Goal: Task Accomplishment & Management: Complete application form

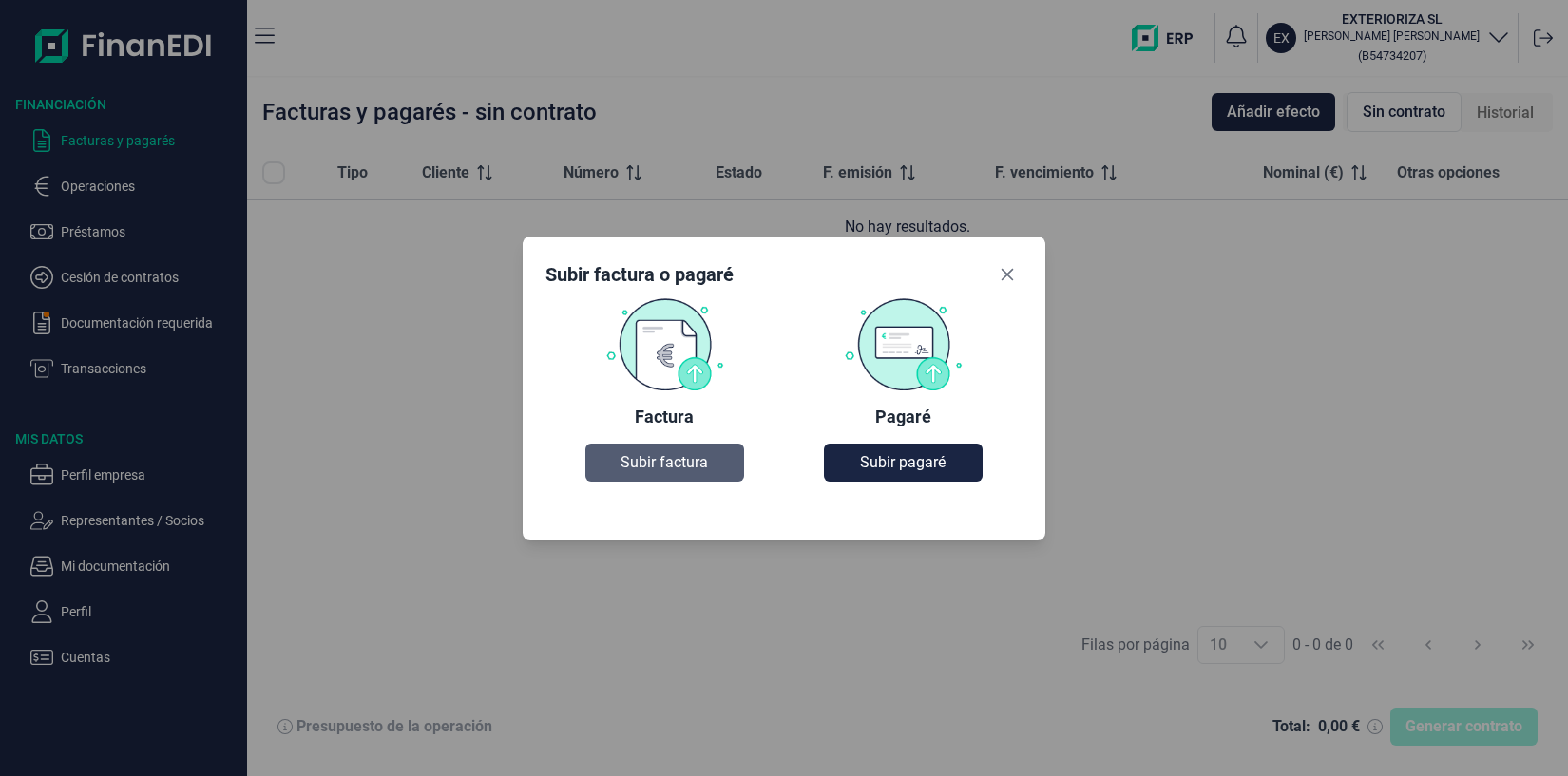
click at [636, 462] on span "Subir factura" at bounding box center [664, 463] width 87 height 23
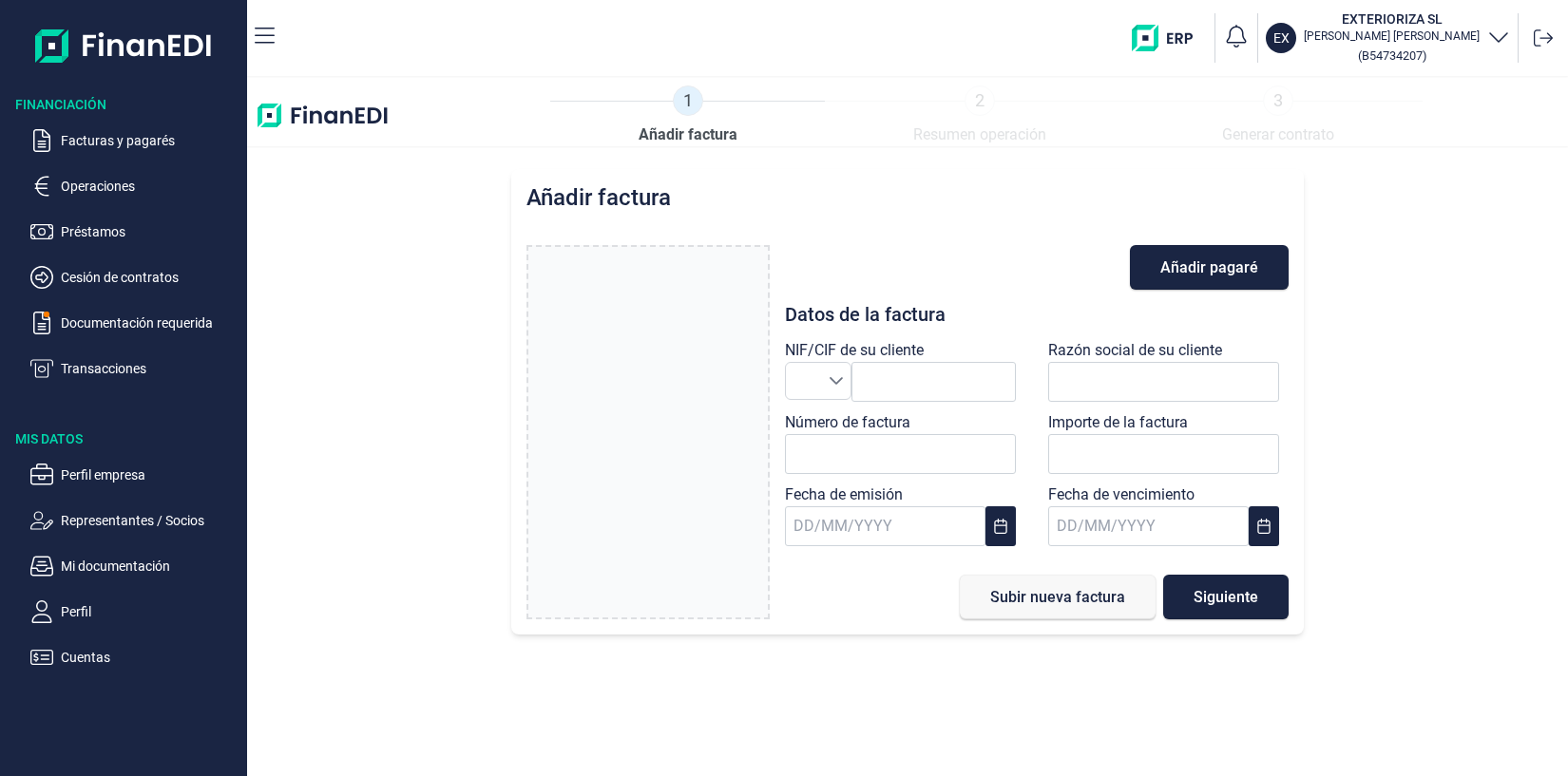
type input "0,00 €"
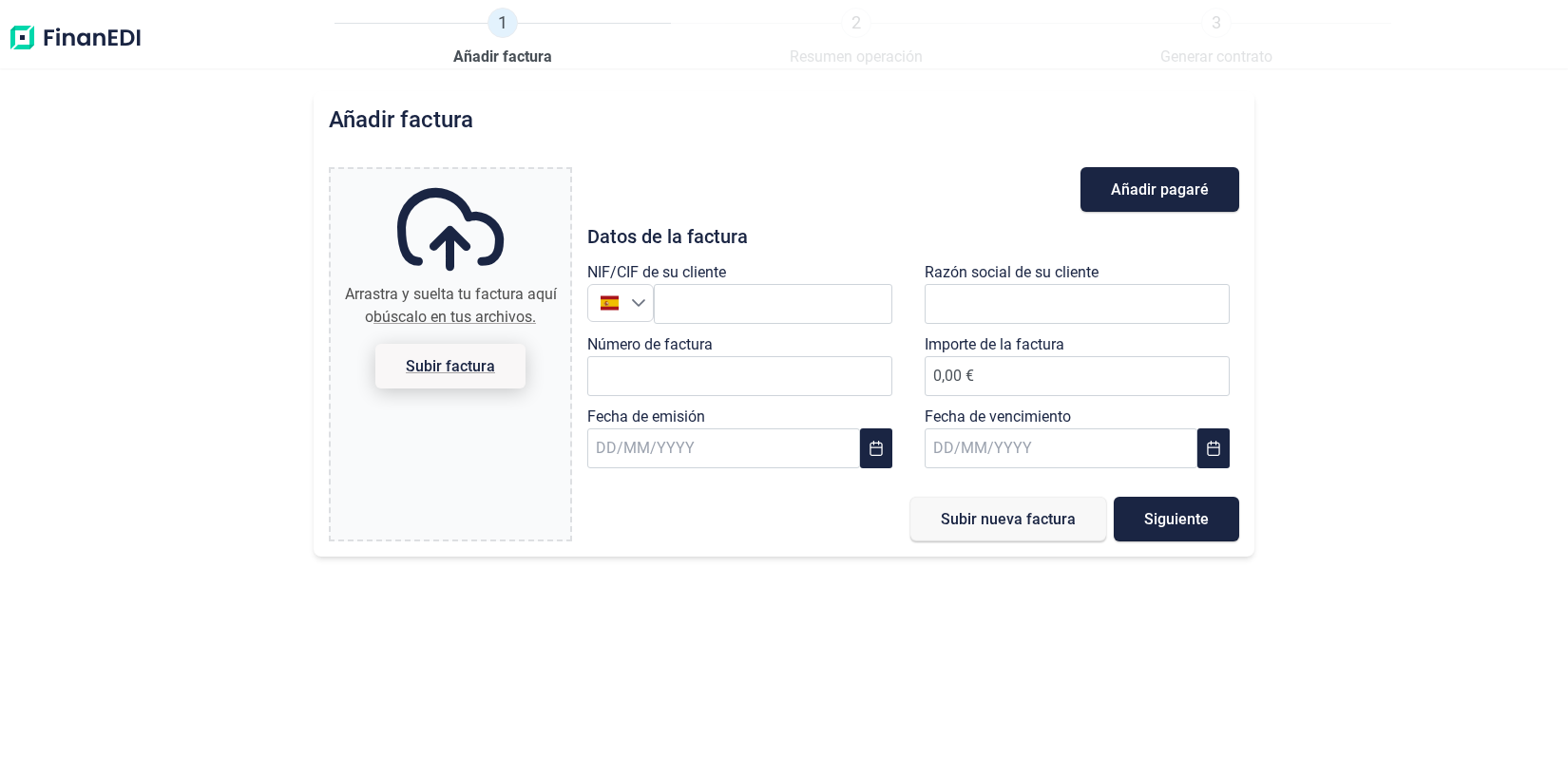
click at [481, 374] on span "Subir factura" at bounding box center [450, 366] width 89 height 14
click at [481, 175] on input "Arrastra y suelta tu factura aquí o búscalo en tus archivos. Subir factura" at bounding box center [450, 172] width 240 height 6
type input "C:\fakepath\Factura_2025-V-897.pdf"
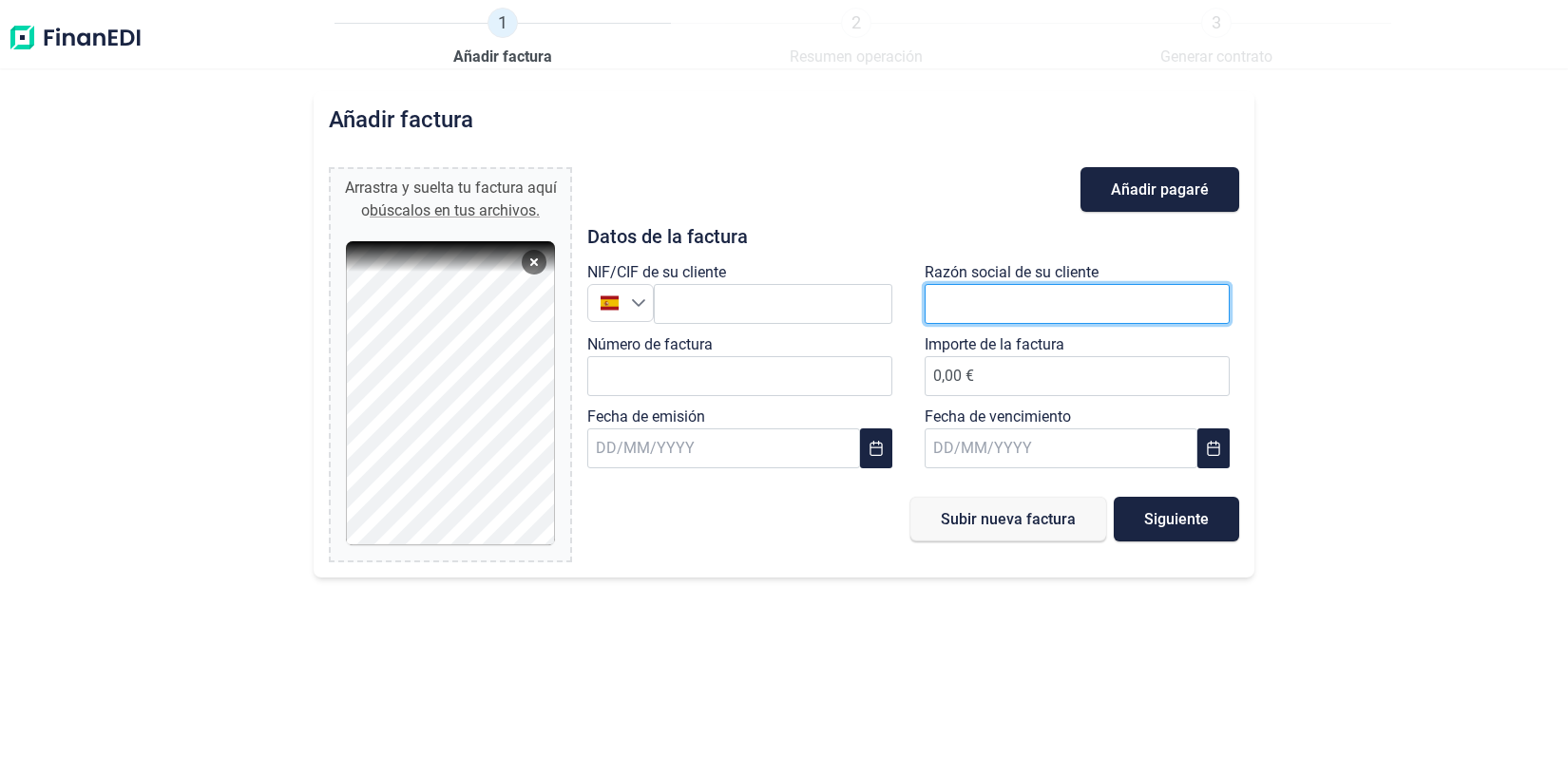
click at [1024, 302] on input "text" at bounding box center [1077, 304] width 305 height 40
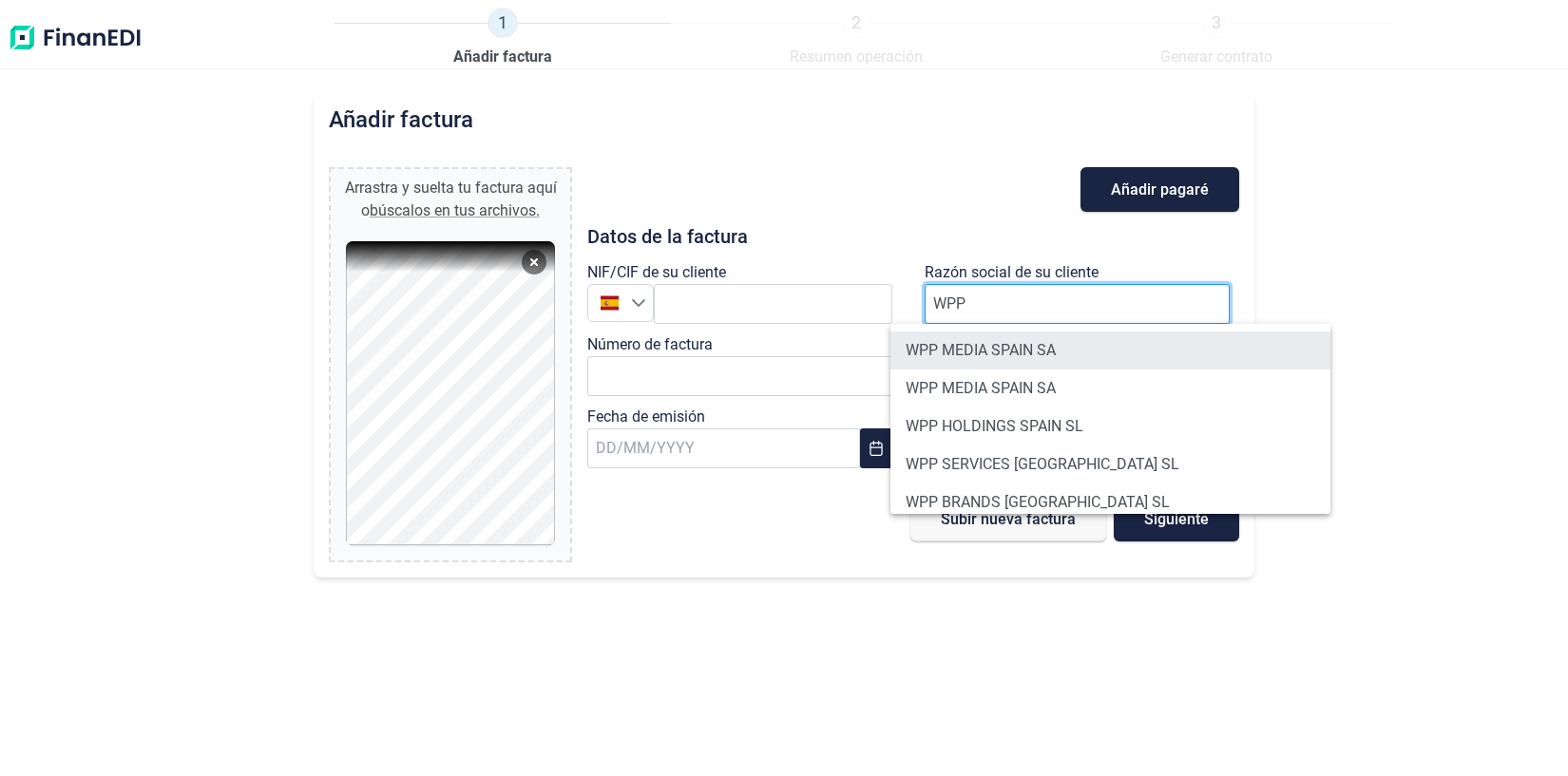
type input "WPP"
click at [1020, 350] on li "WPP MEDIA SPAIN SA" at bounding box center [1111, 351] width 440 height 38
type input "A81922791"
type input "WPP MEDIA SPAIN SA"
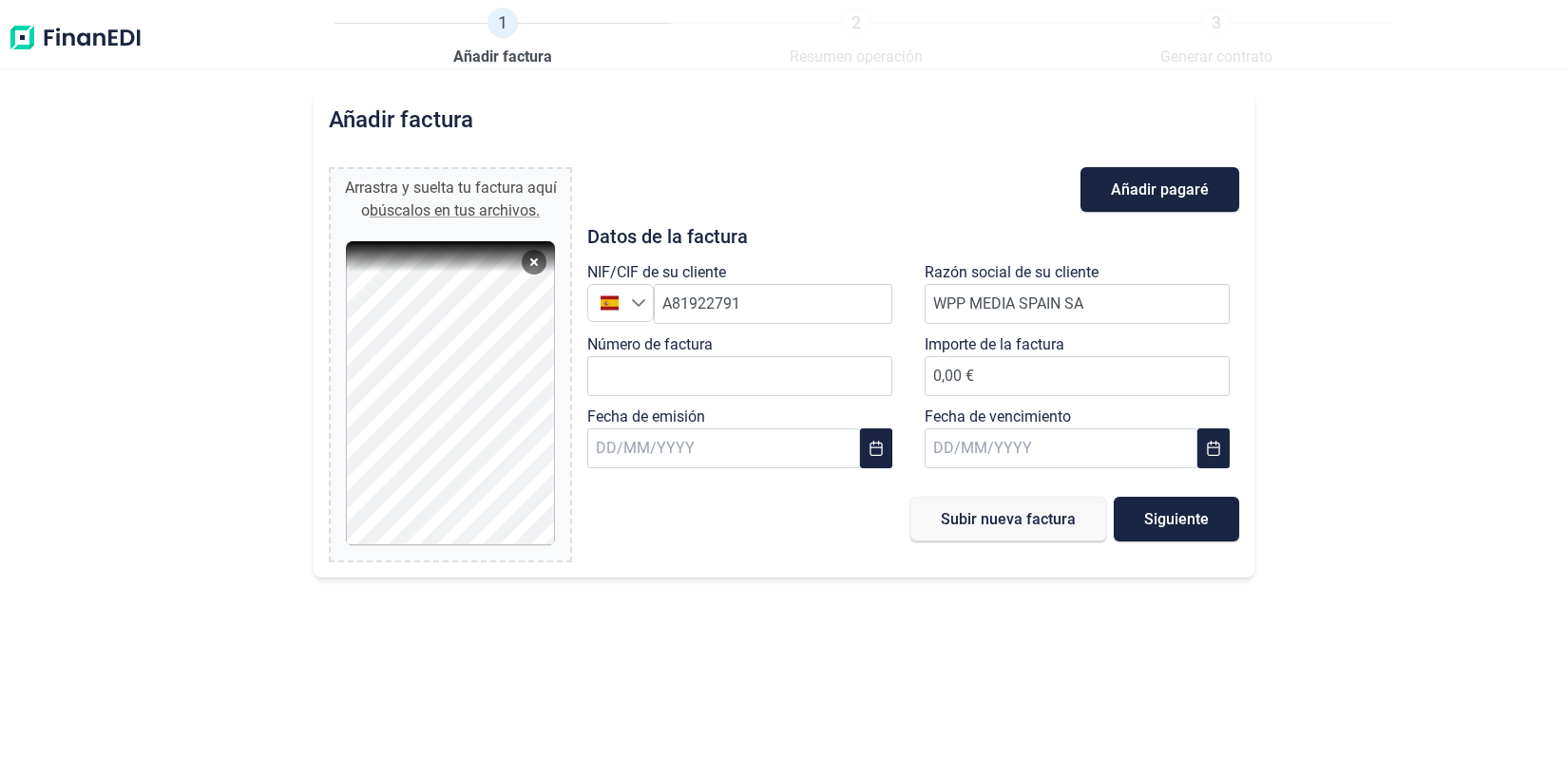
click at [446, 257] on div at bounding box center [450, 394] width 209 height 304
click at [444, 259] on div at bounding box center [450, 394] width 209 height 304
click at [472, 258] on div at bounding box center [450, 394] width 209 height 304
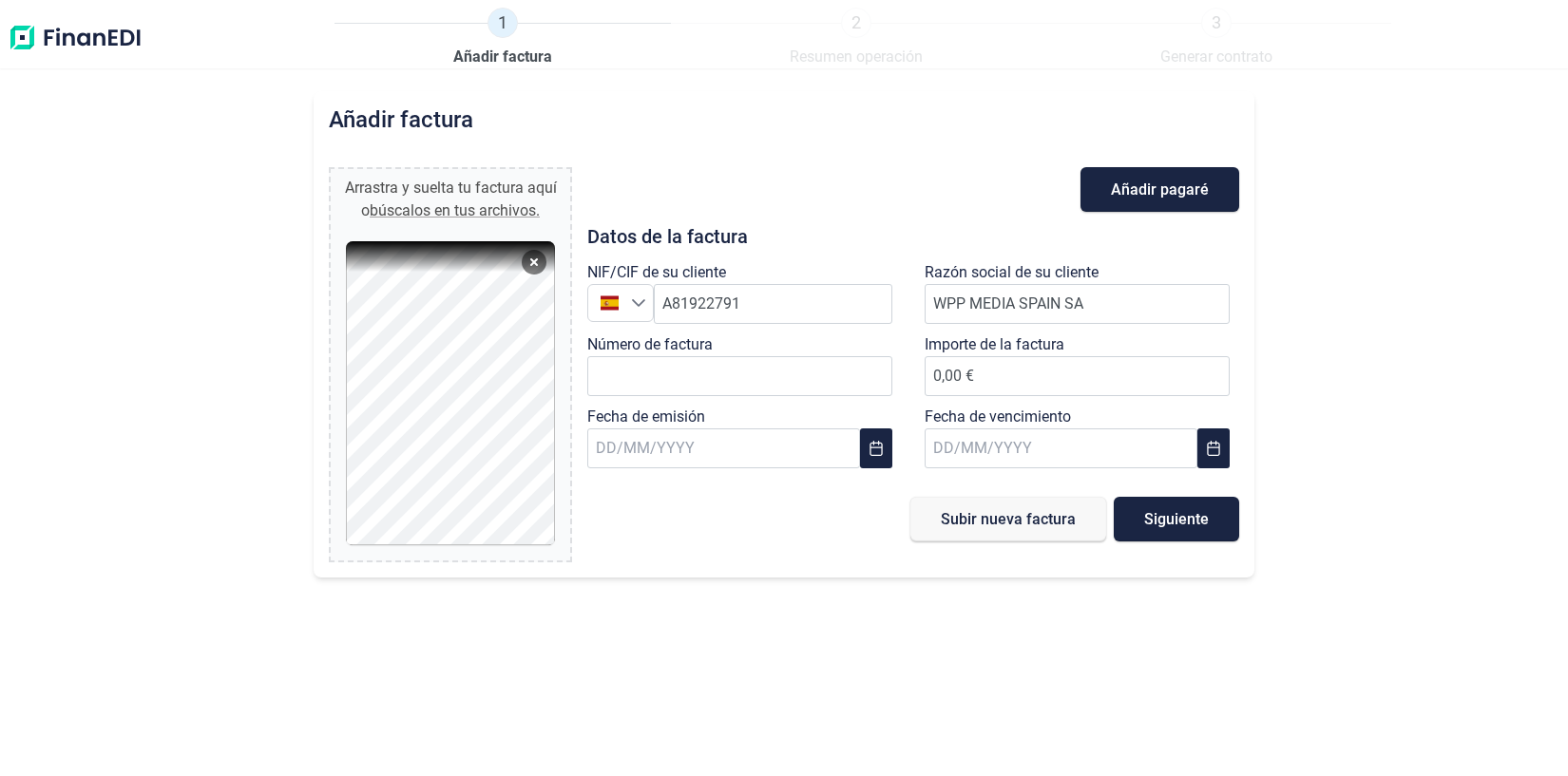
click at [472, 258] on div at bounding box center [450, 394] width 209 height 304
click at [381, 261] on div at bounding box center [450, 394] width 209 height 304
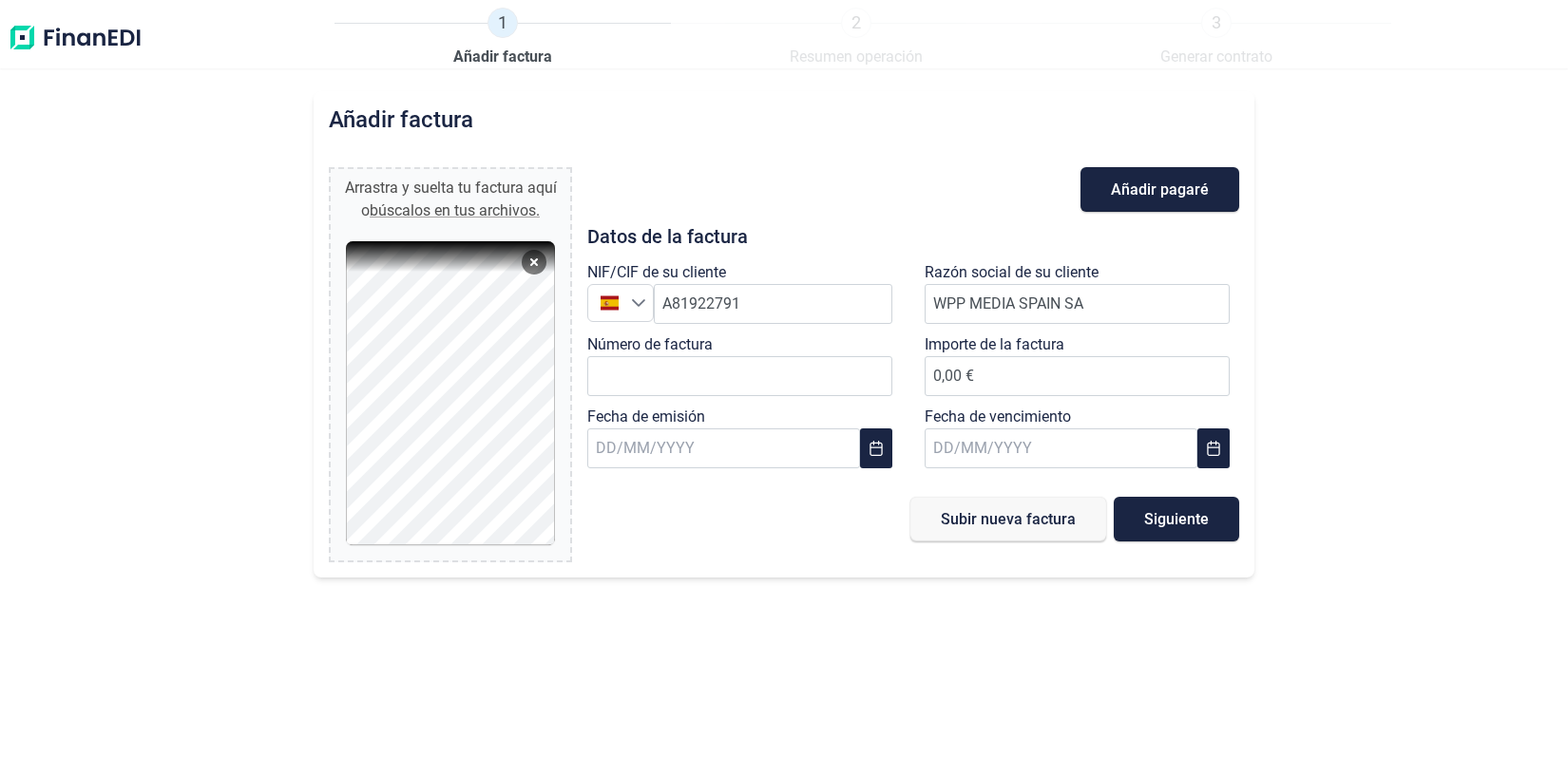
click at [469, 253] on div at bounding box center [450, 394] width 209 height 304
click at [363, 250] on div at bounding box center [450, 394] width 209 height 304
click at [708, 373] on input "Número de factura" at bounding box center [739, 377] width 305 height 40
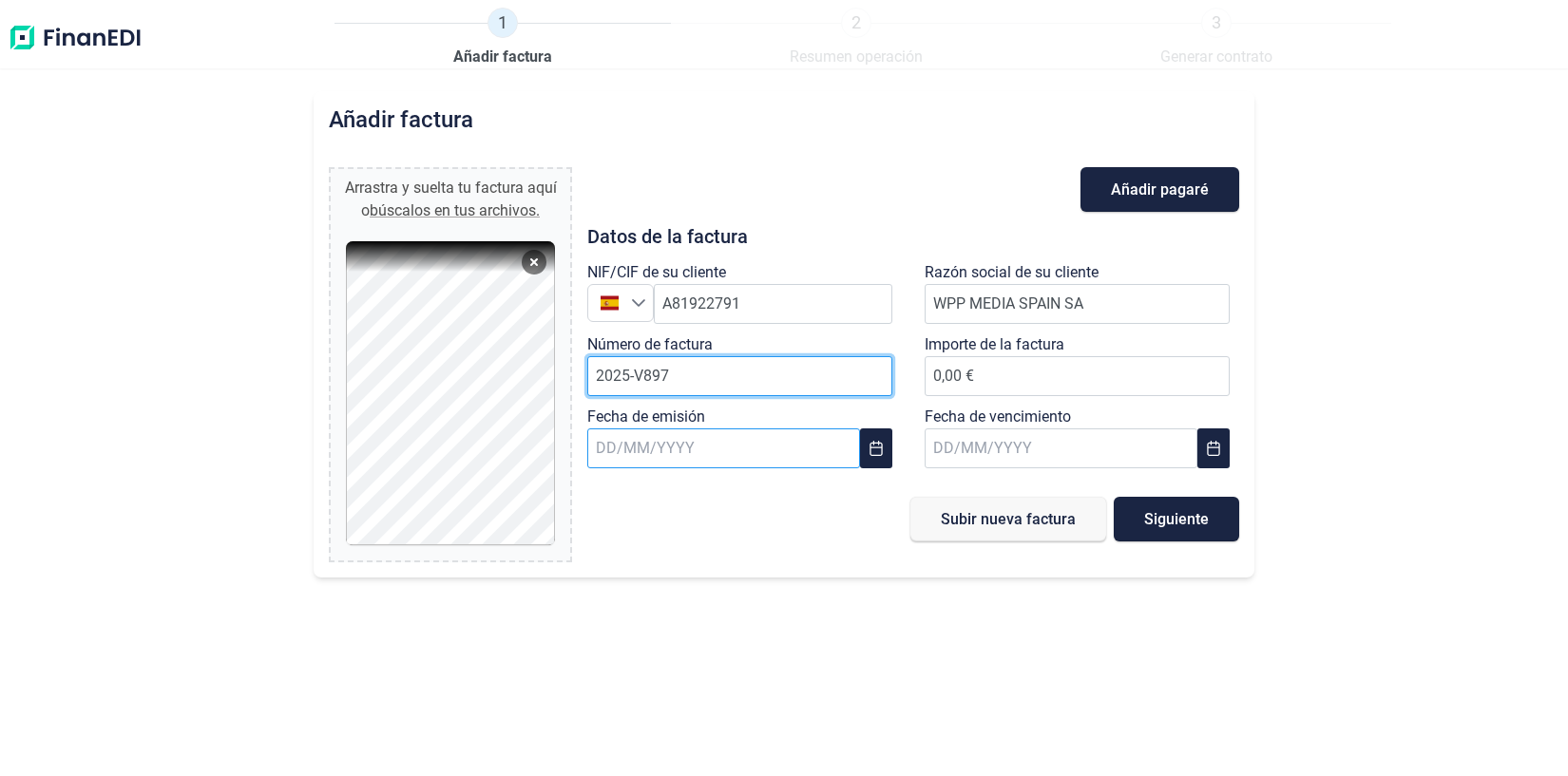
type input "2025-V897"
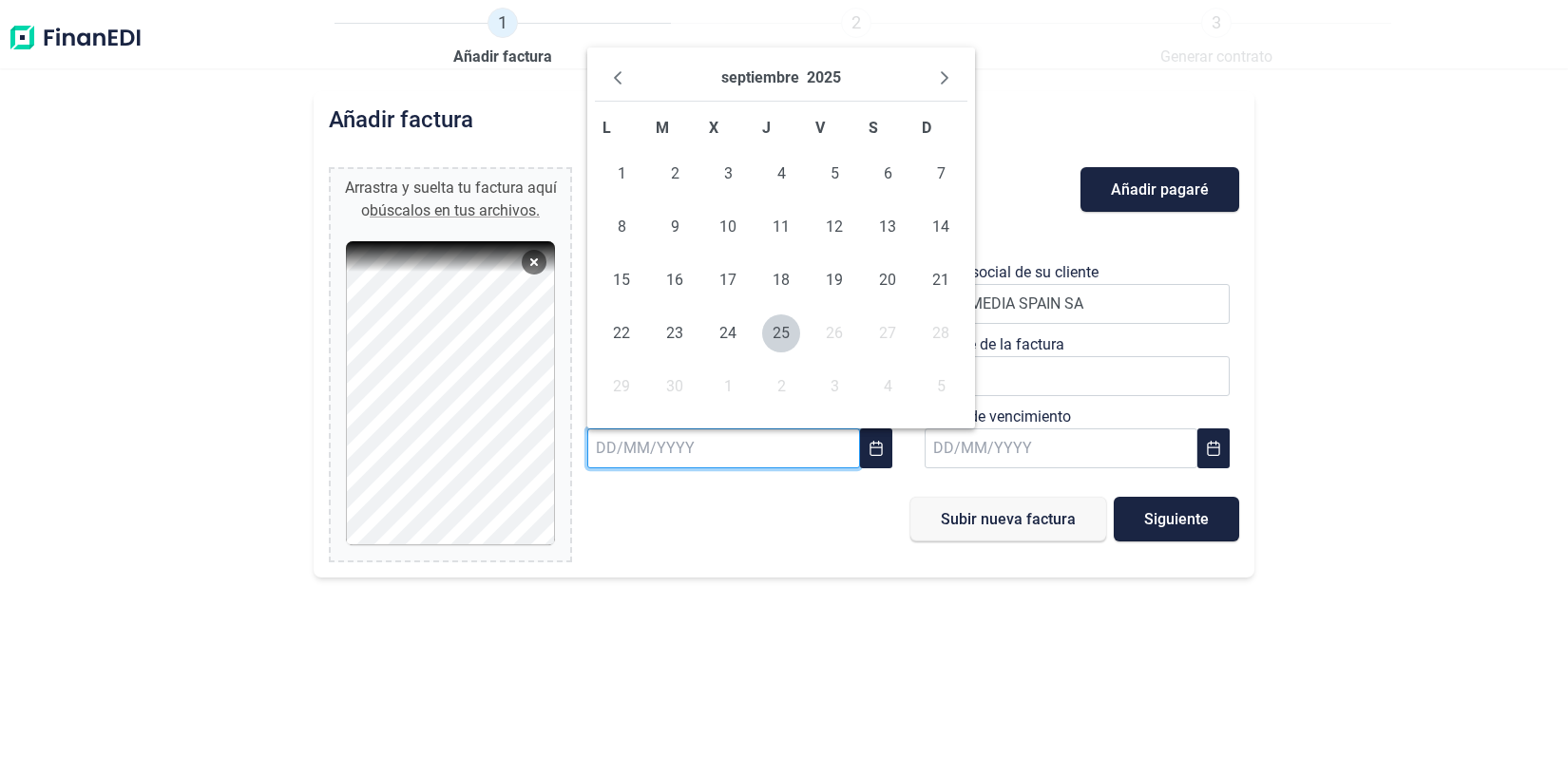
click at [678, 452] on input "text" at bounding box center [723, 448] width 272 height 40
click at [615, 75] on icon "Previous Month" at bounding box center [618, 78] width 15 height 15
click at [679, 174] on span "1" at bounding box center [675, 174] width 38 height 38
type input "[DATE]"
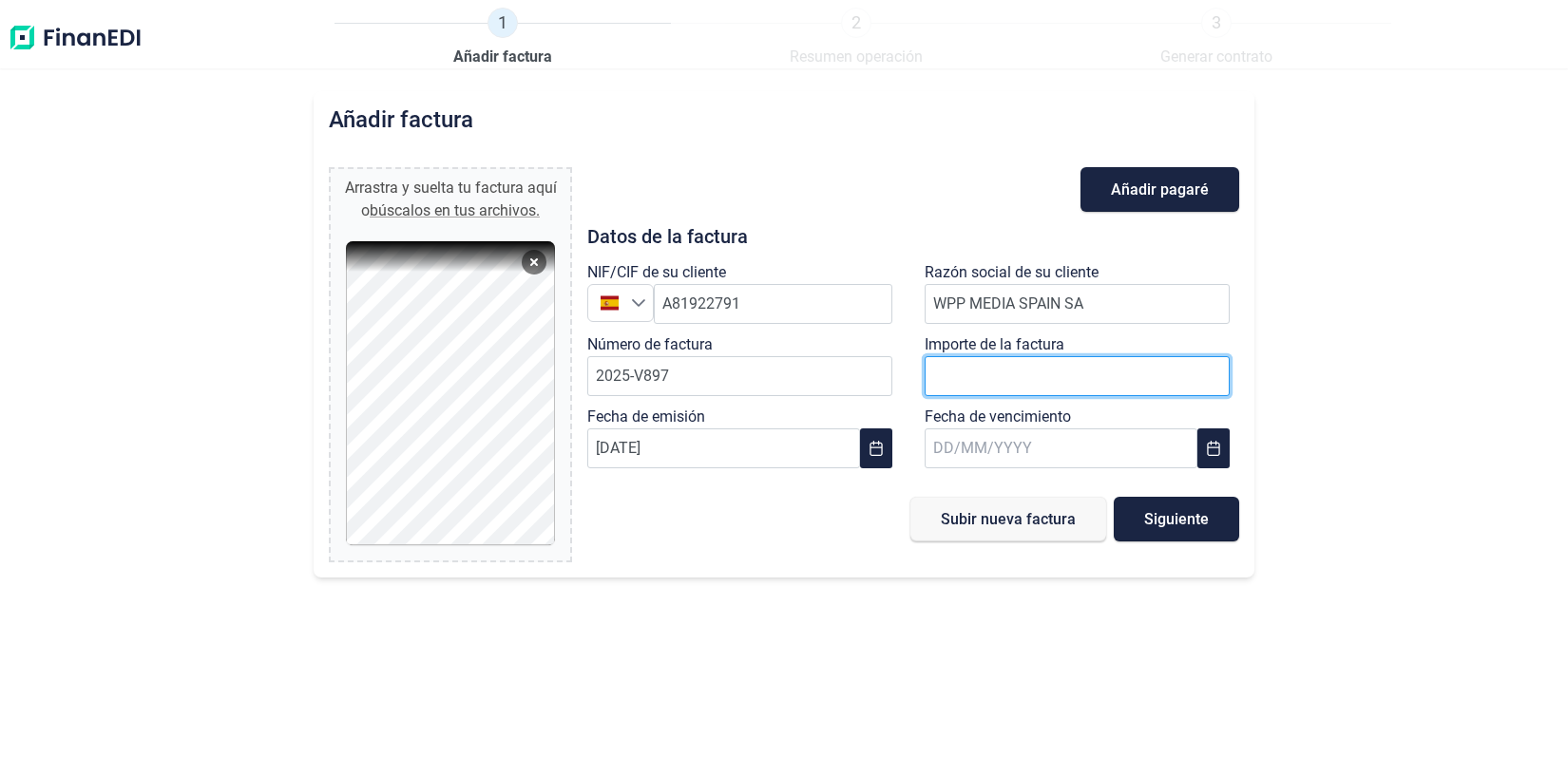
click at [958, 376] on span "0,00 €" at bounding box center [1077, 376] width 305 height 18
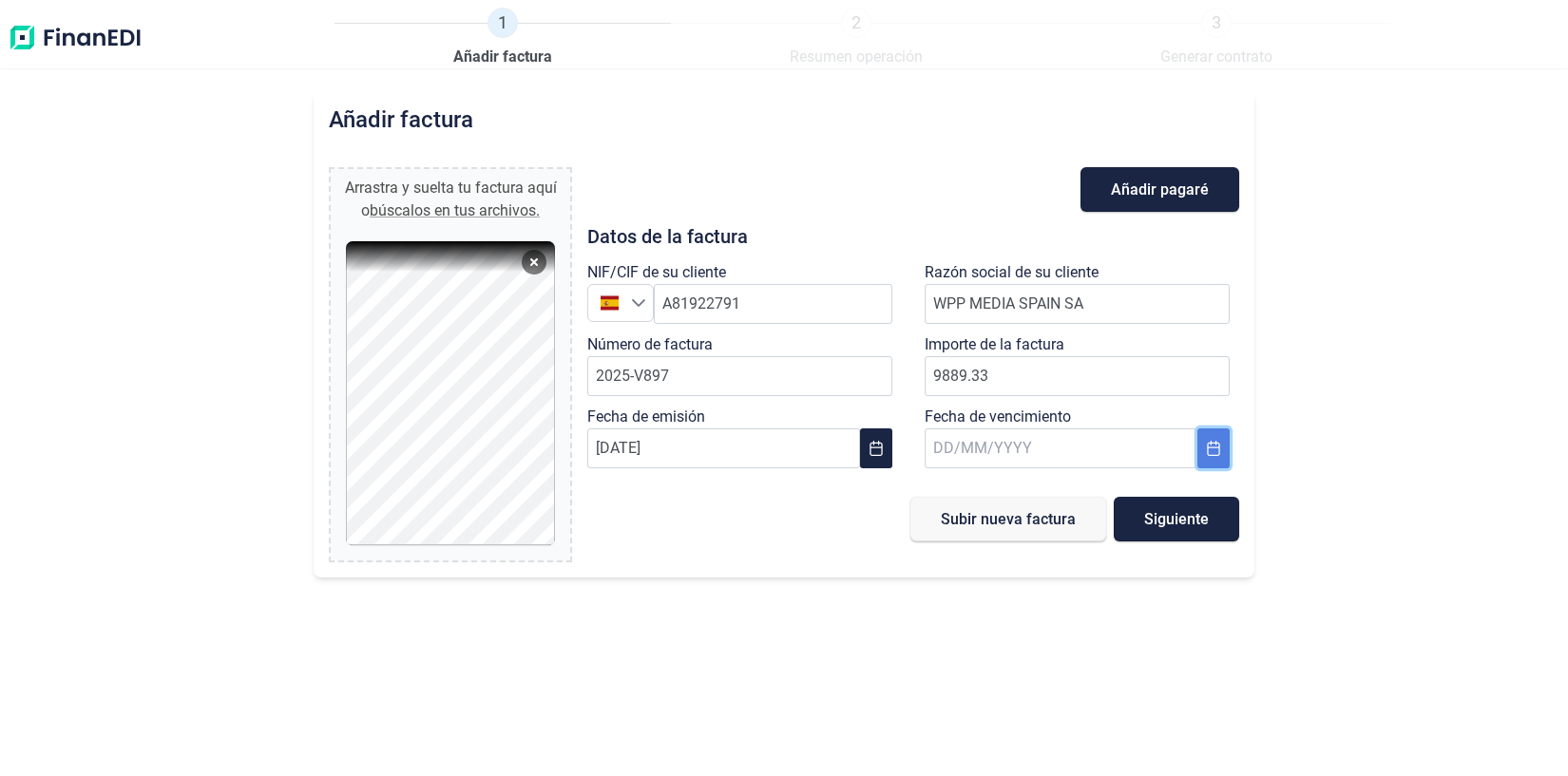
type input "9.889,33 €"
click at [1222, 449] on icon "Choose Date" at bounding box center [1214, 448] width 15 height 15
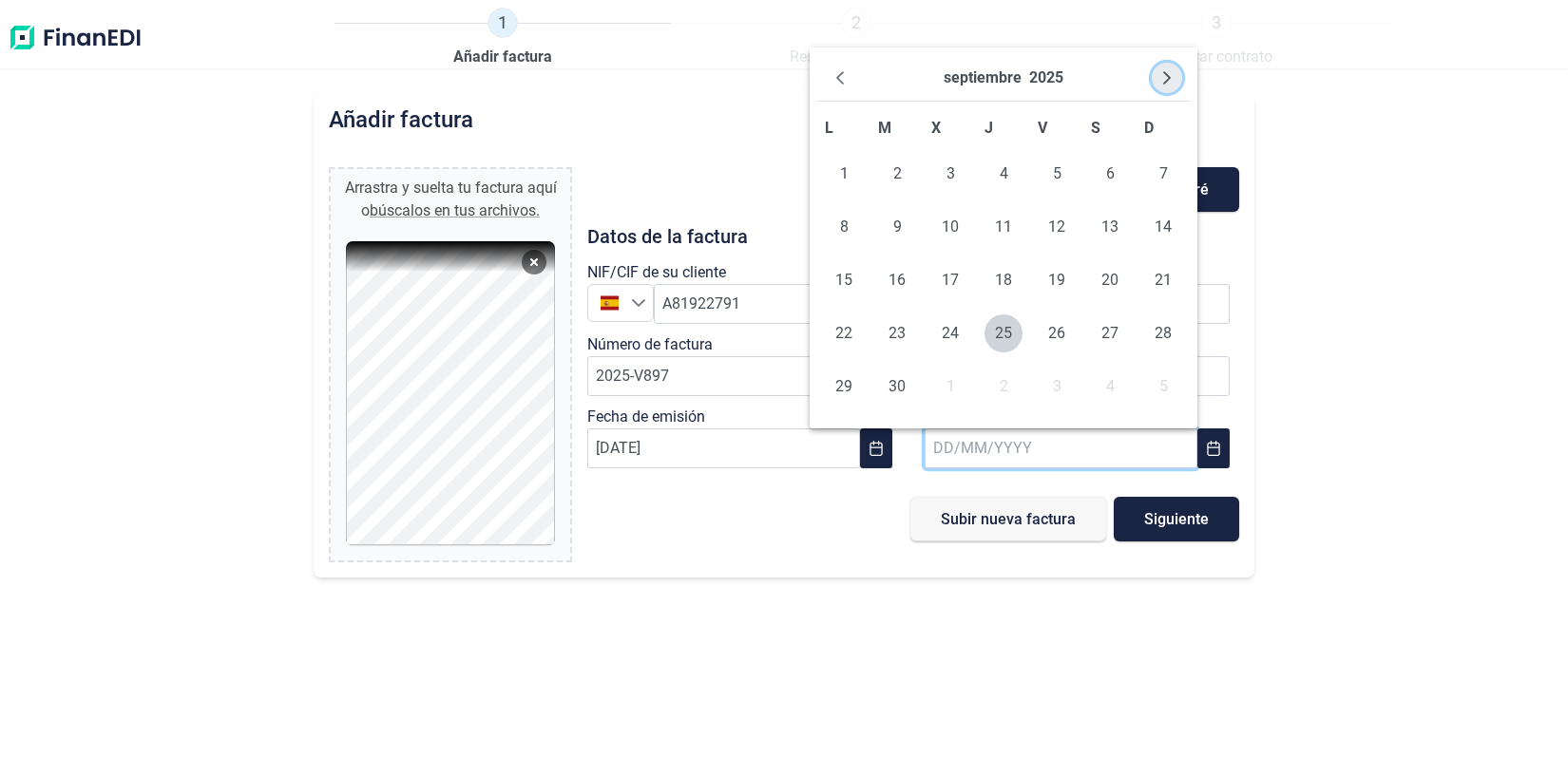
click at [1168, 77] on icon "Next Month" at bounding box center [1167, 78] width 8 height 13
click at [1056, 224] on span "10" at bounding box center [1057, 227] width 38 height 38
type input "[DATE]"
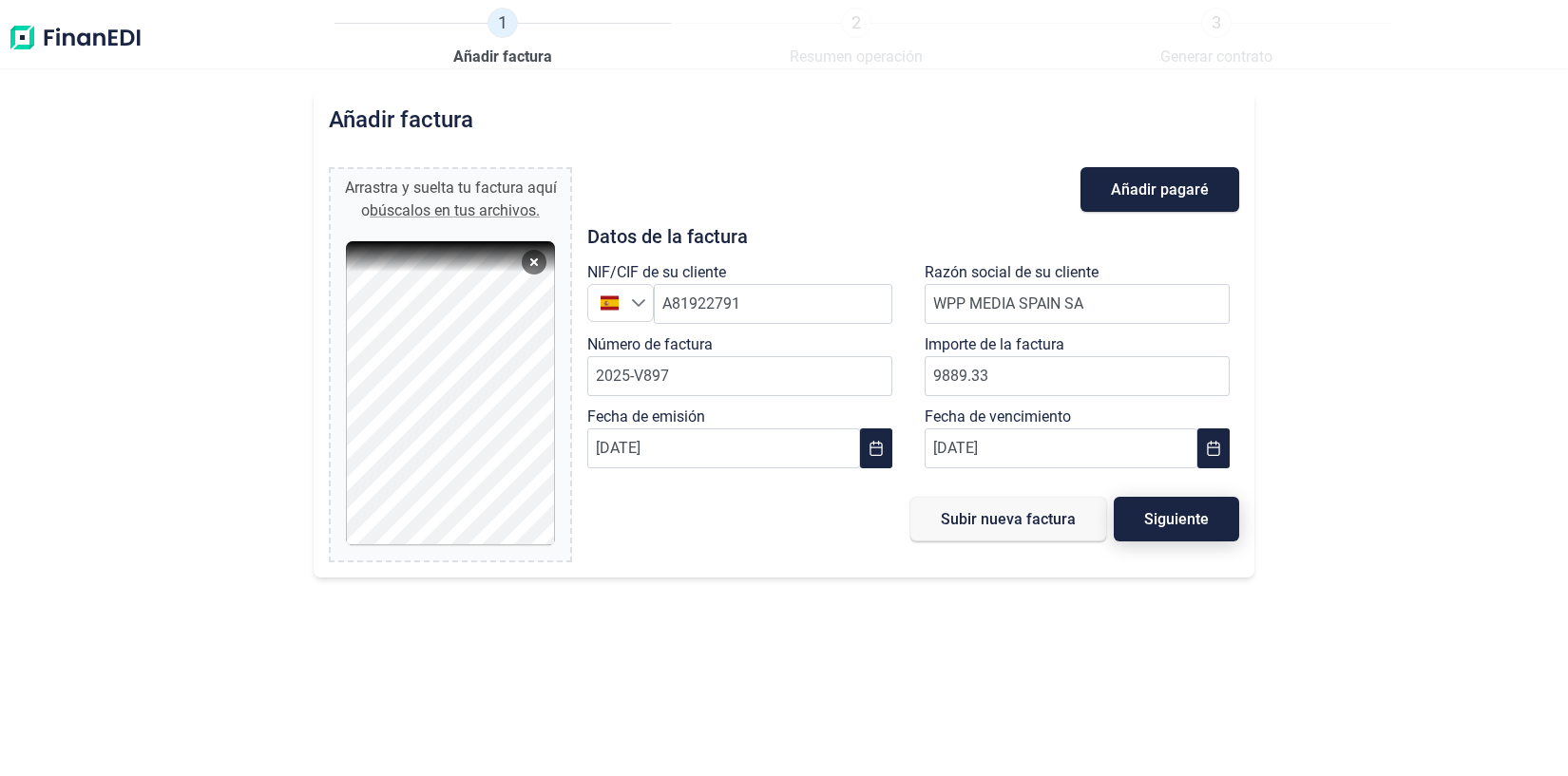
click at [1179, 521] on span "Siguiente" at bounding box center [1177, 519] width 65 height 14
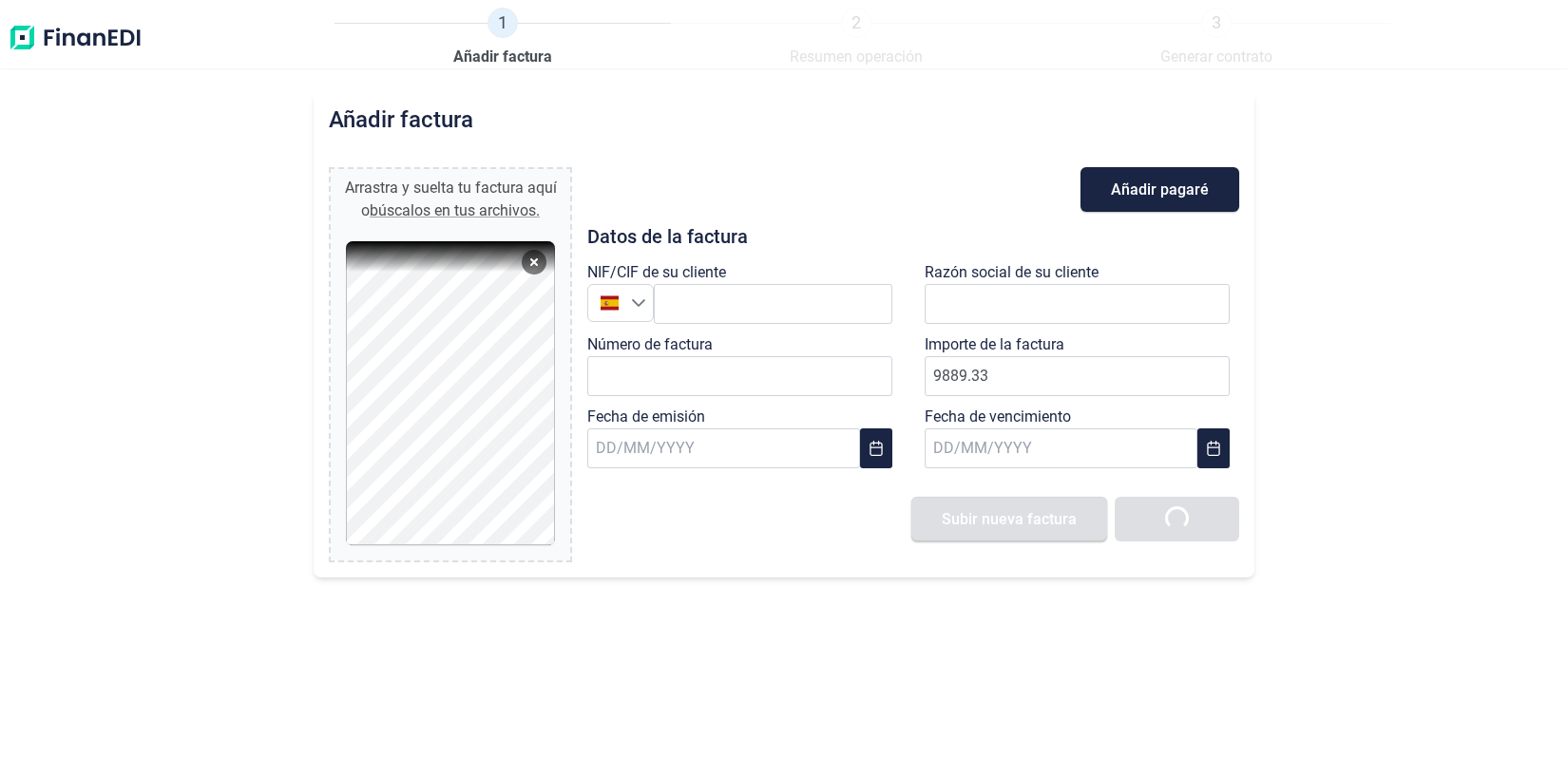
type input "0,00 €"
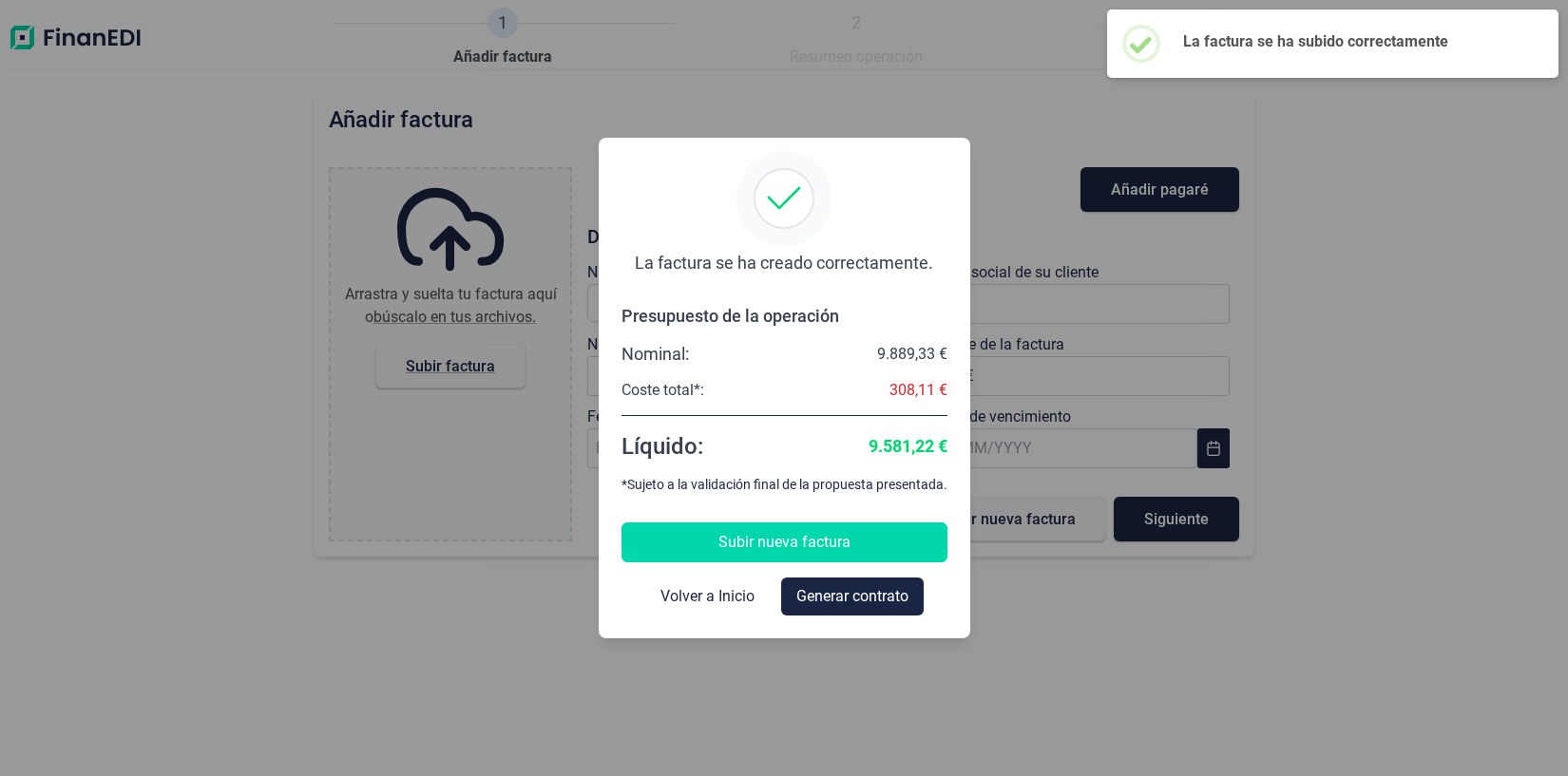
click at [740, 550] on span "Subir nueva factura" at bounding box center [785, 543] width 132 height 23
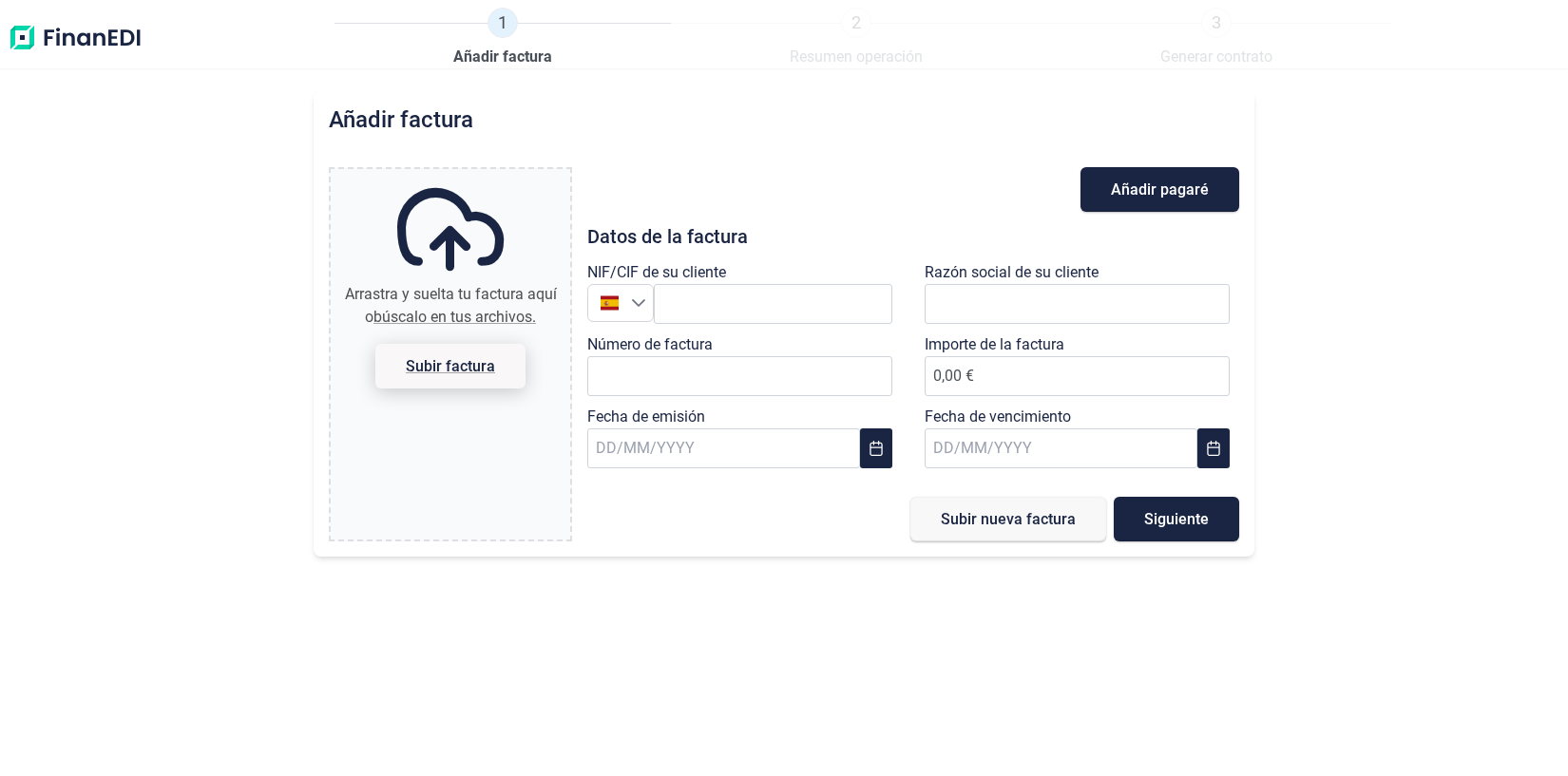
click at [458, 359] on span "Subir factura" at bounding box center [450, 366] width 89 height 14
click at [458, 175] on input "Arrastra y suelta tu factura aquí o búscalo en tus archivos. Subir factura" at bounding box center [450, 172] width 240 height 6
type input "C:\fakepath\Factura_2025-V-1067.pdf"
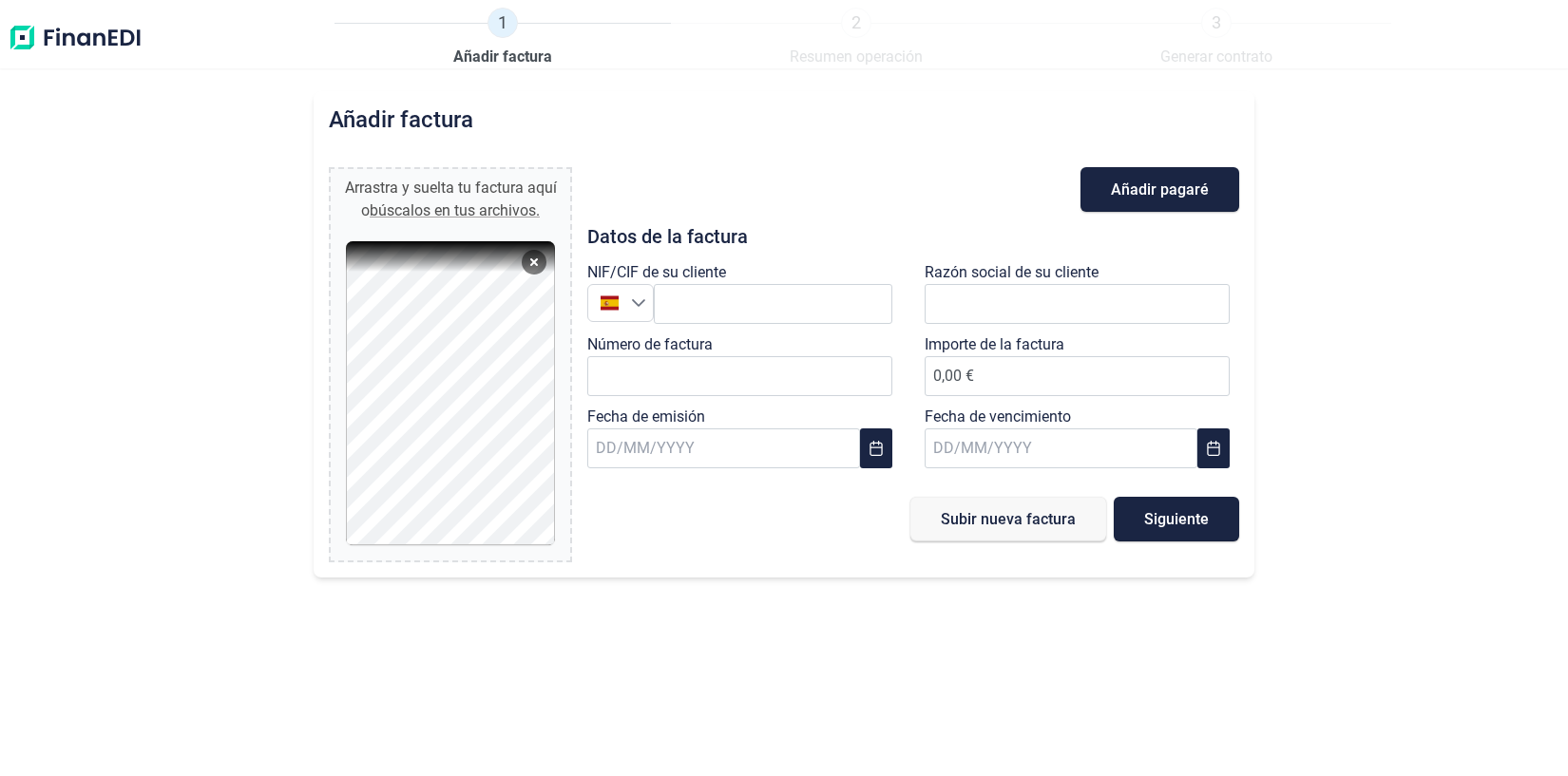
click at [482, 266] on div at bounding box center [450, 394] width 209 height 304
click at [506, 257] on div at bounding box center [450, 394] width 209 height 304
click at [388, 257] on div at bounding box center [450, 394] width 209 height 304
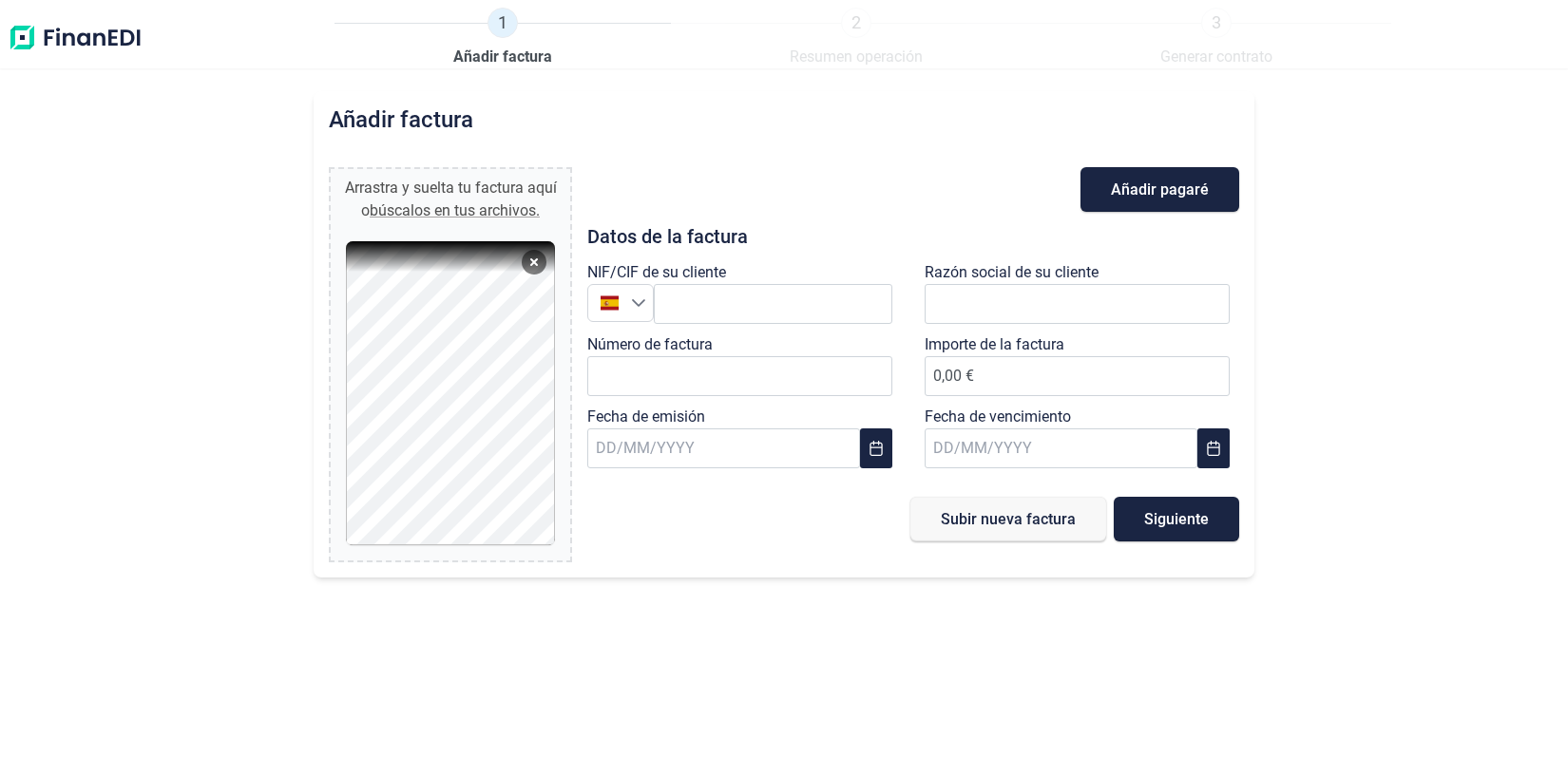
click at [471, 260] on div at bounding box center [450, 394] width 209 height 304
click at [446, 258] on div at bounding box center [450, 394] width 209 height 304
click at [446, 259] on div at bounding box center [450, 394] width 209 height 304
click at [363, 254] on div at bounding box center [450, 394] width 209 height 304
click at [984, 301] on input "text" at bounding box center [1077, 304] width 305 height 40
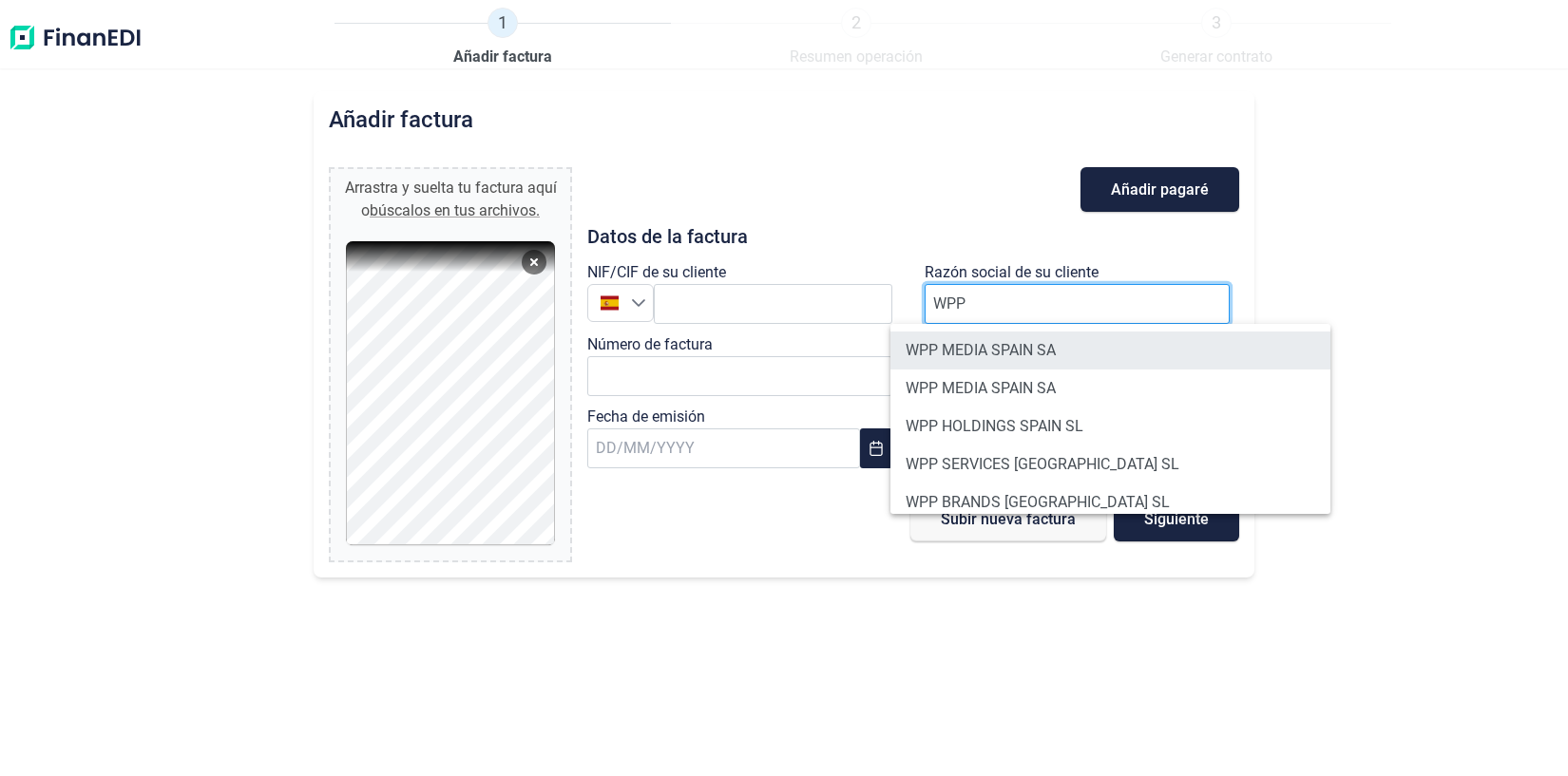
type input "WPP"
click at [992, 342] on li "WPP MEDIA SPAIN SA" at bounding box center [1111, 351] width 440 height 38
type input "A81922791"
type input "WPP MEDIA SPAIN SA"
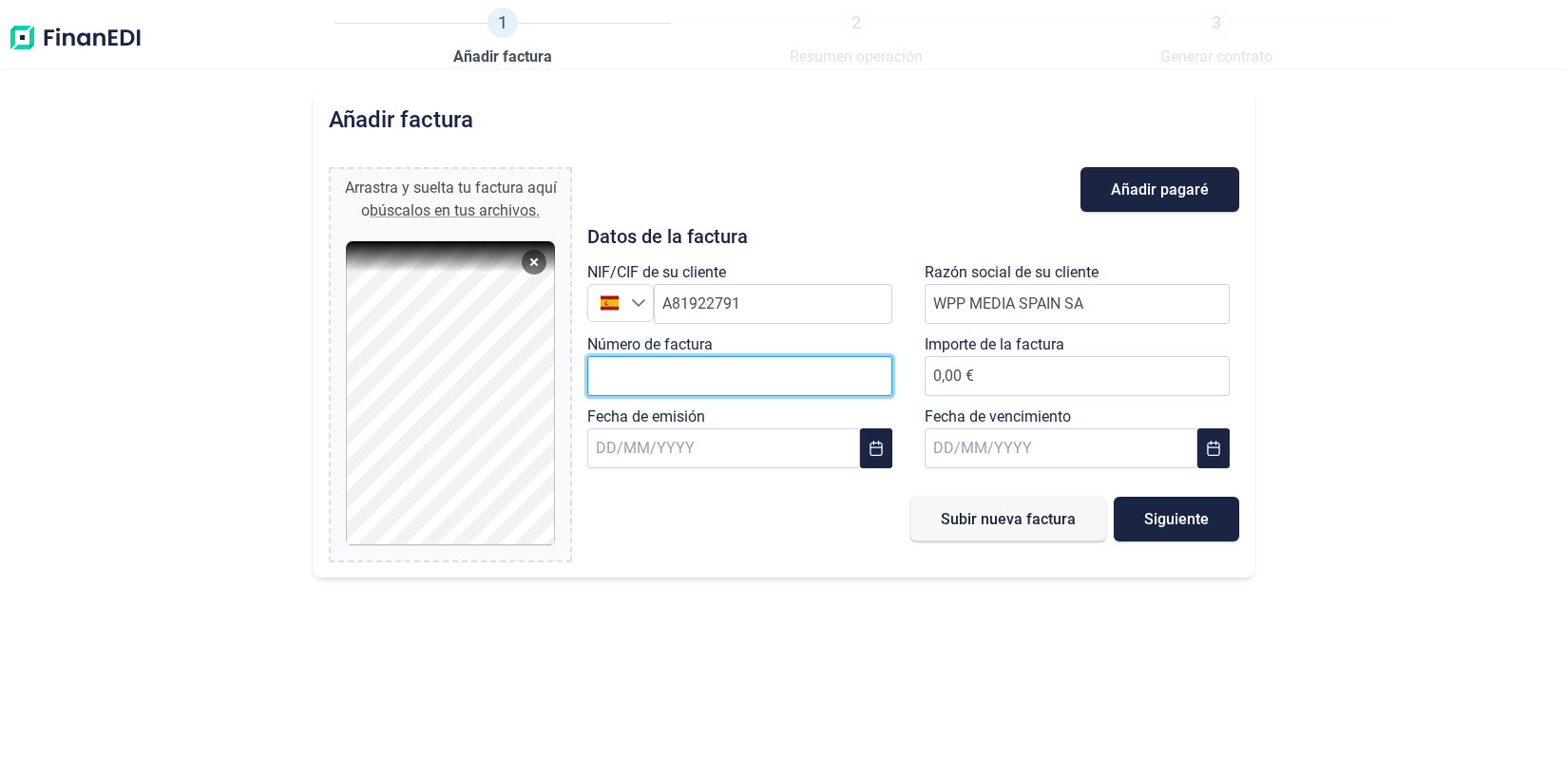
click at [651, 372] on input "Número de factura" at bounding box center [739, 377] width 305 height 40
type input "2025-V1067"
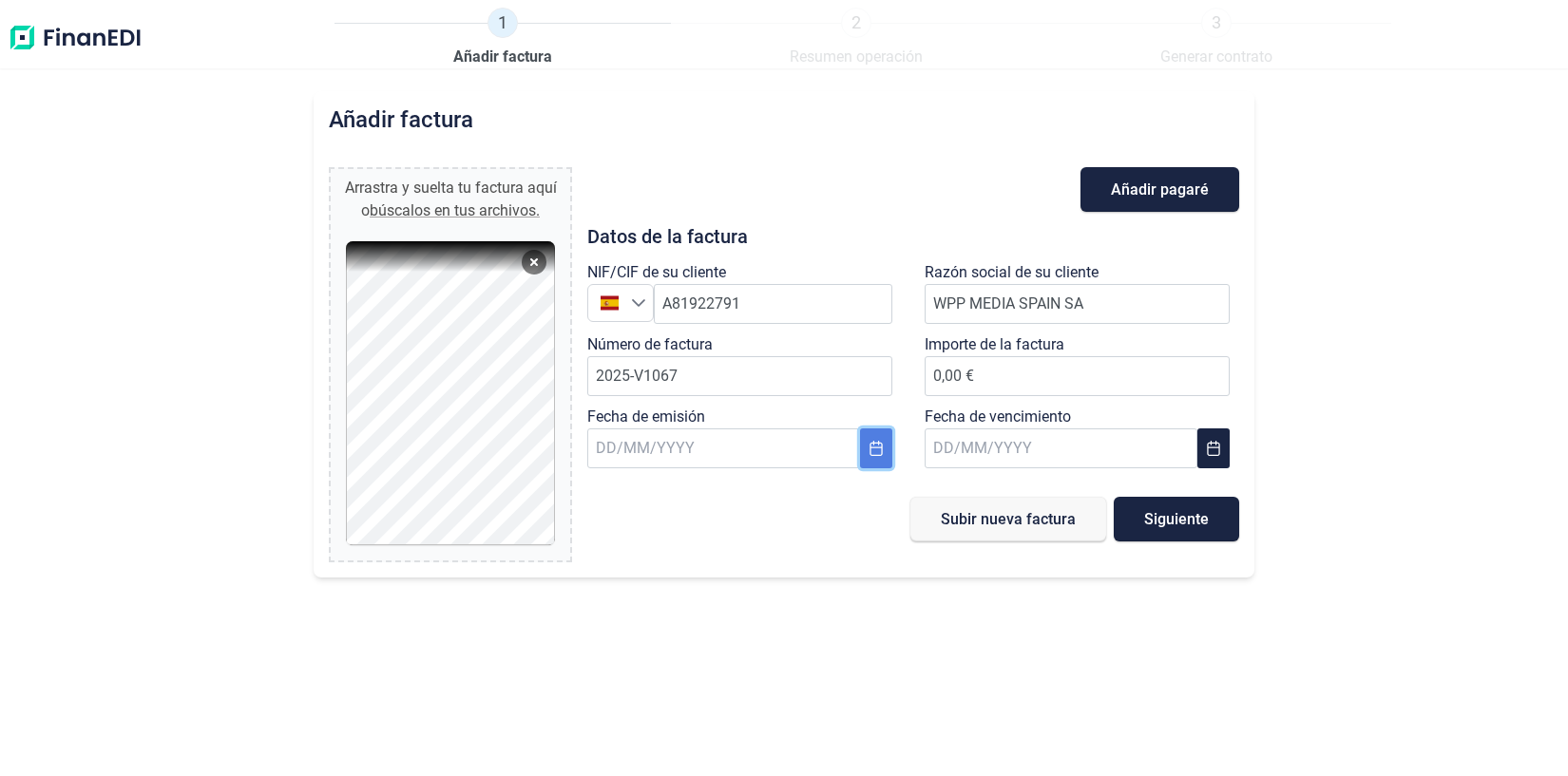
click at [883, 448] on icon "Choose Date" at bounding box center [877, 448] width 15 height 15
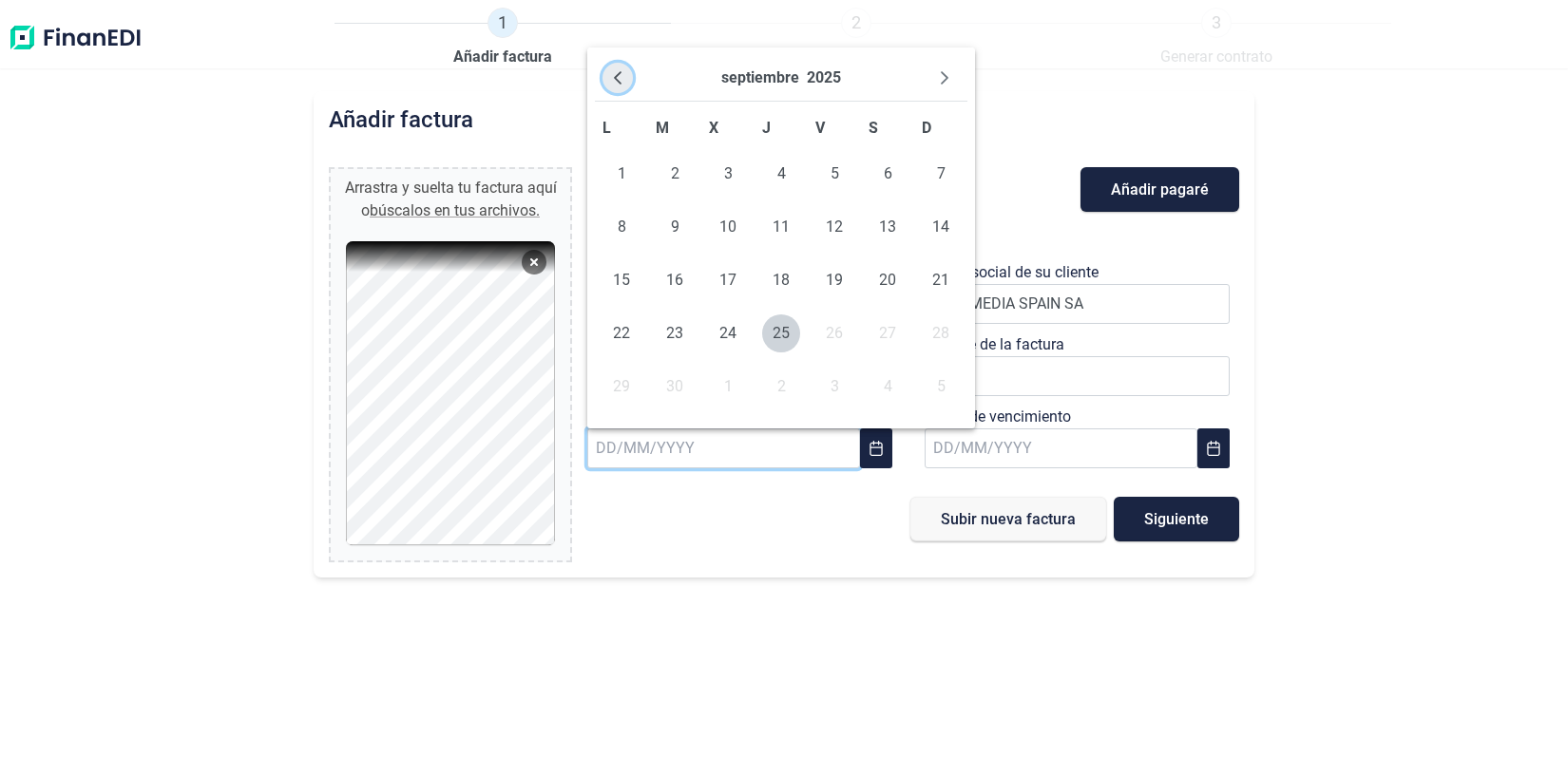
click at [618, 86] on button "Previous Month" at bounding box center [618, 78] width 31 height 31
click at [838, 172] on span "1" at bounding box center [835, 174] width 38 height 38
type input "[DATE]"
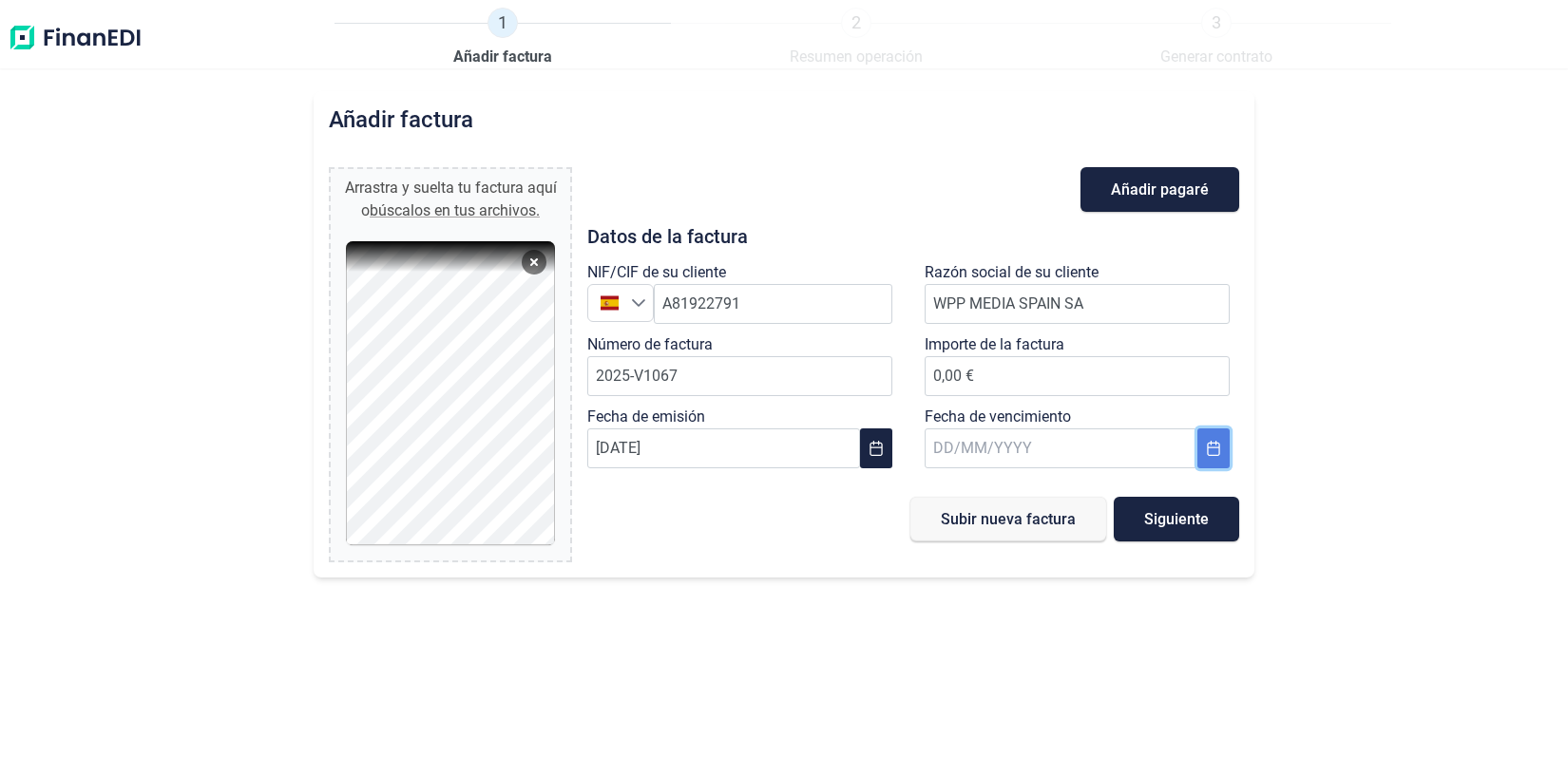
click at [1206, 442] on button "Choose Date" at bounding box center [1214, 448] width 33 height 40
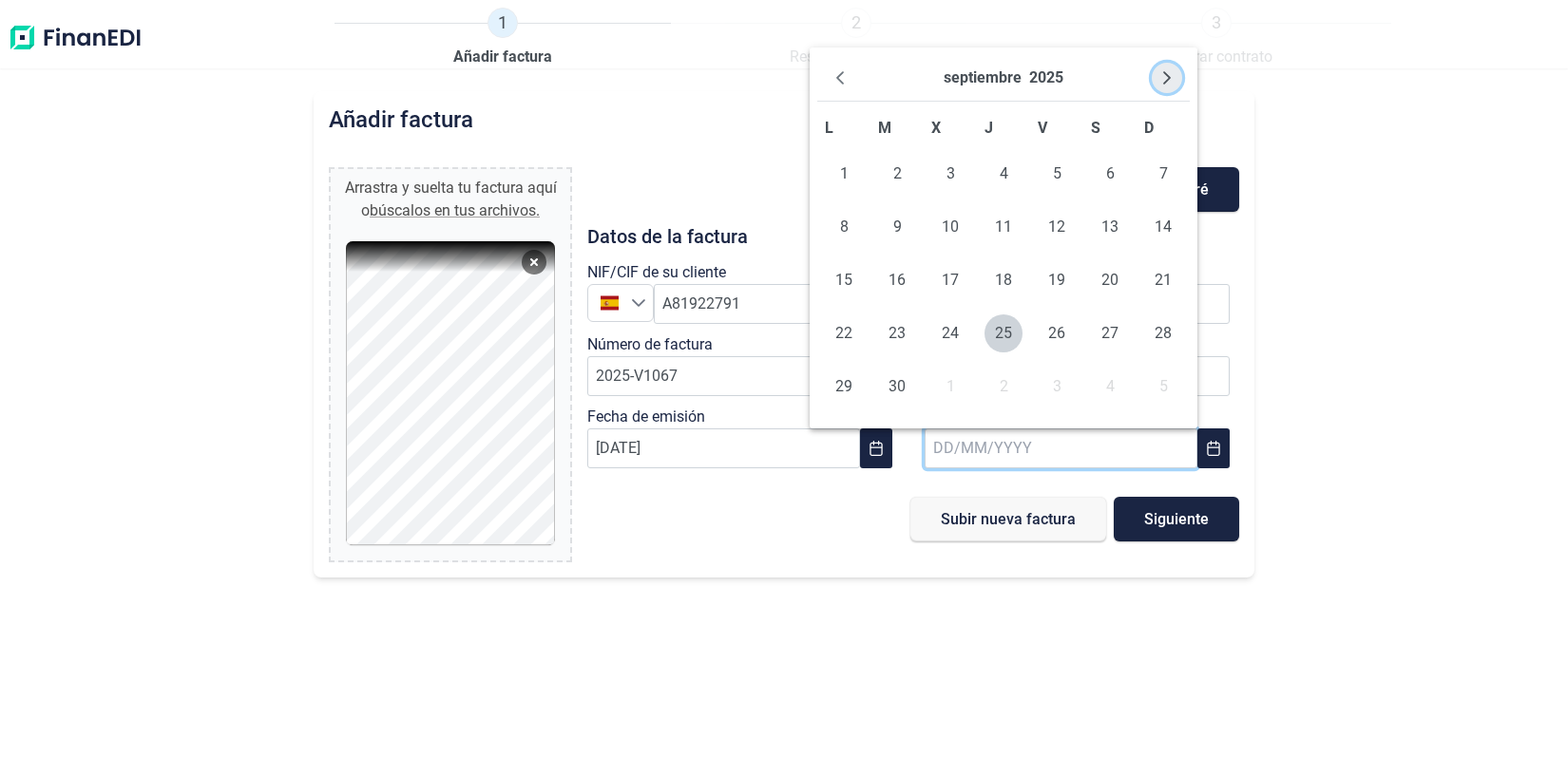
click at [1158, 75] on button "Next Month" at bounding box center [1167, 78] width 31 height 31
click at [837, 279] on span "10" at bounding box center [844, 280] width 38 height 38
type input "[DATE]"
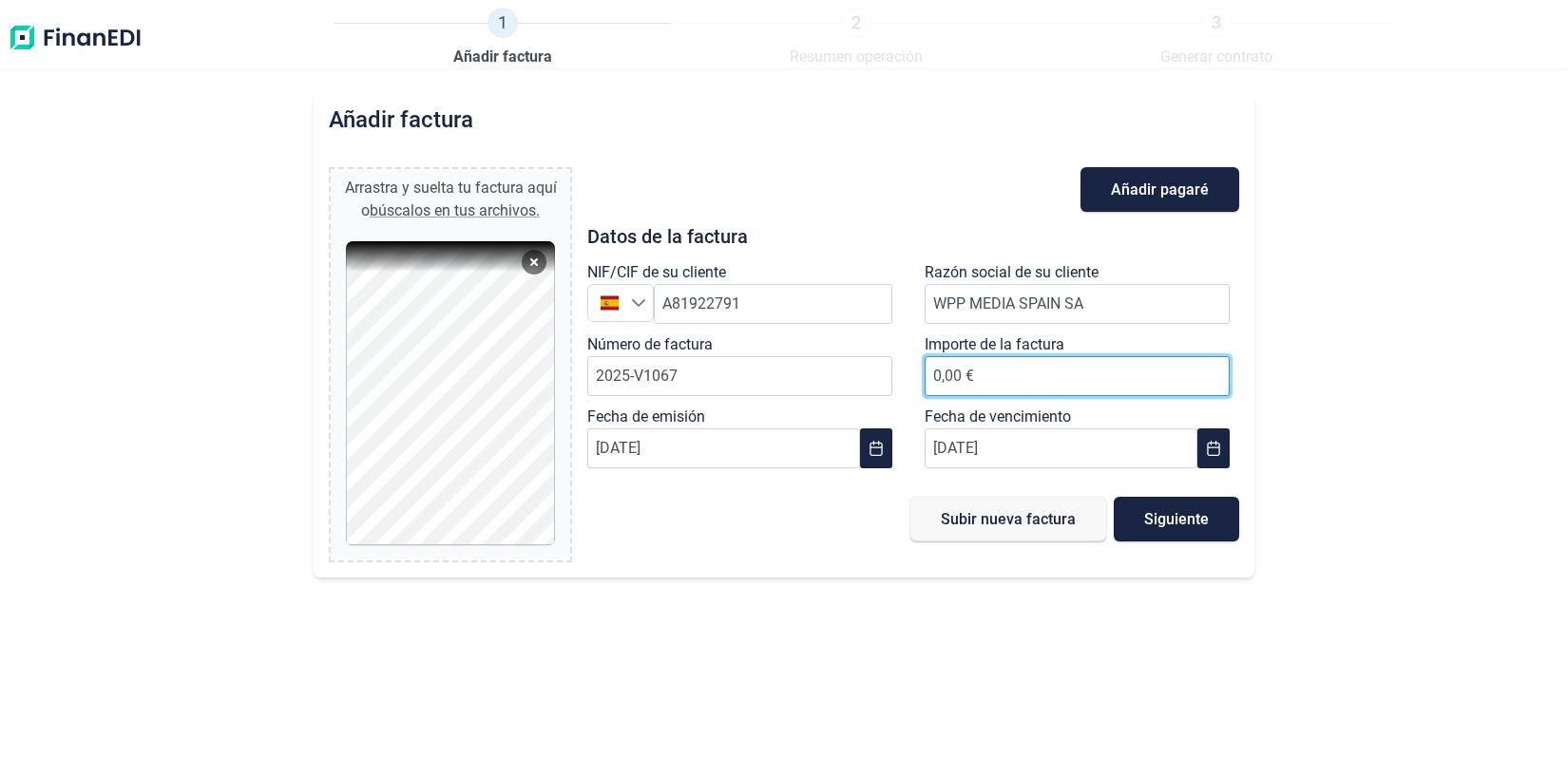
click at [975, 379] on span "0,00 €" at bounding box center [1077, 376] width 305 height 18
type input "9.889,33 €"
click at [1166, 523] on span "Siguiente" at bounding box center [1177, 519] width 65 height 14
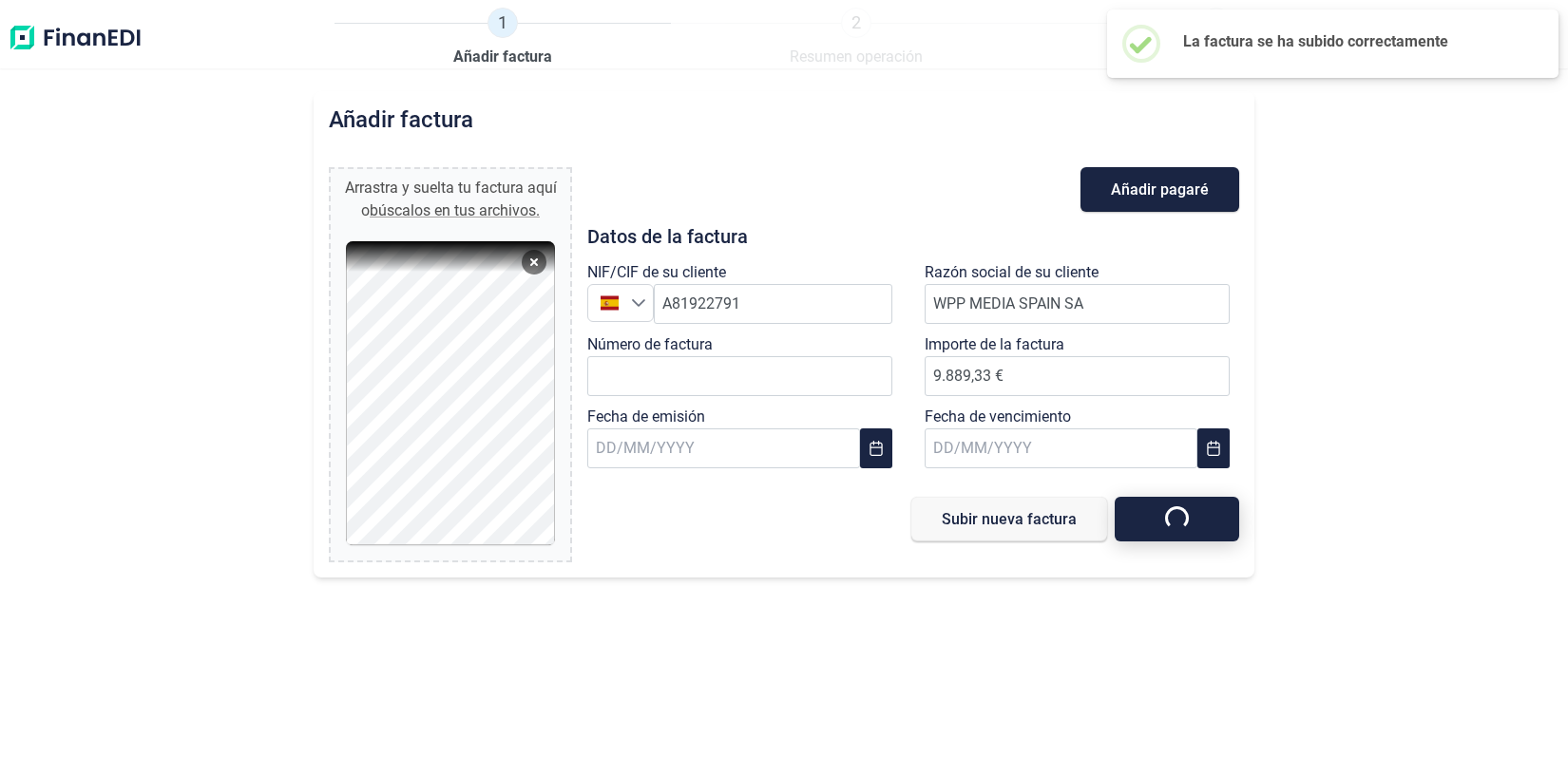
type input "0,00 €"
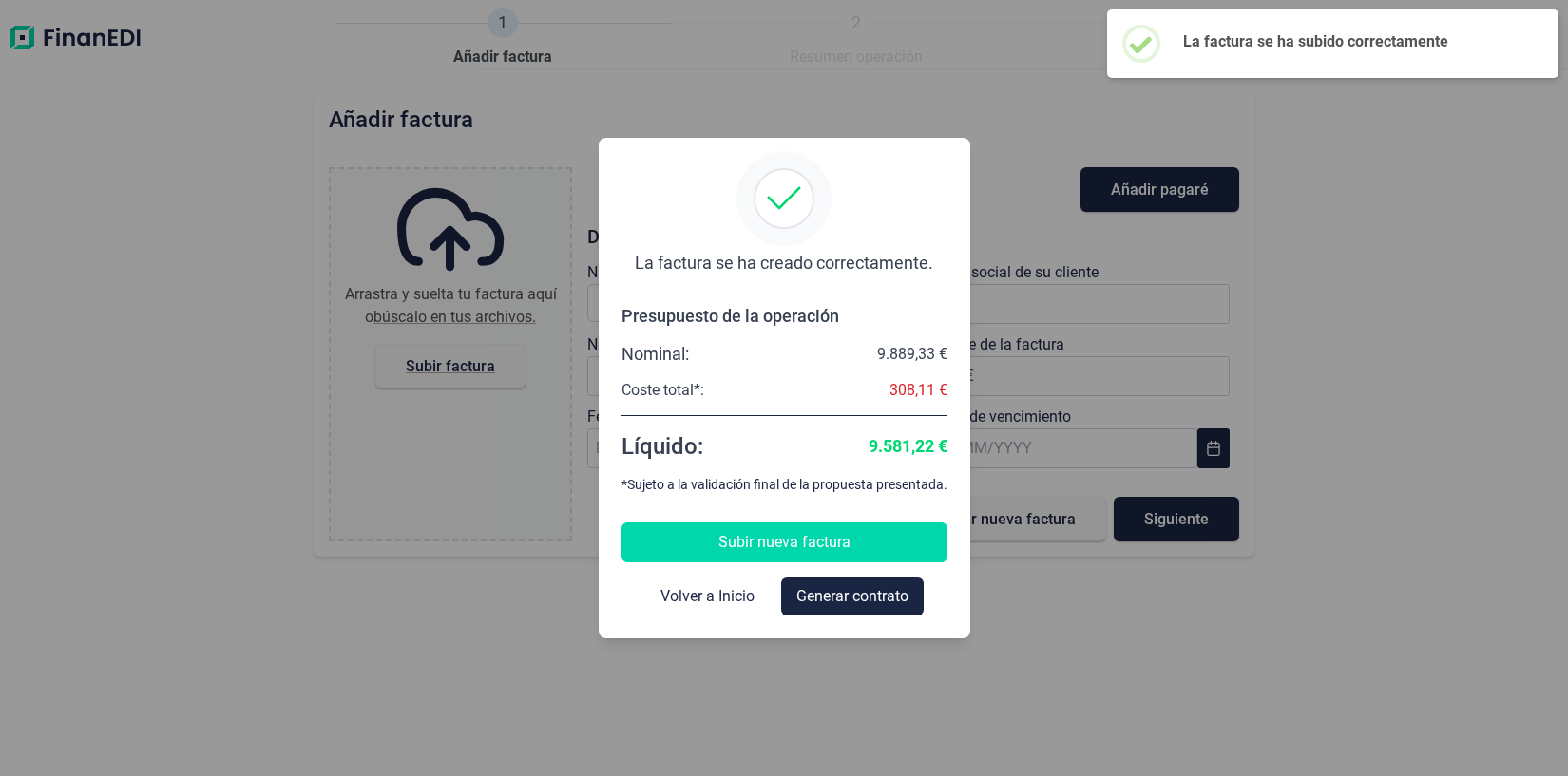
click at [730, 542] on span "Subir nueva factura" at bounding box center [785, 543] width 132 height 23
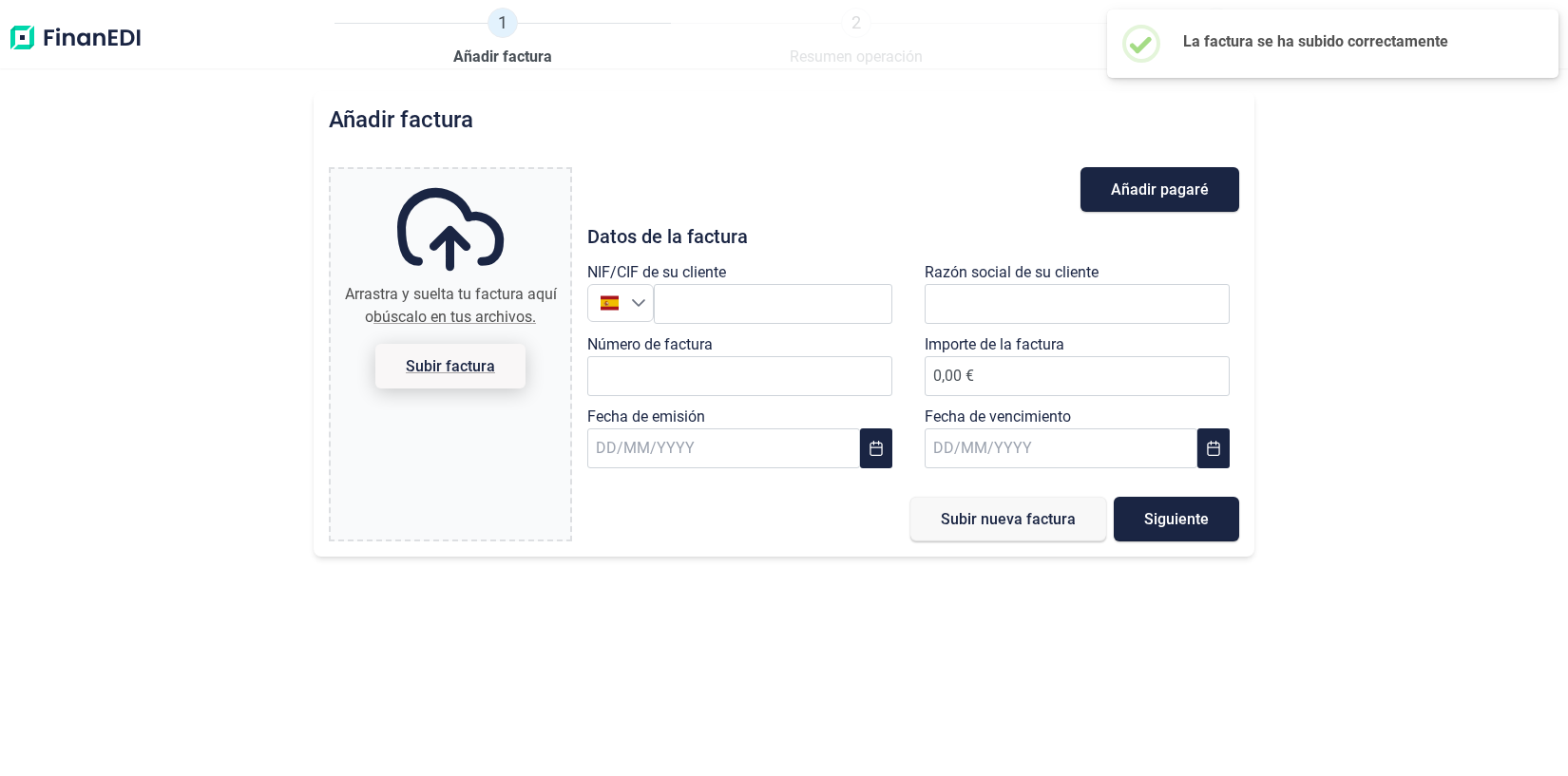
click at [446, 374] on span "Subir factura" at bounding box center [450, 366] width 89 height 14
click at [446, 175] on input "Arrastra y suelta tu factura aquí o búscalo en tus archivos. Subir factura" at bounding box center [450, 172] width 240 height 6
type input "C:\fakepath\Factura_2025-V-1237.pdf"
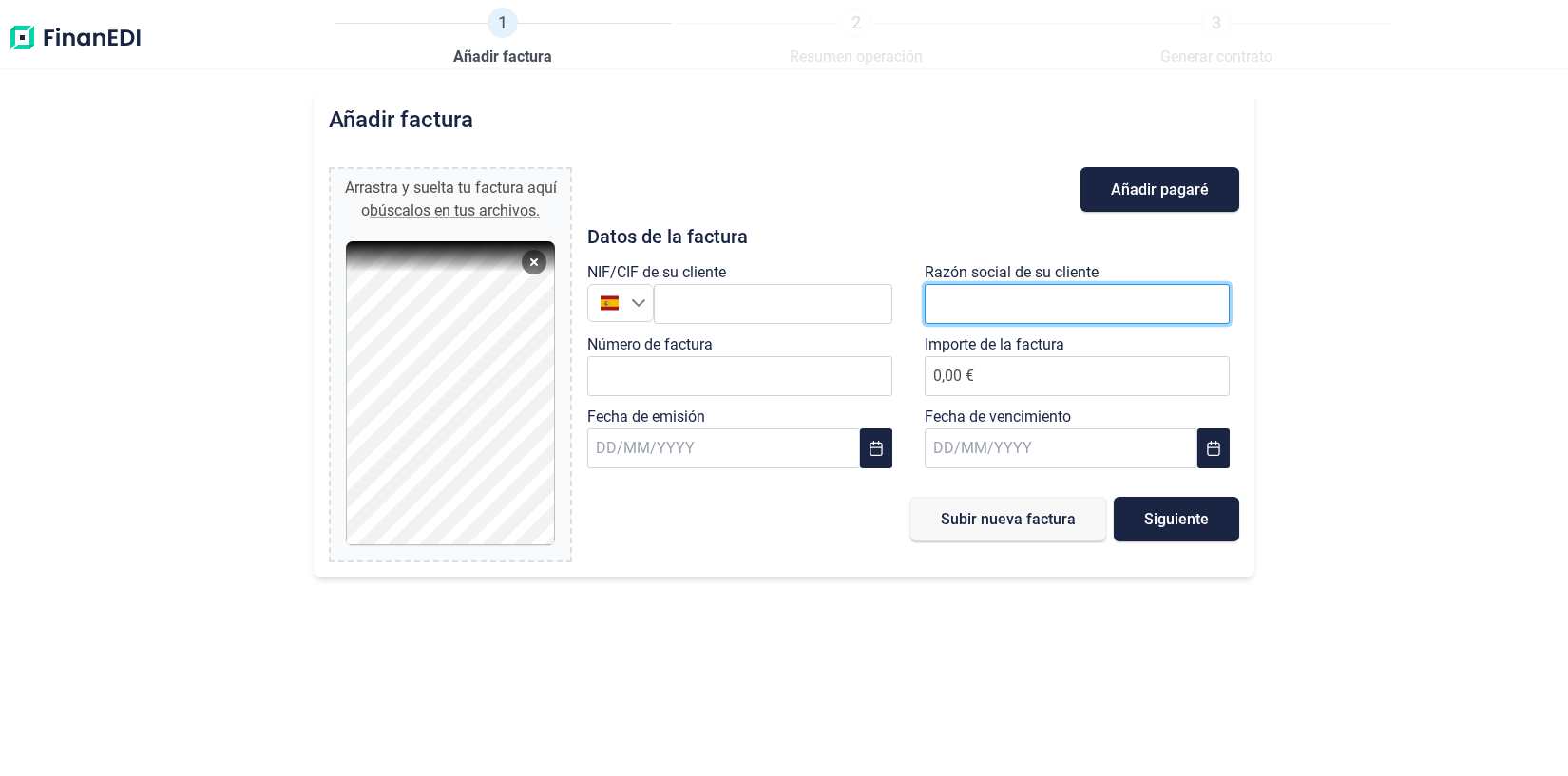
click at [1021, 292] on input "text" at bounding box center [1077, 304] width 305 height 40
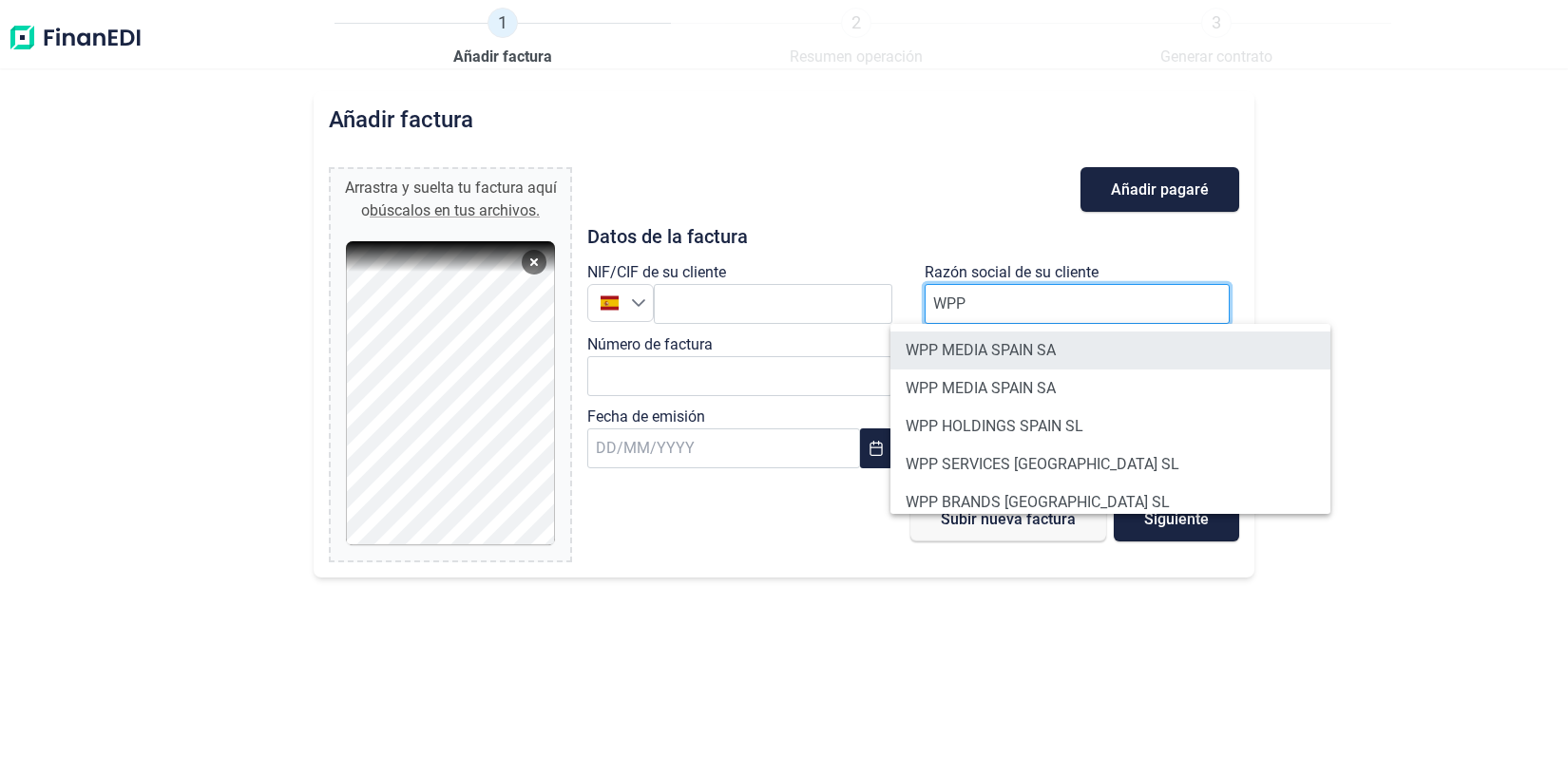
type input "WPP"
click at [1004, 345] on li "WPP MEDIA SPAIN SA" at bounding box center [1111, 351] width 440 height 38
type input "A81922791"
type input "WPP MEDIA SPAIN SA"
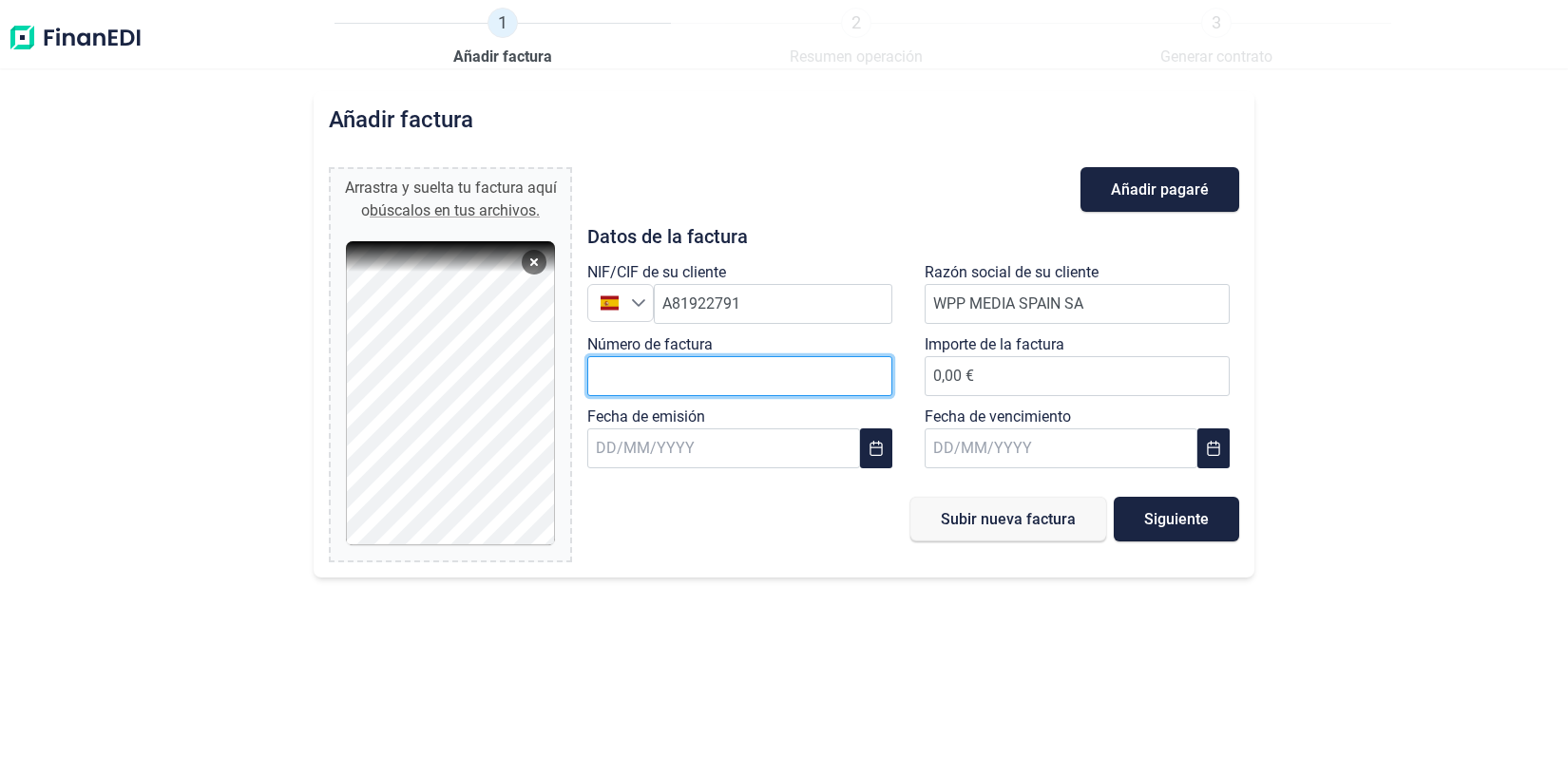
click at [621, 377] on input "Número de factura" at bounding box center [739, 377] width 305 height 40
click at [632, 374] on input "2025V1237" at bounding box center [739, 377] width 305 height 40
click at [651, 372] on input "2025-V1237" at bounding box center [739, 377] width 305 height 40
type input "2025-V 1237"
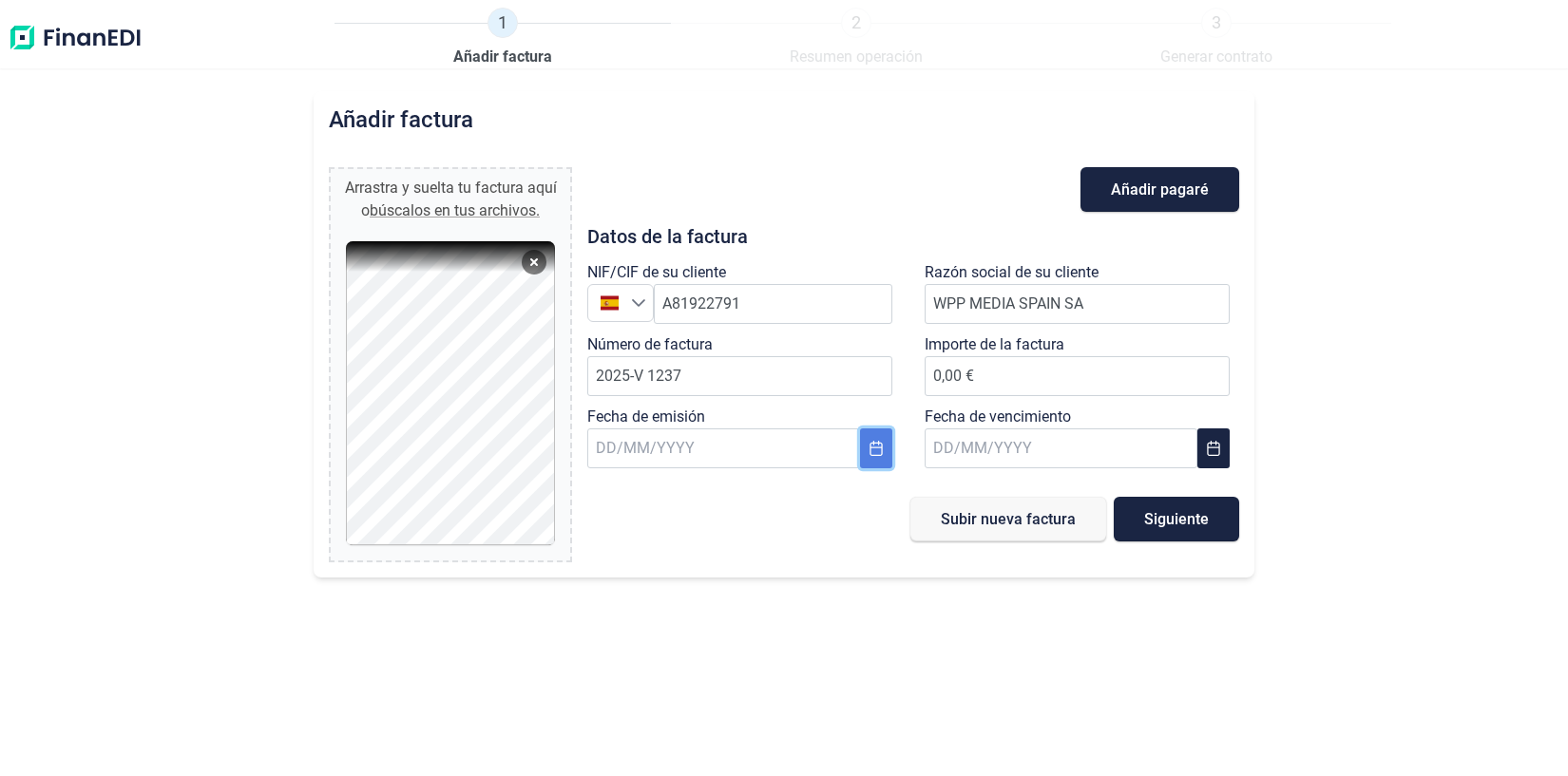
click at [881, 444] on icon "Choose Date" at bounding box center [877, 448] width 15 height 15
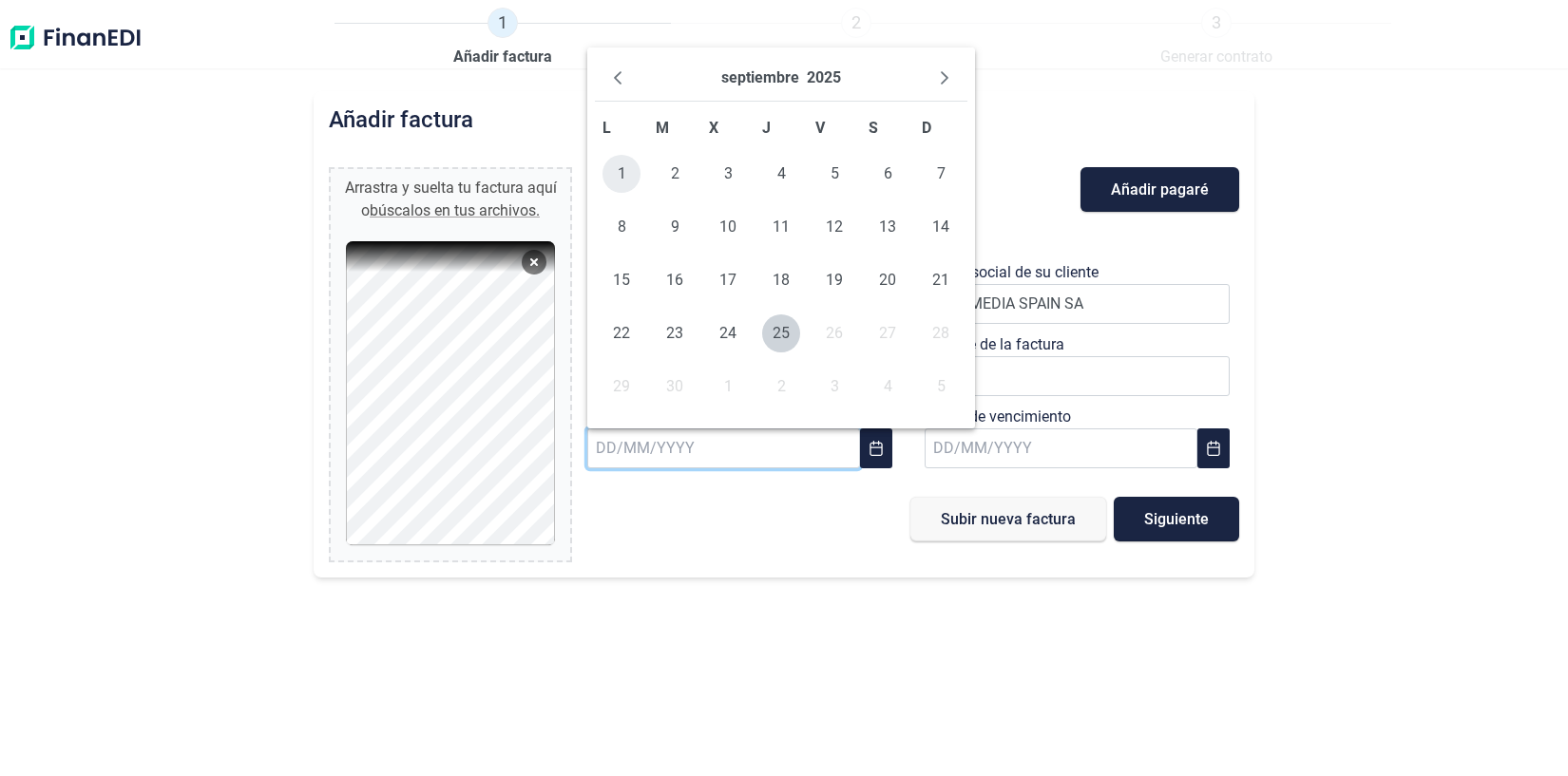
click at [628, 174] on span "1" at bounding box center [621, 174] width 38 height 38
type input "[DATE]"
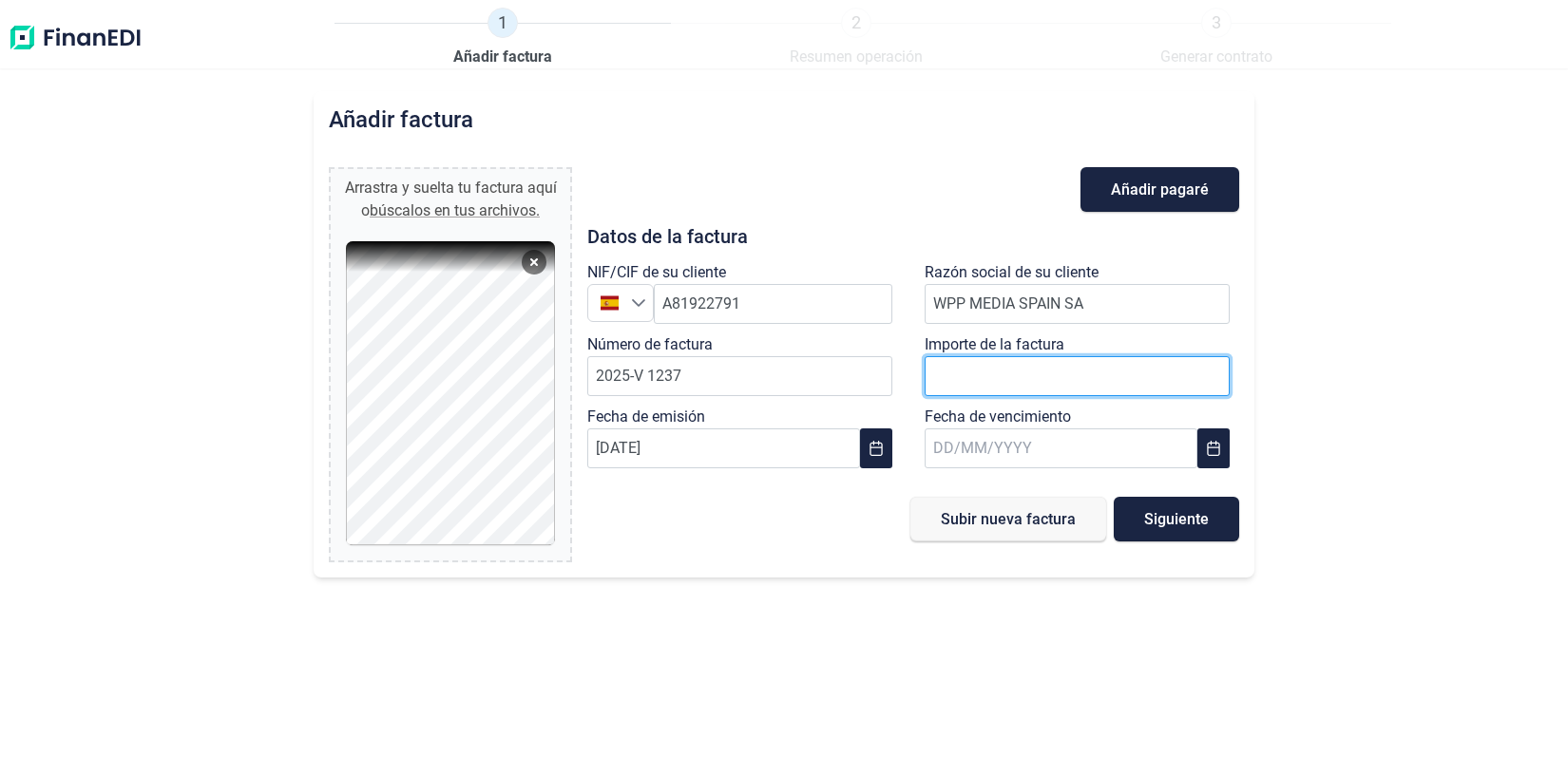
click at [963, 376] on span "0,00 €" at bounding box center [1077, 376] width 305 height 18
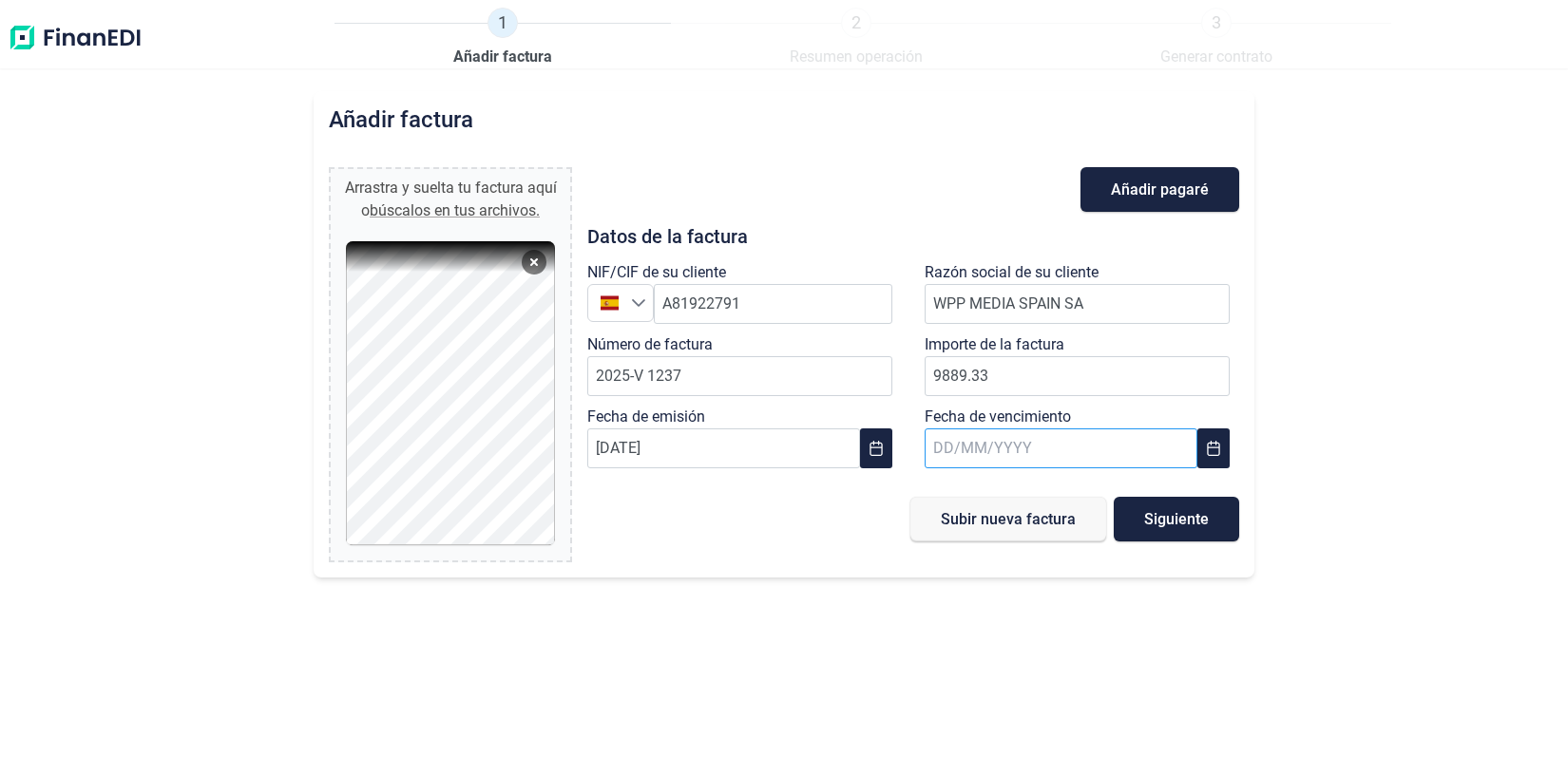
click at [1004, 448] on input "text" at bounding box center [1060, 448] width 272 height 40
type input "9.889,33 €"
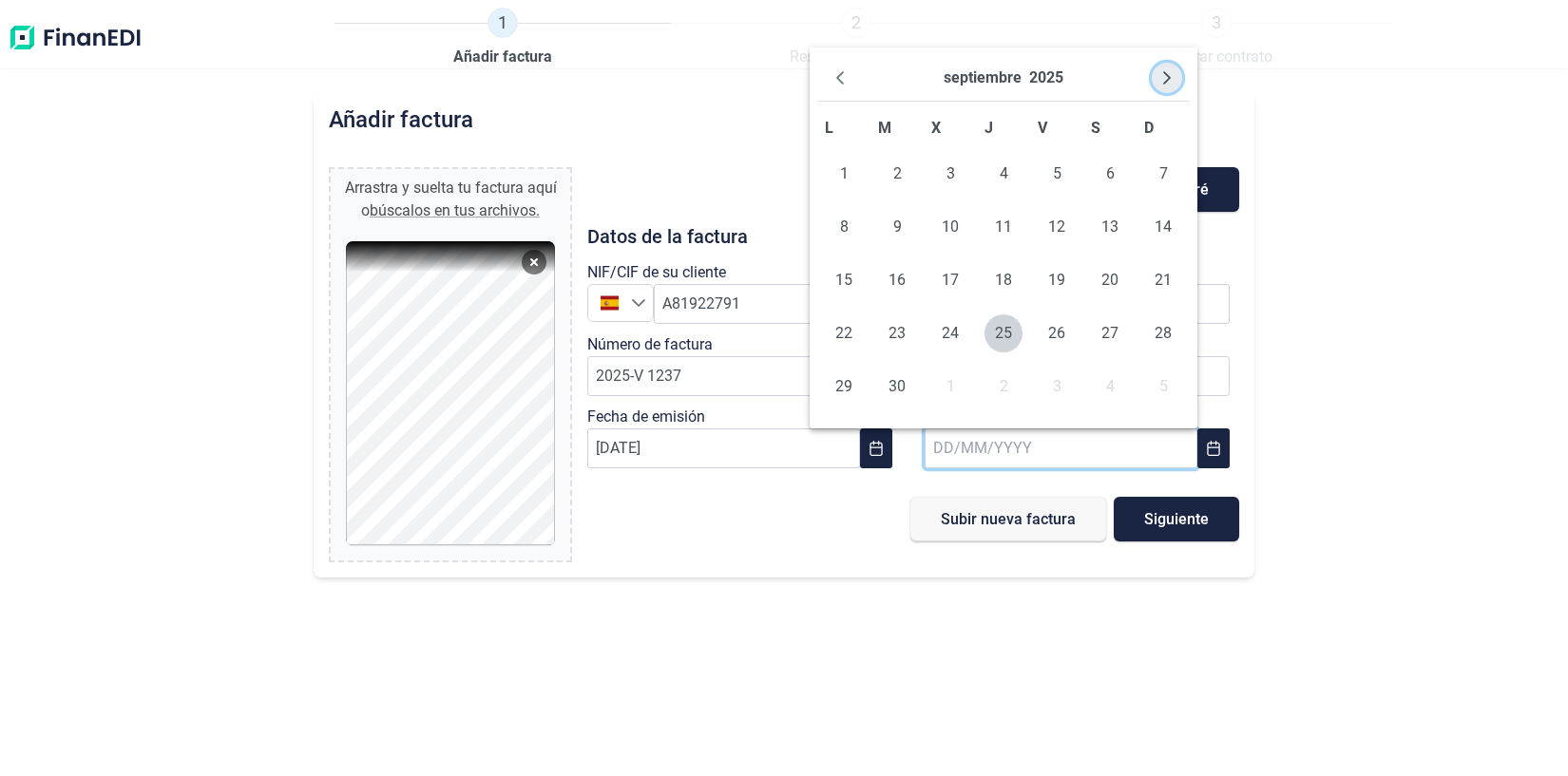
click at [1172, 75] on icon "Next Month" at bounding box center [1167, 78] width 15 height 15
click at [963, 229] on span "10" at bounding box center [950, 227] width 38 height 38
type input "[DATE]"
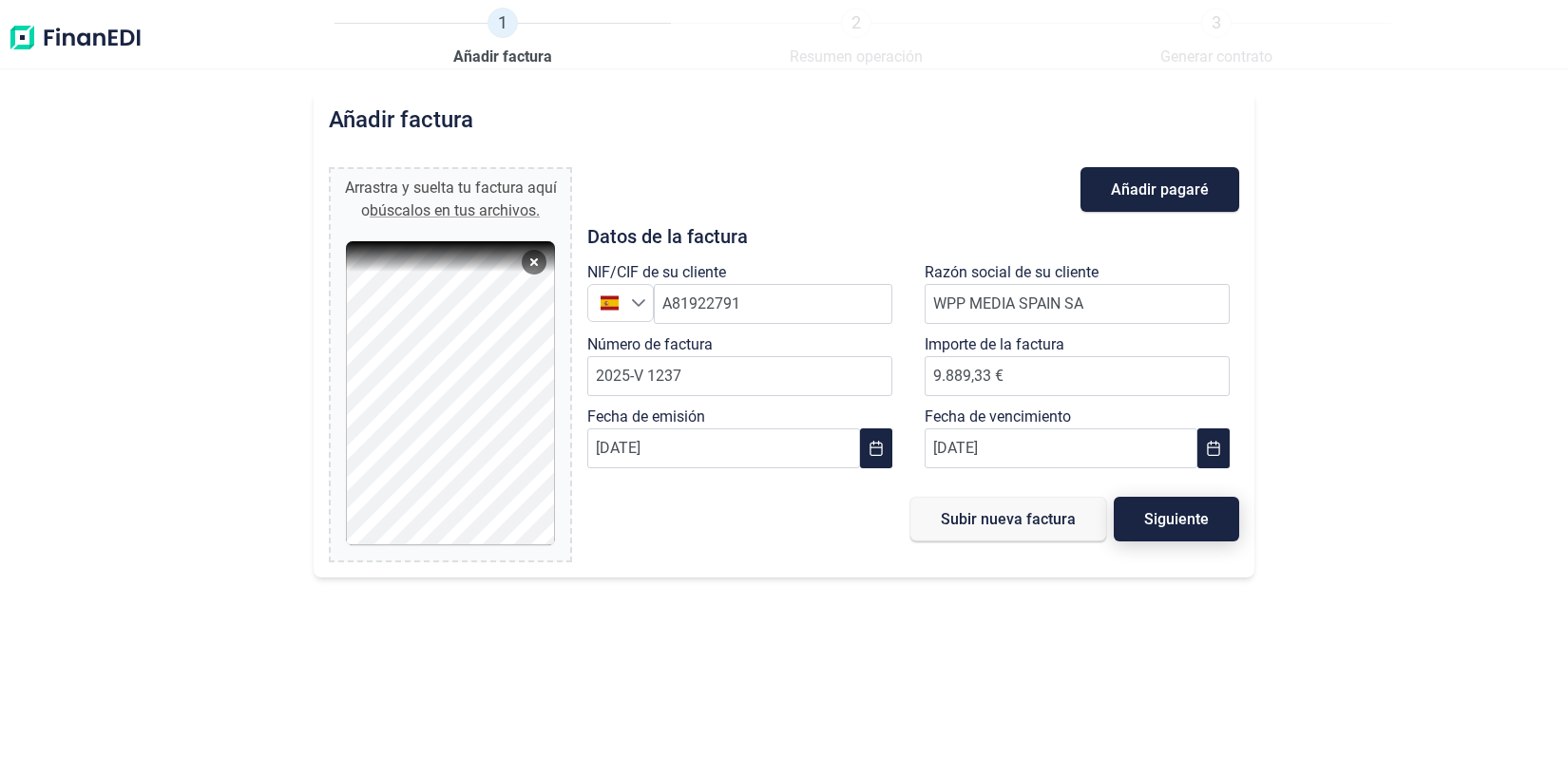
click at [1196, 509] on button "Siguiente" at bounding box center [1176, 519] width 125 height 45
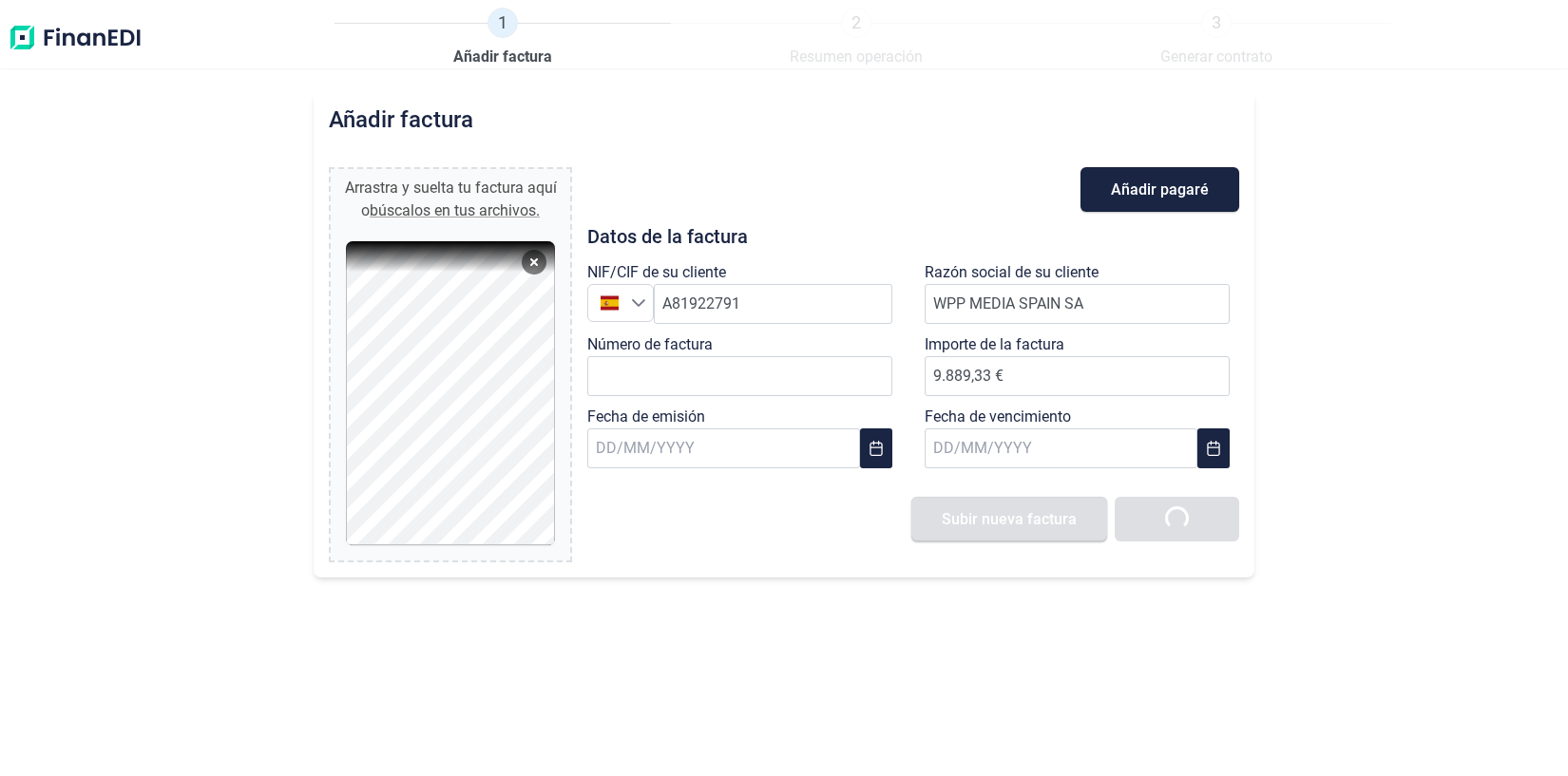
type input "0,00 €"
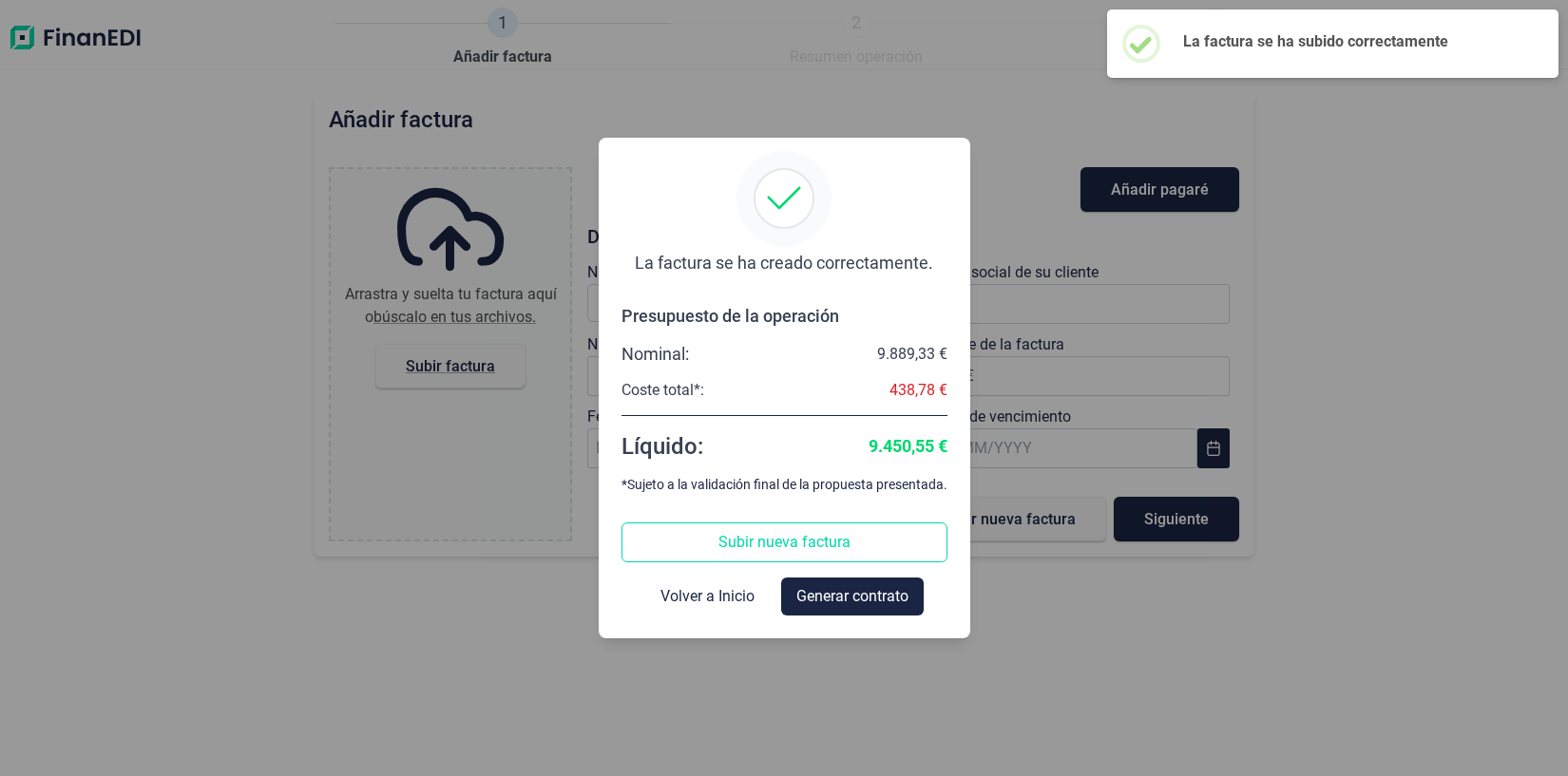
click at [742, 543] on span "Subir nueva factura" at bounding box center [785, 543] width 132 height 23
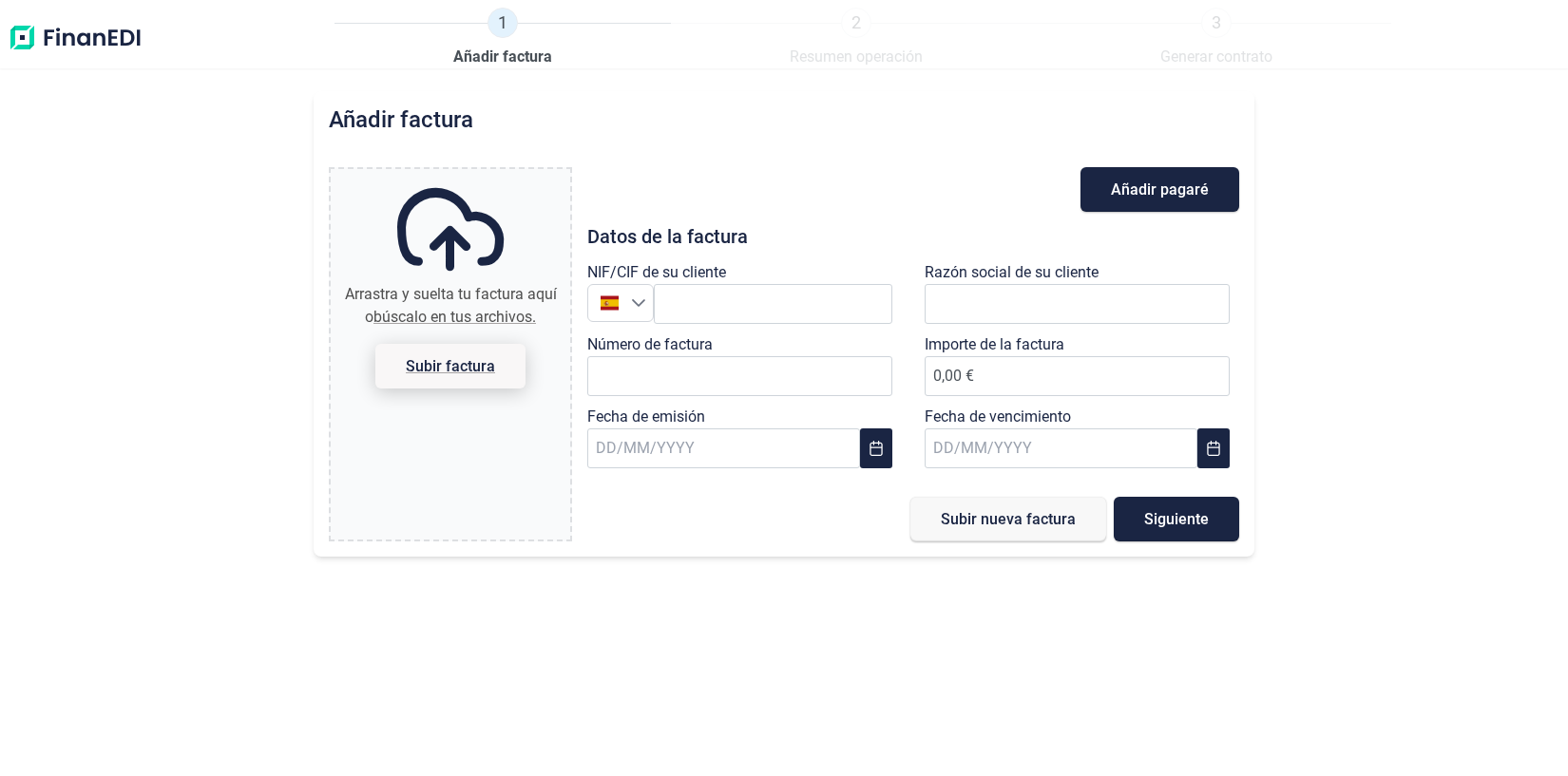
click at [439, 359] on span "Subir factura" at bounding box center [450, 366] width 89 height 14
click at [439, 175] on input "Arrastra y suelta tu factura aquí o búscalo en tus archivos. Subir factura" at bounding box center [450, 172] width 240 height 6
type input "C:\fakepath\Factura_2025-R-218.pdf"
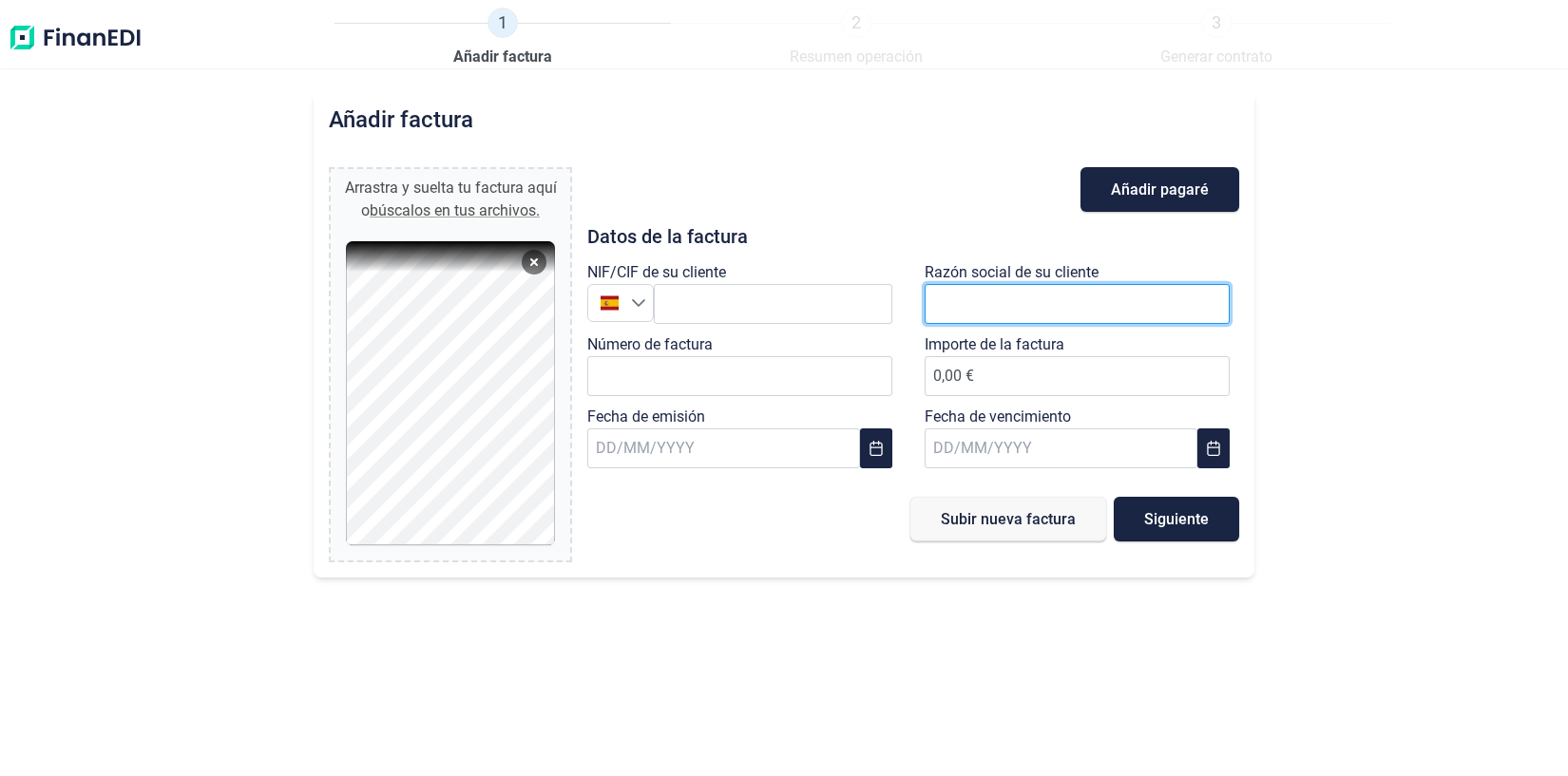
click at [995, 298] on input "text" at bounding box center [1077, 304] width 305 height 40
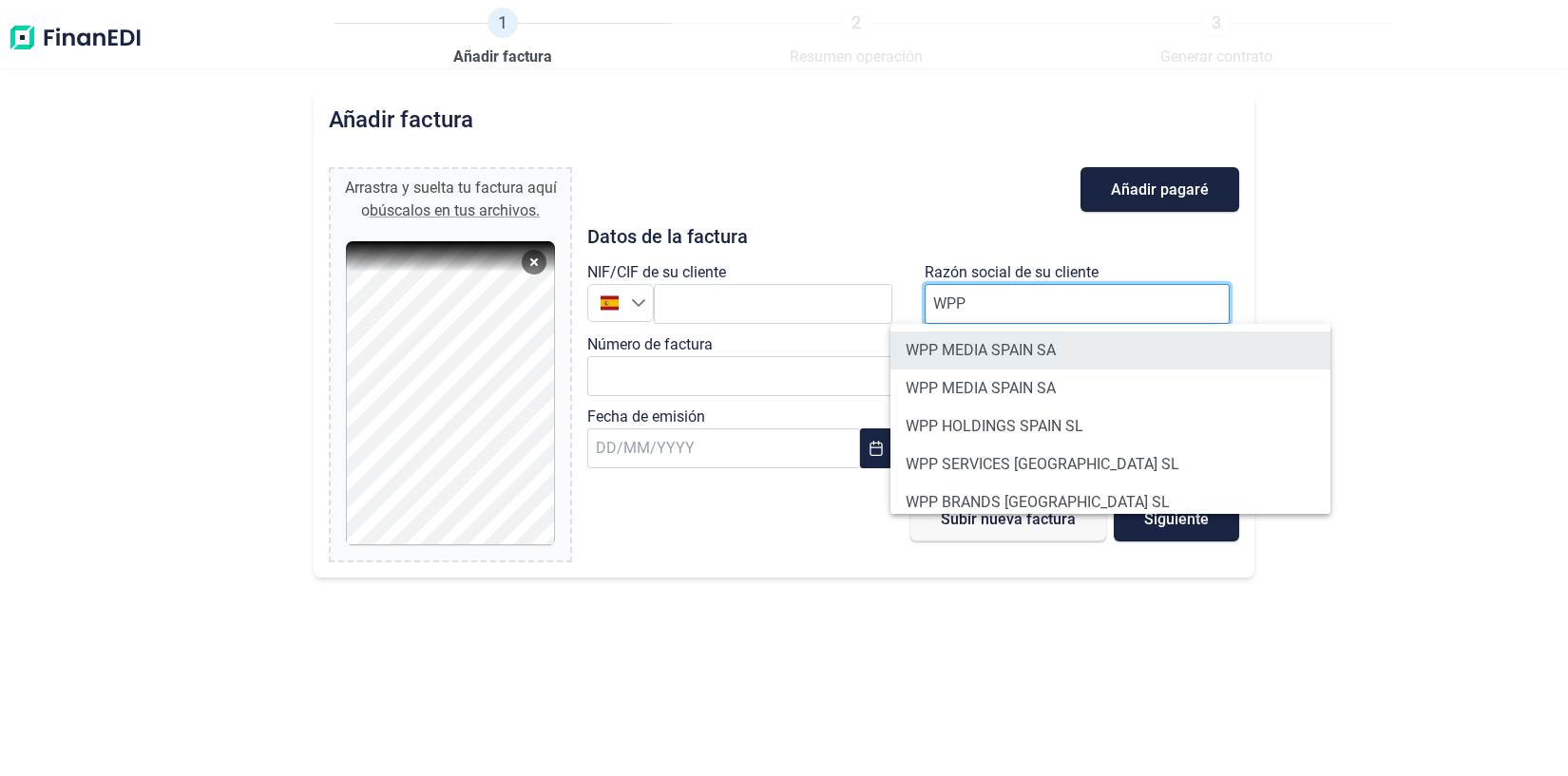
type input "WPP"
click at [979, 348] on li "WPP MEDIA SPAIN SA" at bounding box center [1111, 351] width 440 height 38
type input "A81922791"
type input "WPP MEDIA SPAIN SA"
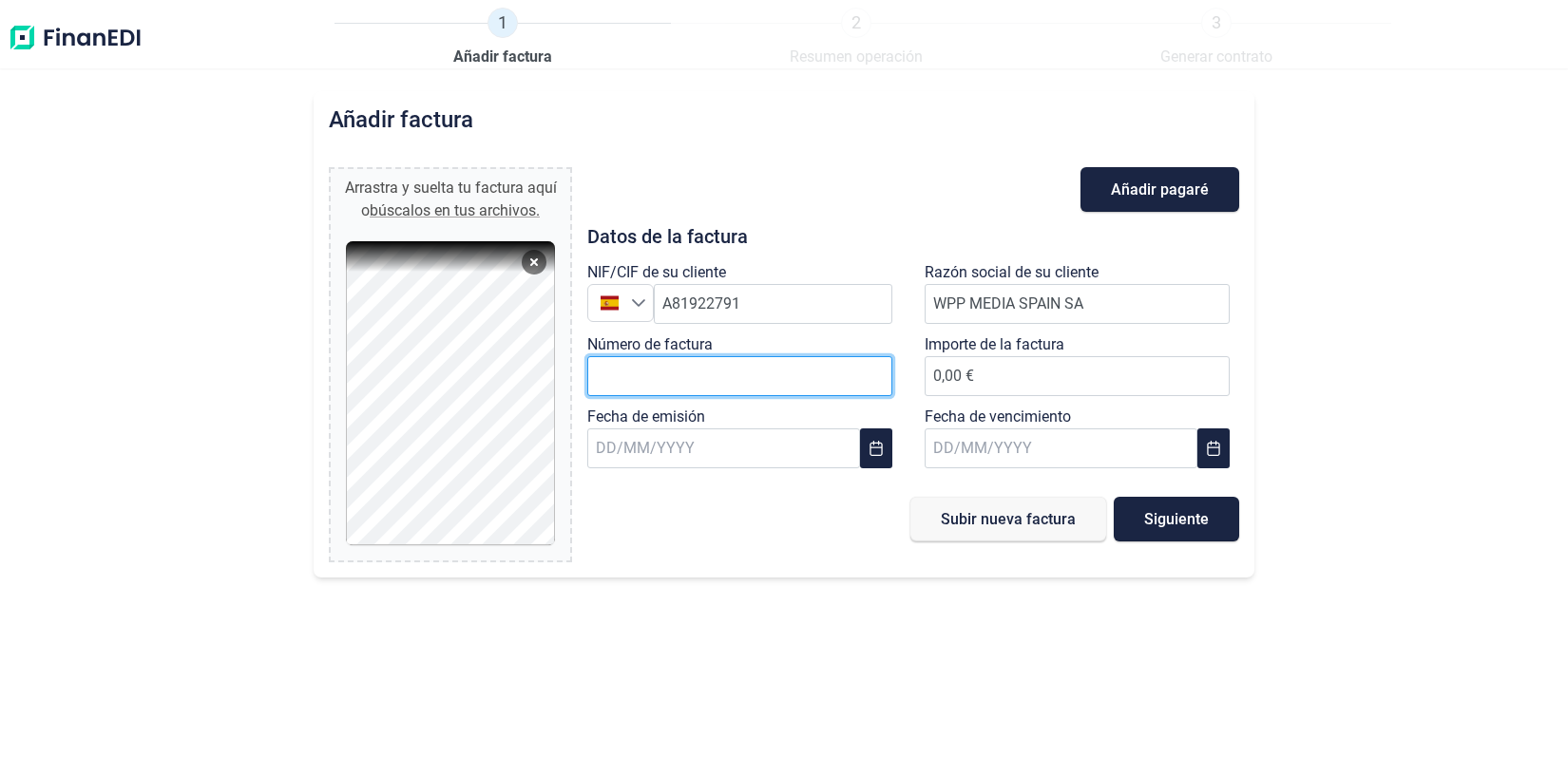
click at [682, 385] on input "Número de factura" at bounding box center [739, 377] width 305 height 40
type input "2025-R 218"
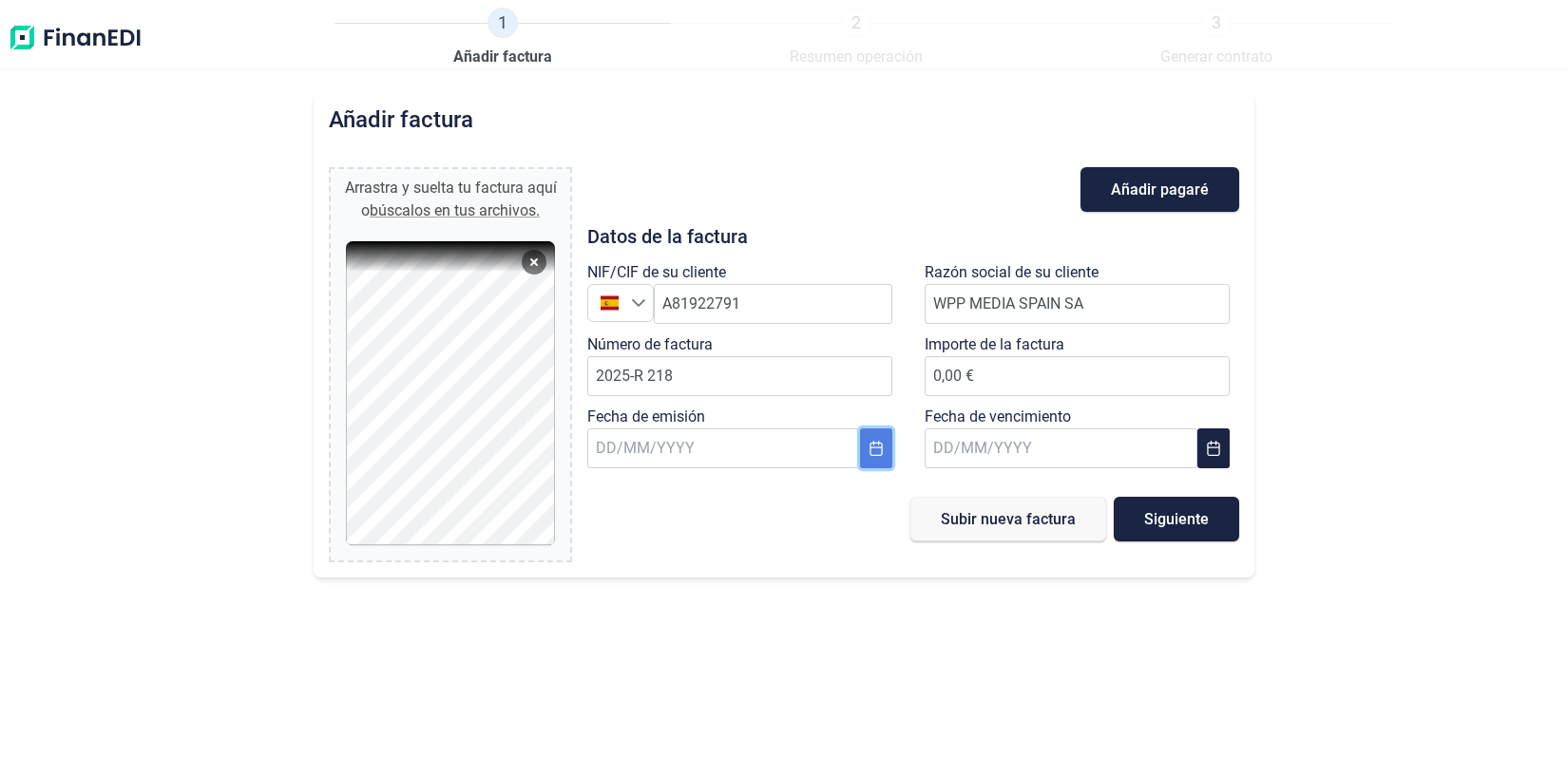
click at [881, 449] on icon "Choose Date" at bounding box center [877, 448] width 15 height 15
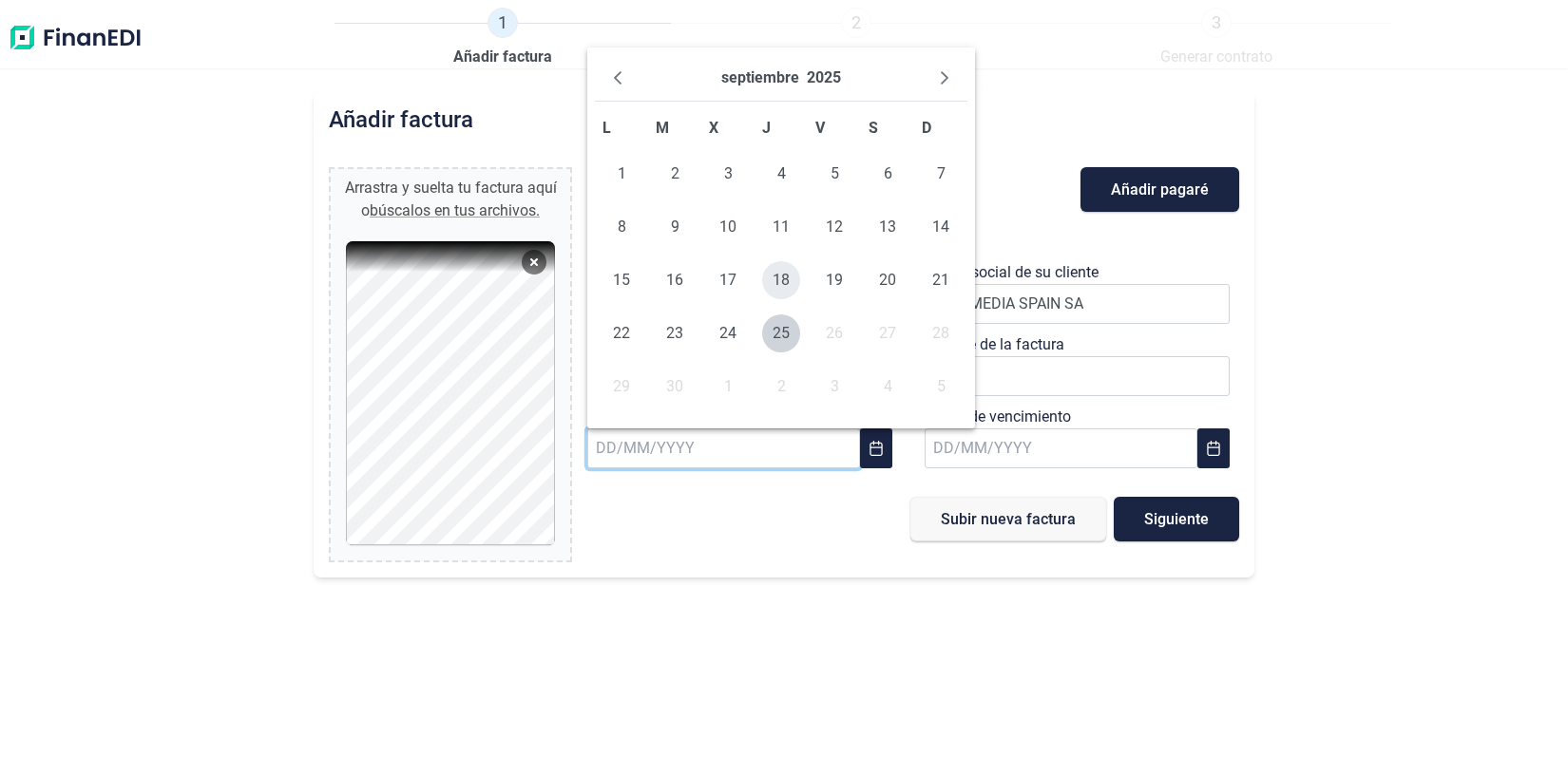
click at [784, 272] on span "18" at bounding box center [781, 280] width 38 height 38
type input "[DATE]"
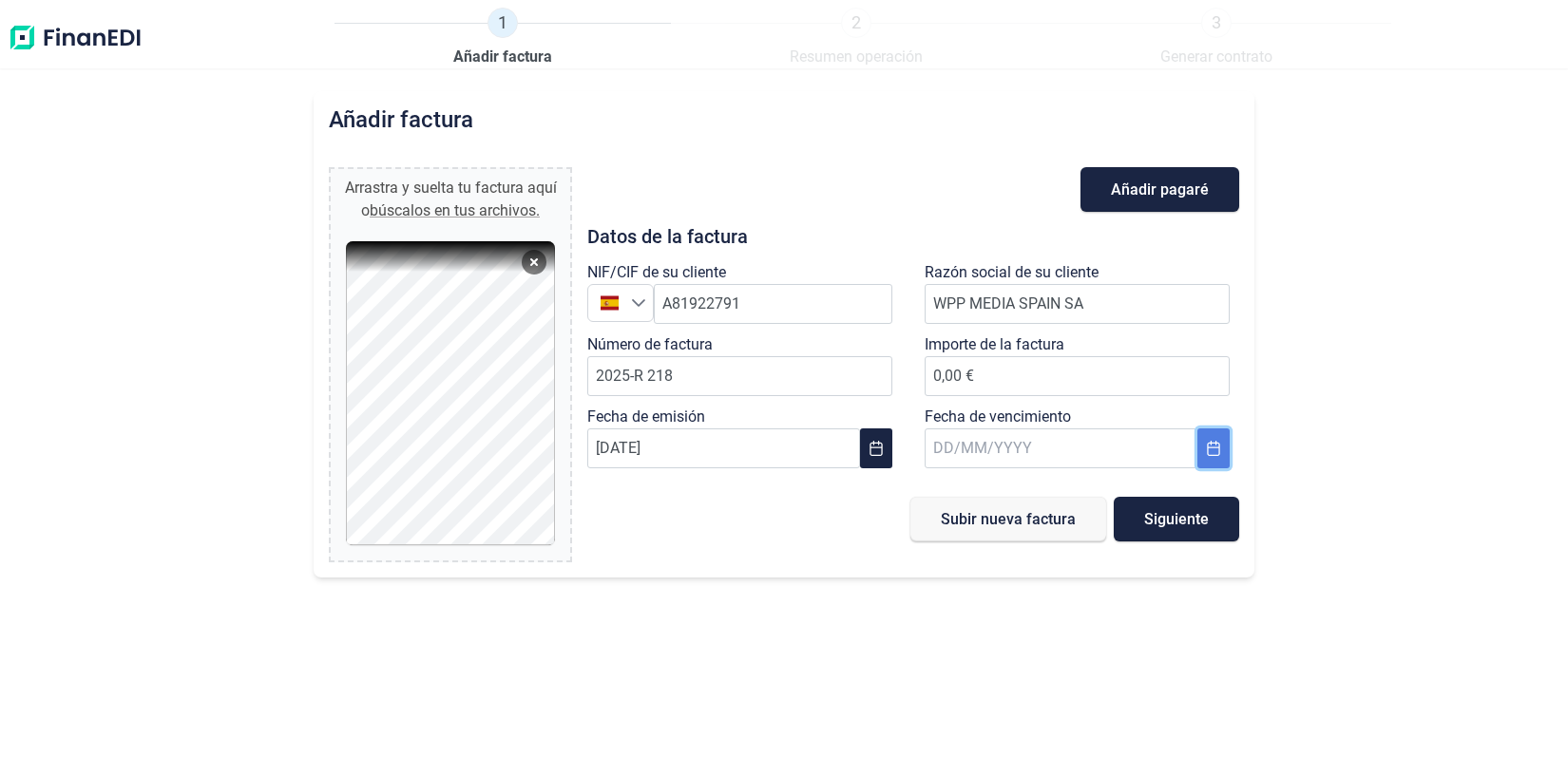
click at [1219, 445] on icon "Choose Date" at bounding box center [1214, 448] width 15 height 15
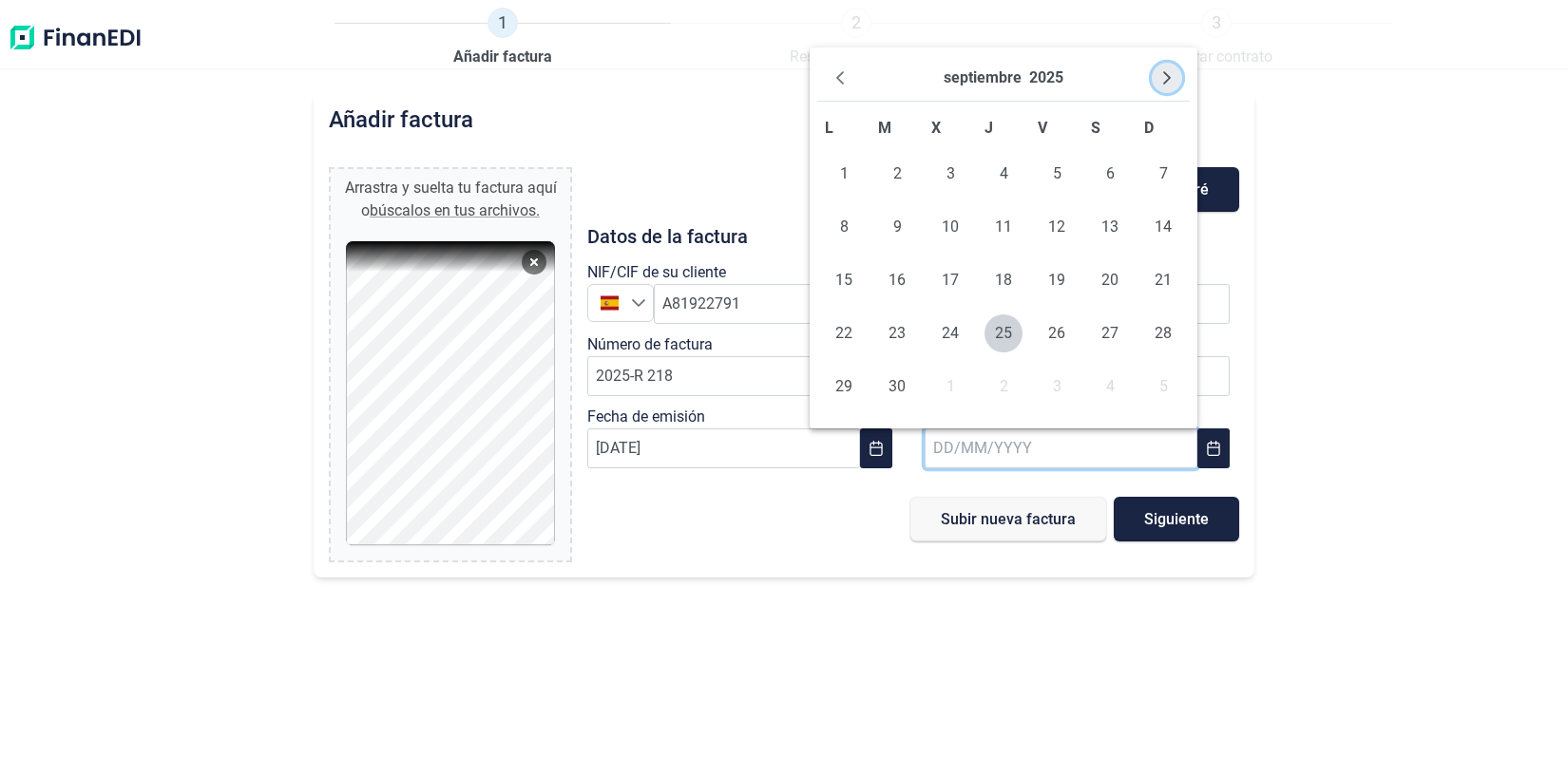
click at [1162, 72] on icon "Next Month" at bounding box center [1167, 78] width 15 height 15
click at [1164, 75] on icon "Next Month" at bounding box center [1167, 78] width 15 height 15
click at [1062, 226] on span "9" at bounding box center [1057, 227] width 38 height 38
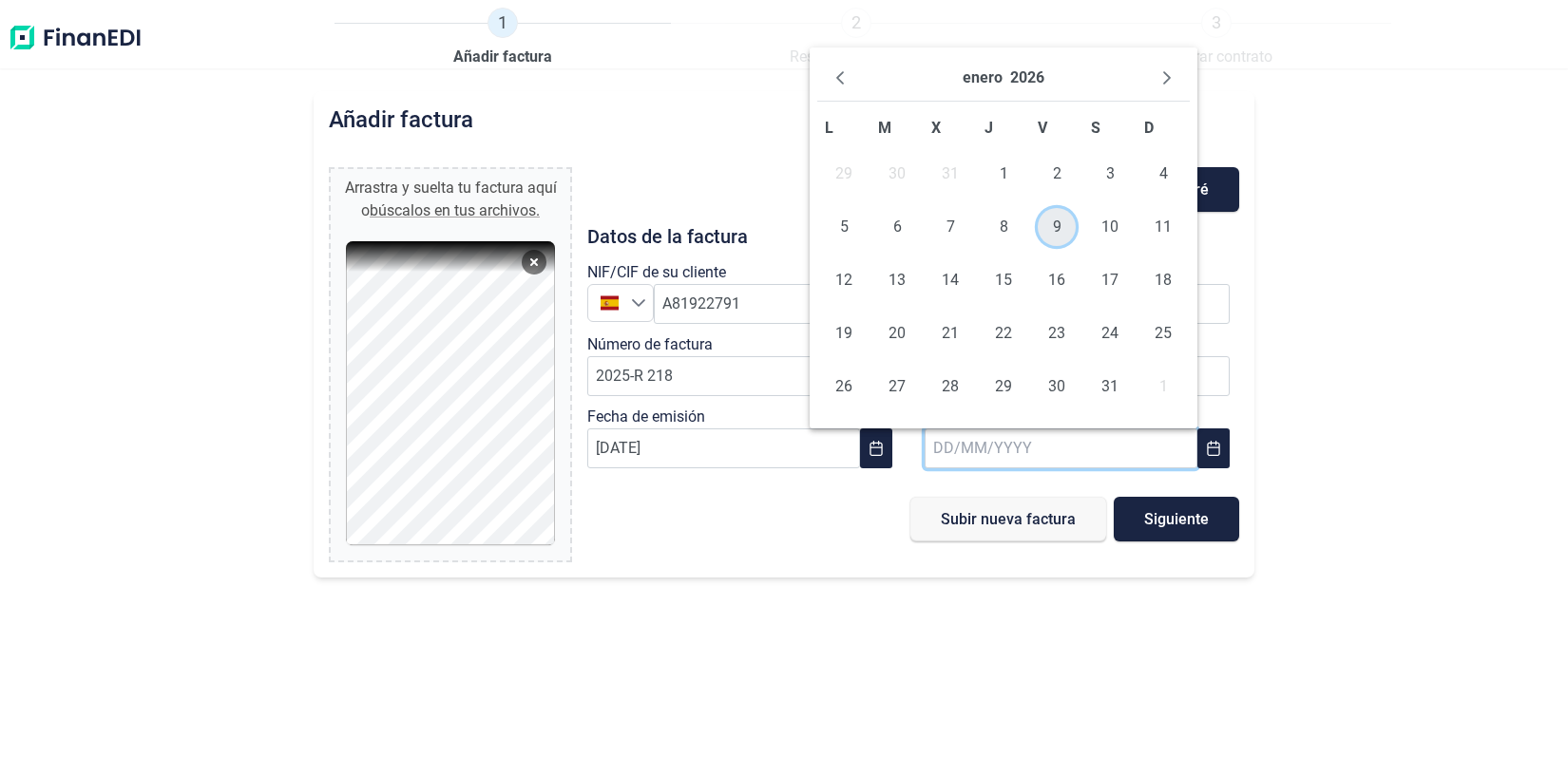
type input "[DATE]"
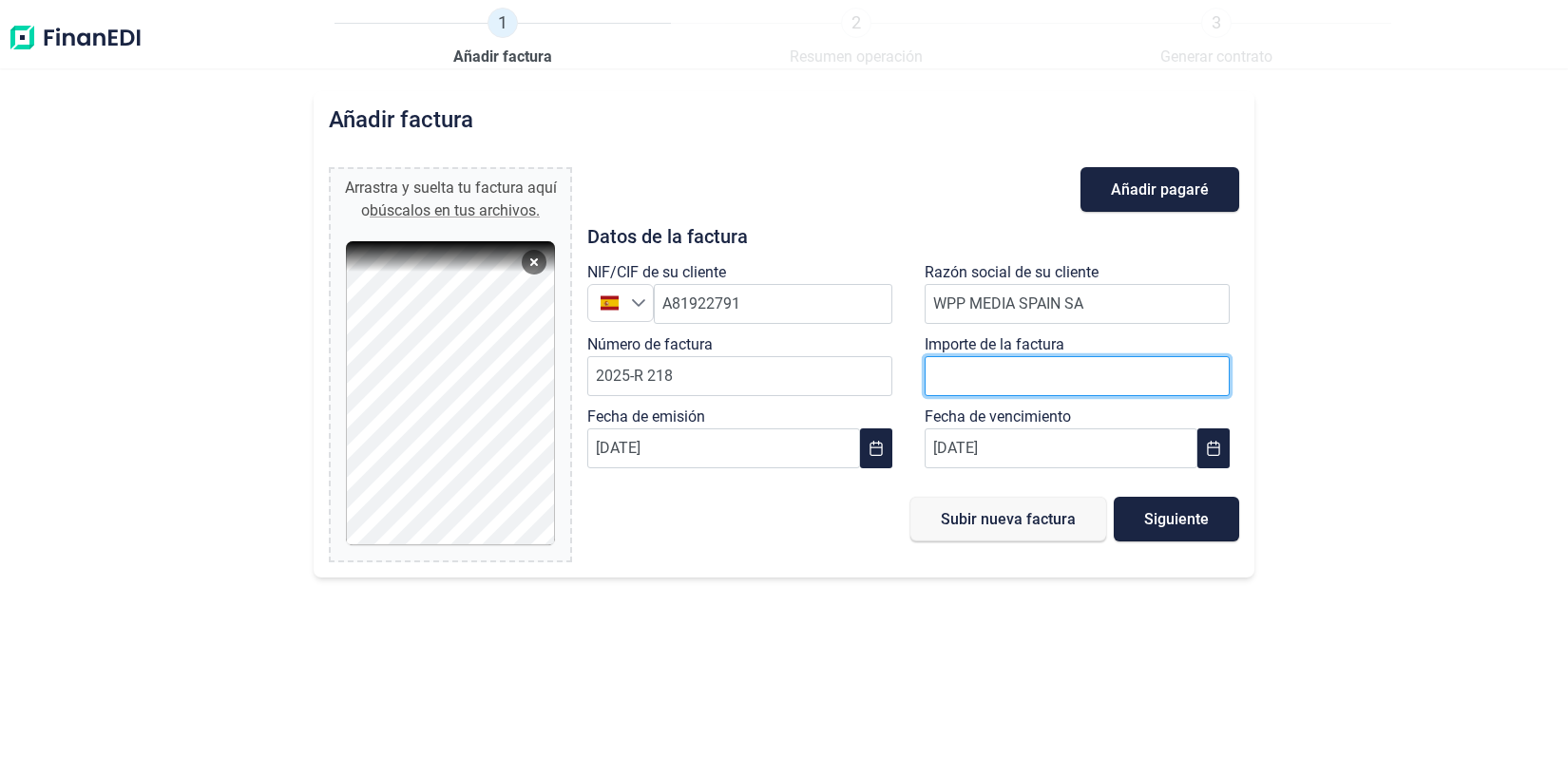
drag, startPoint x: 992, startPoint y: 380, endPoint x: 914, endPoint y: 377, distance: 78.1
click at [914, 377] on div "Importe de la factura 0,00 €" at bounding box center [1081, 370] width 338 height 73
type input "1.331,00 €"
click at [1176, 526] on span "Siguiente" at bounding box center [1177, 519] width 65 height 14
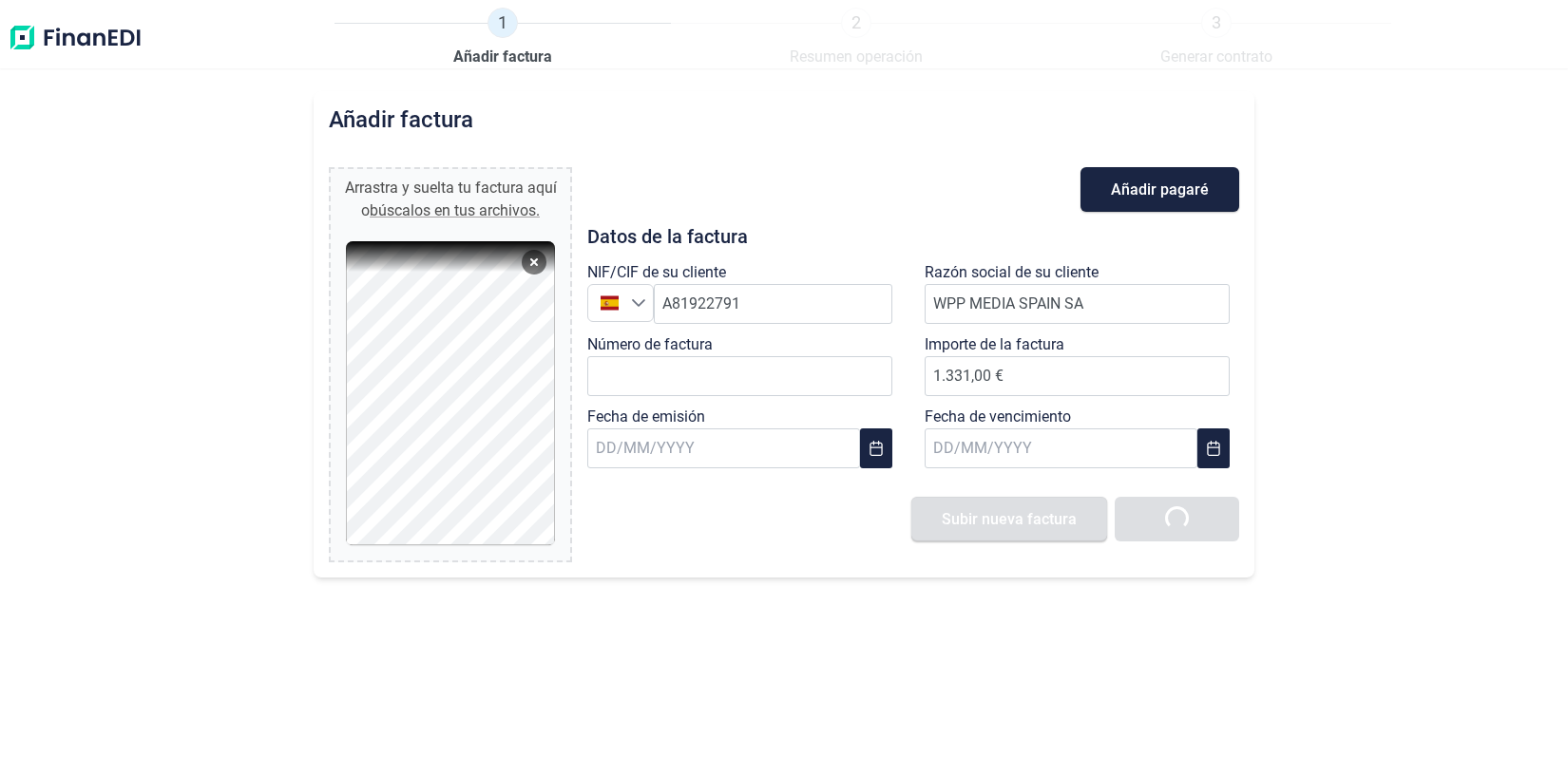
type input "0,00 €"
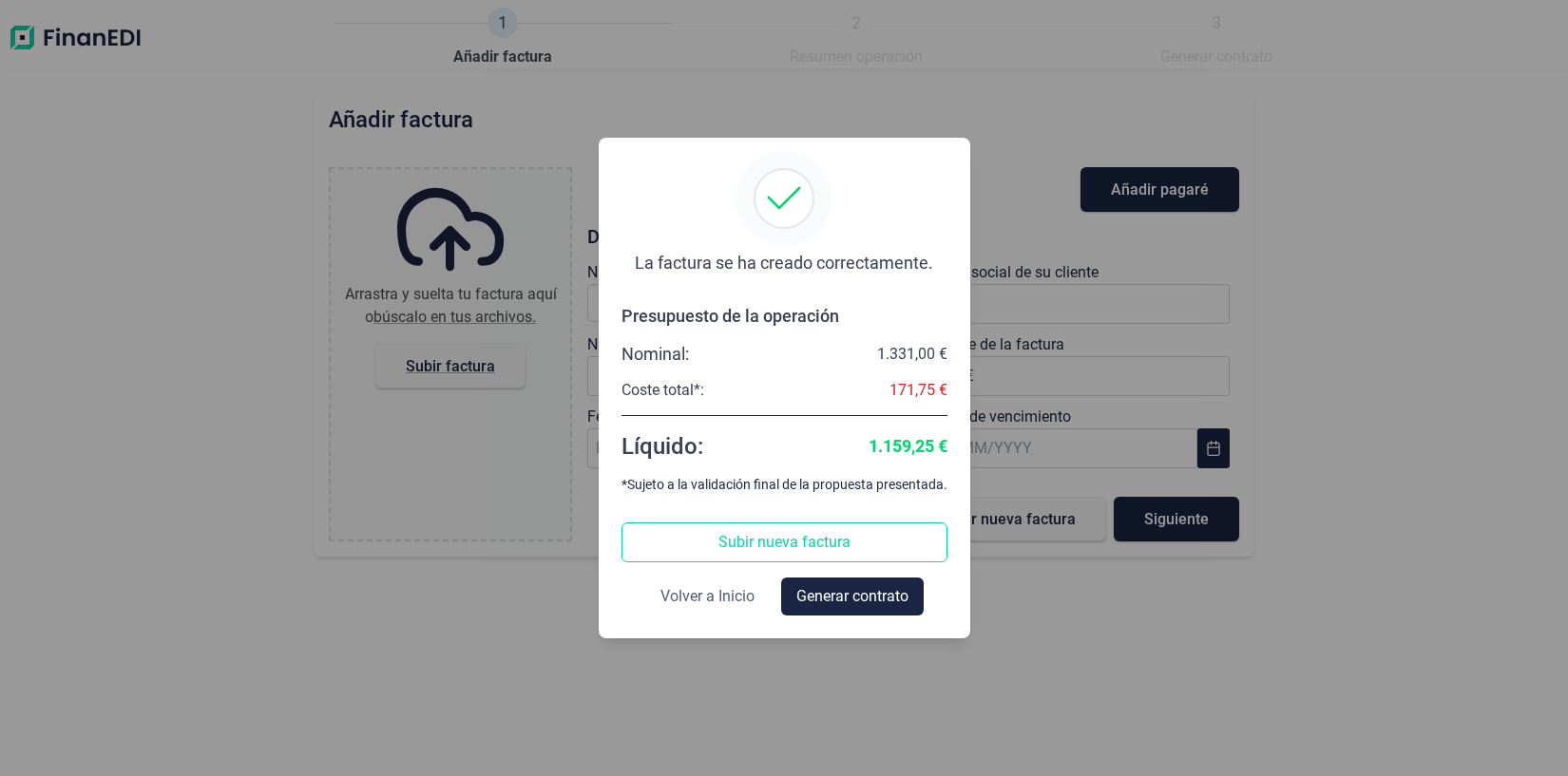
click at [686, 593] on span "Volver a Inicio" at bounding box center [708, 596] width 94 height 23
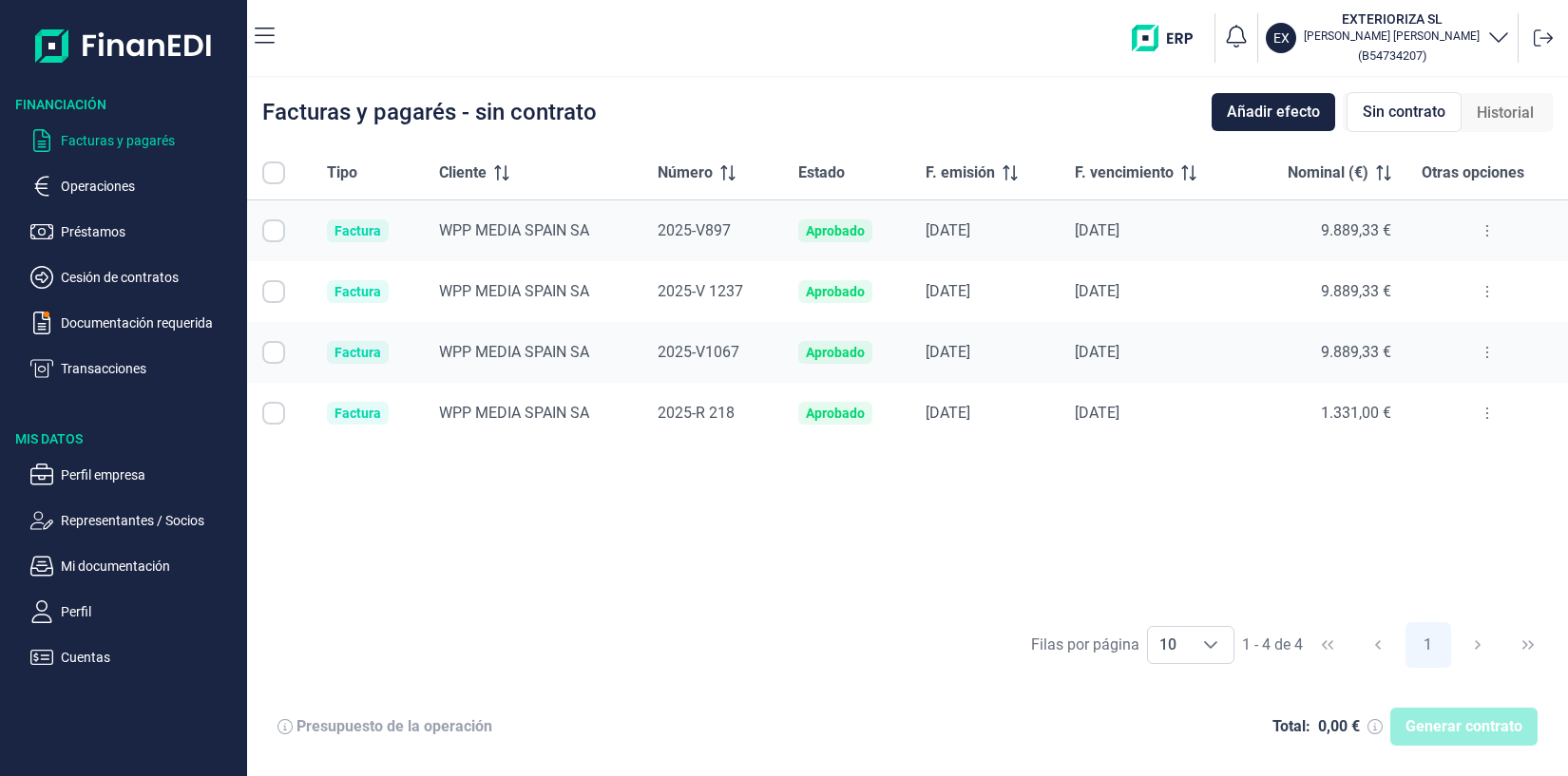
checkbox input "true"
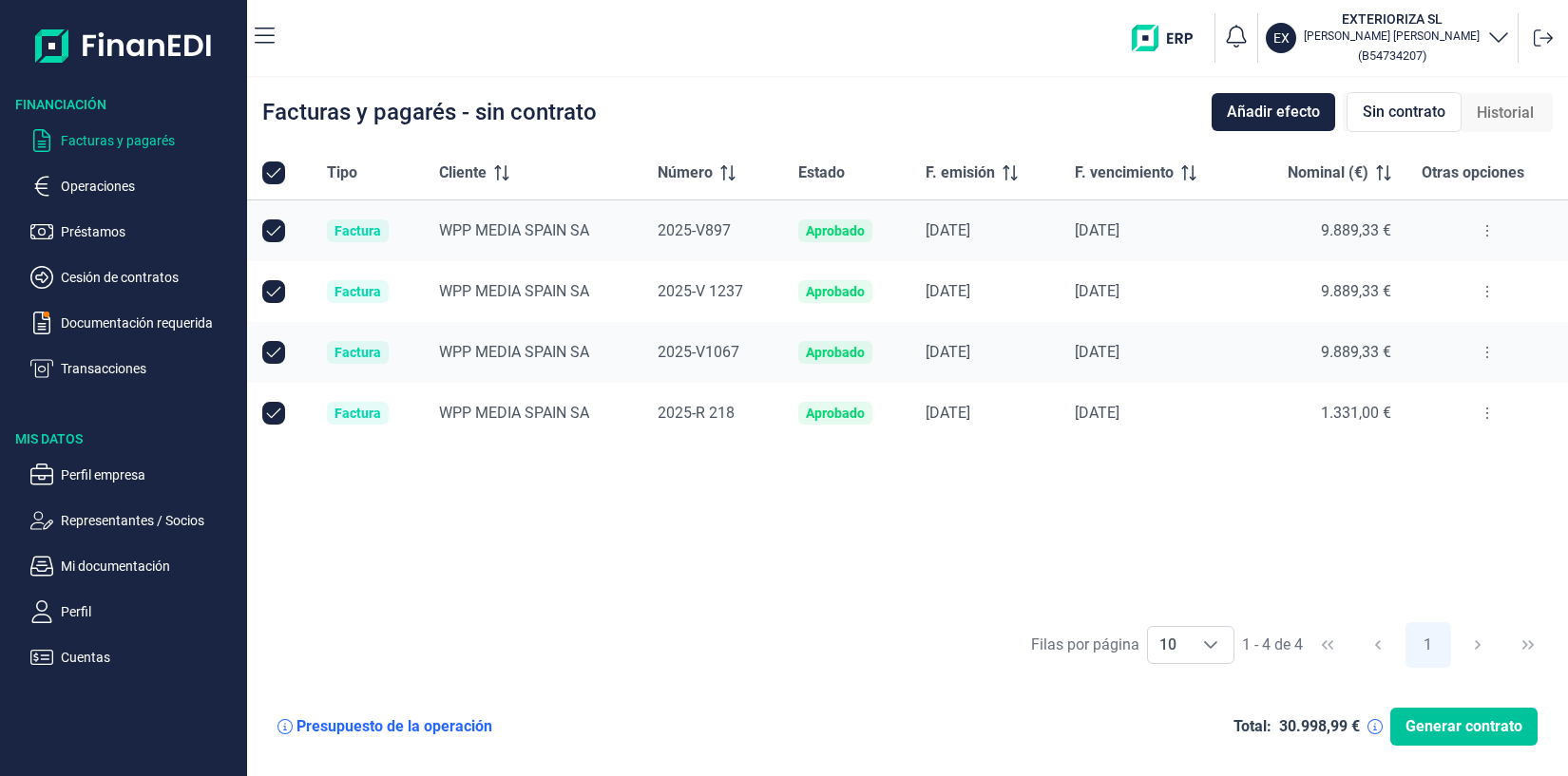
click at [1444, 728] on span "Generar contrato" at bounding box center [1464, 727] width 117 height 23
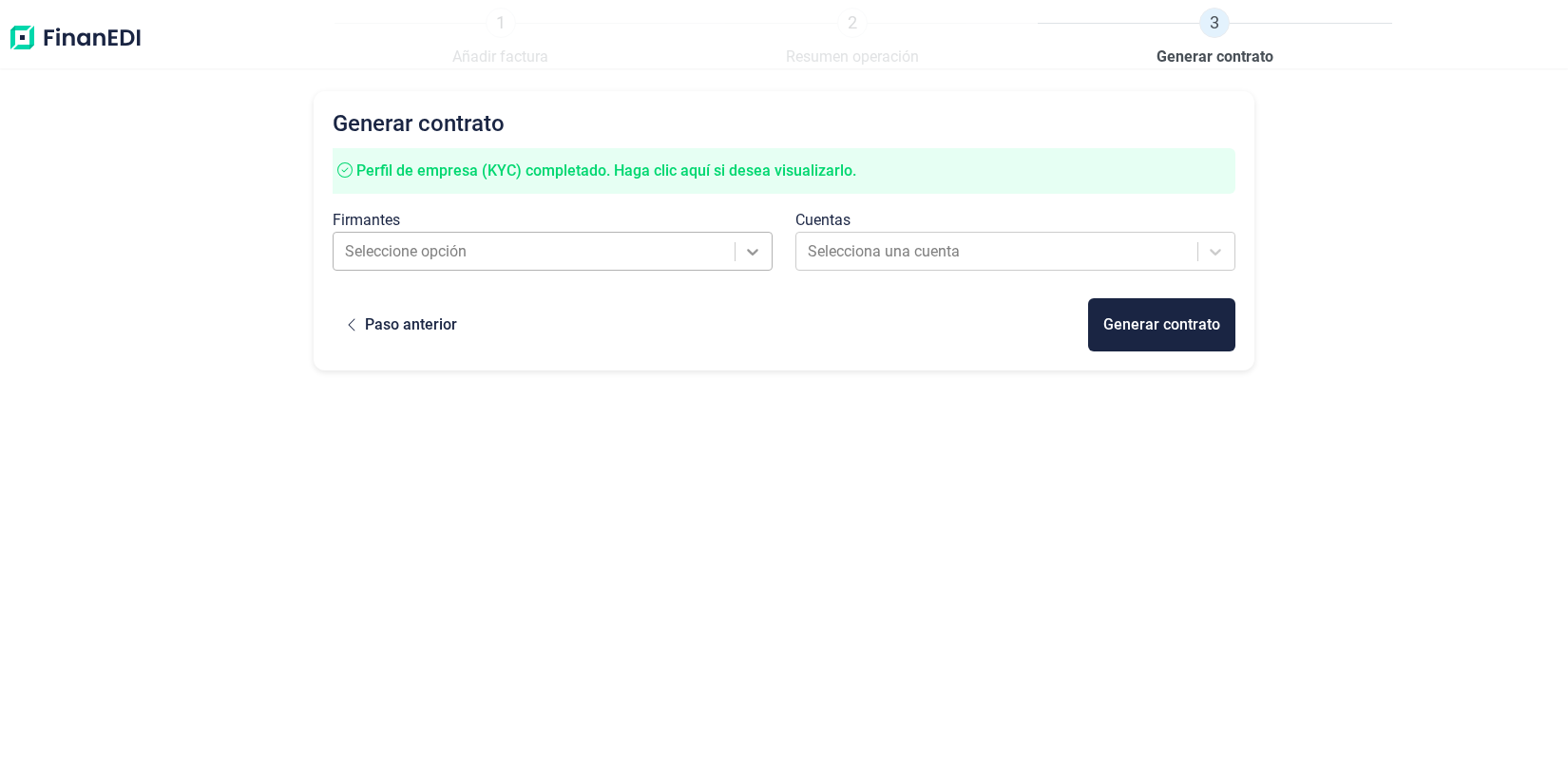
click at [751, 247] on icon at bounding box center [752, 252] width 19 height 19
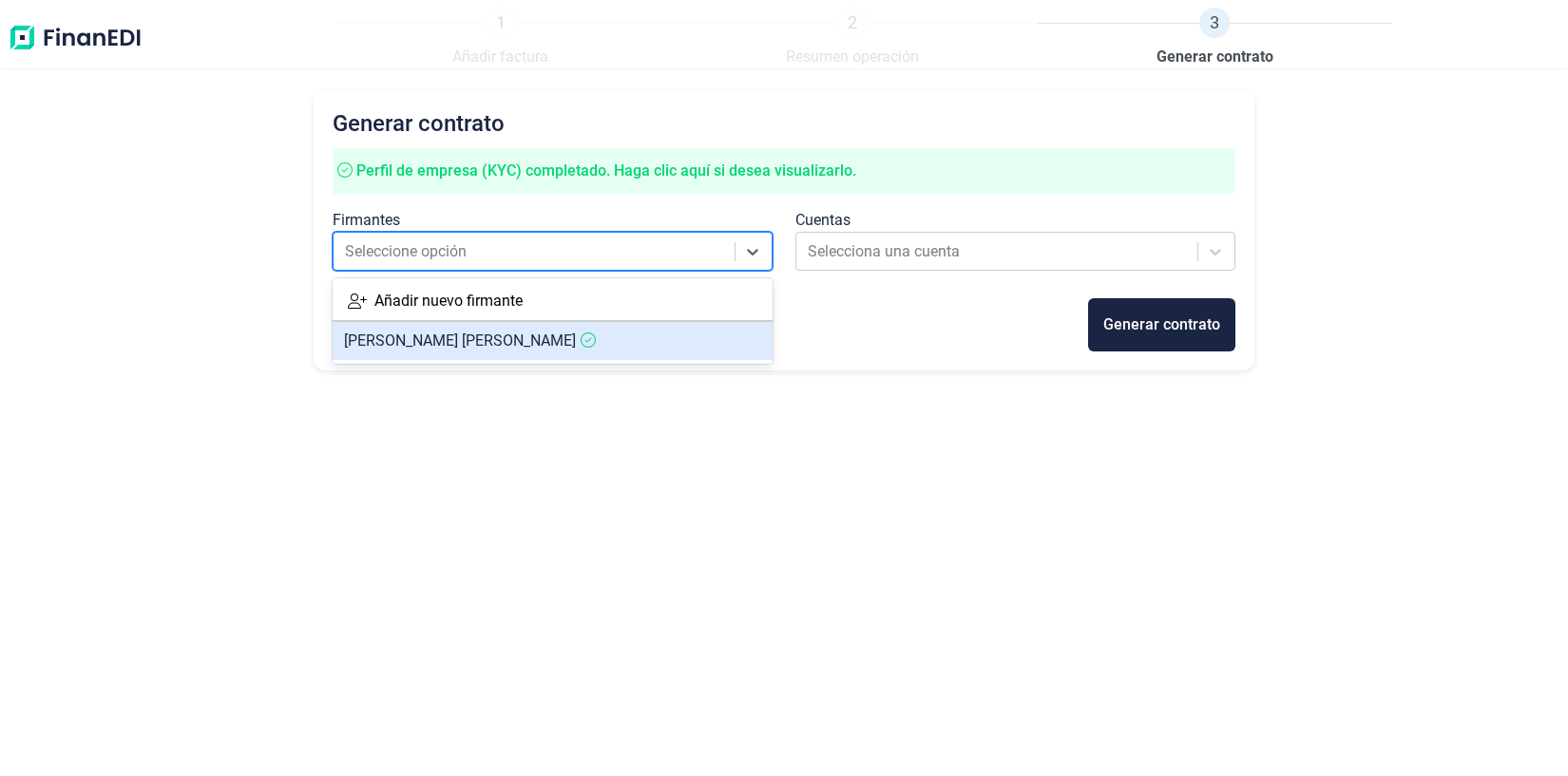
click at [657, 349] on article "[PERSON_NAME]" at bounding box center [553, 341] width 440 height 38
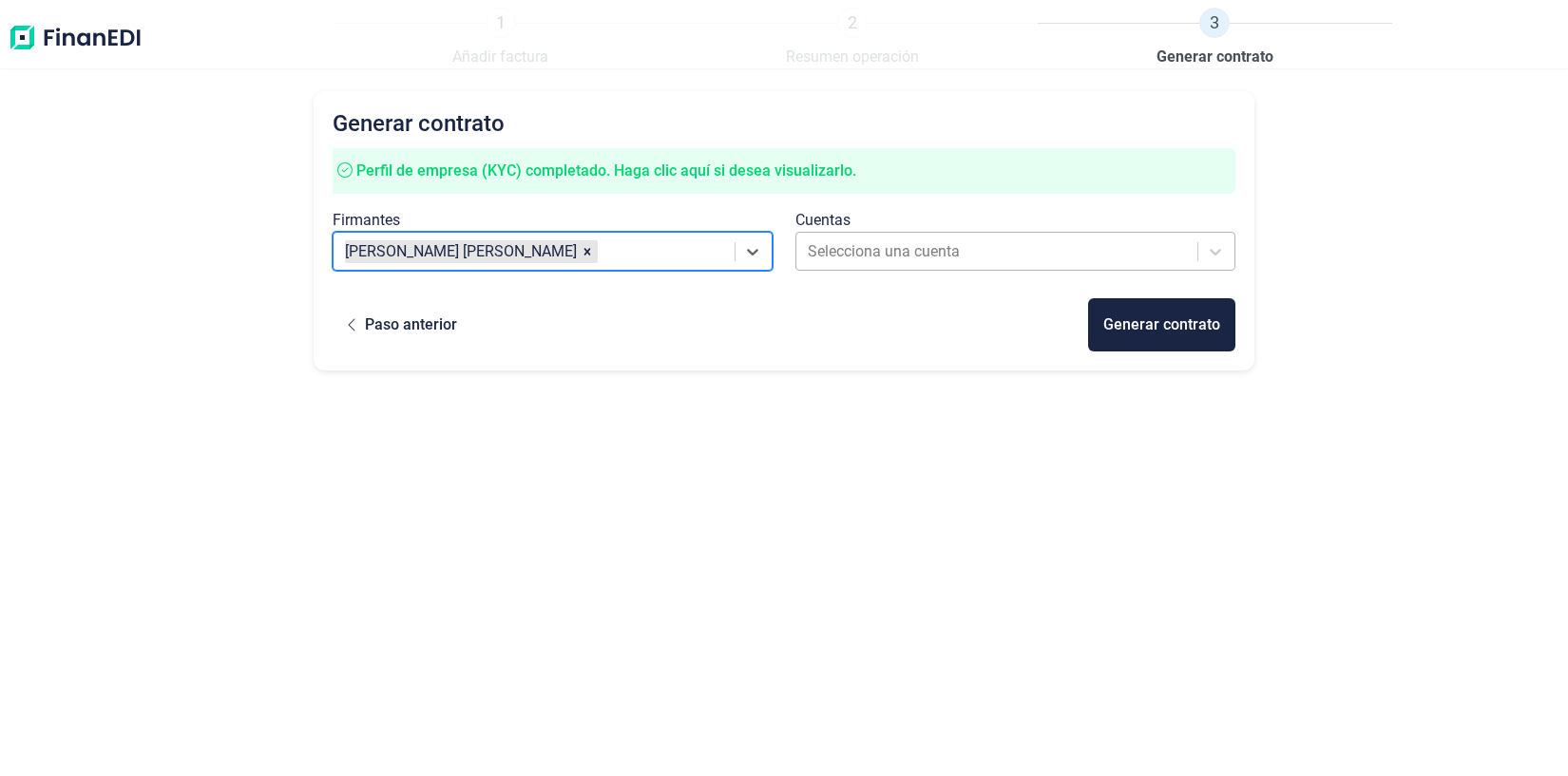
click at [991, 256] on div at bounding box center [998, 252] width 381 height 27
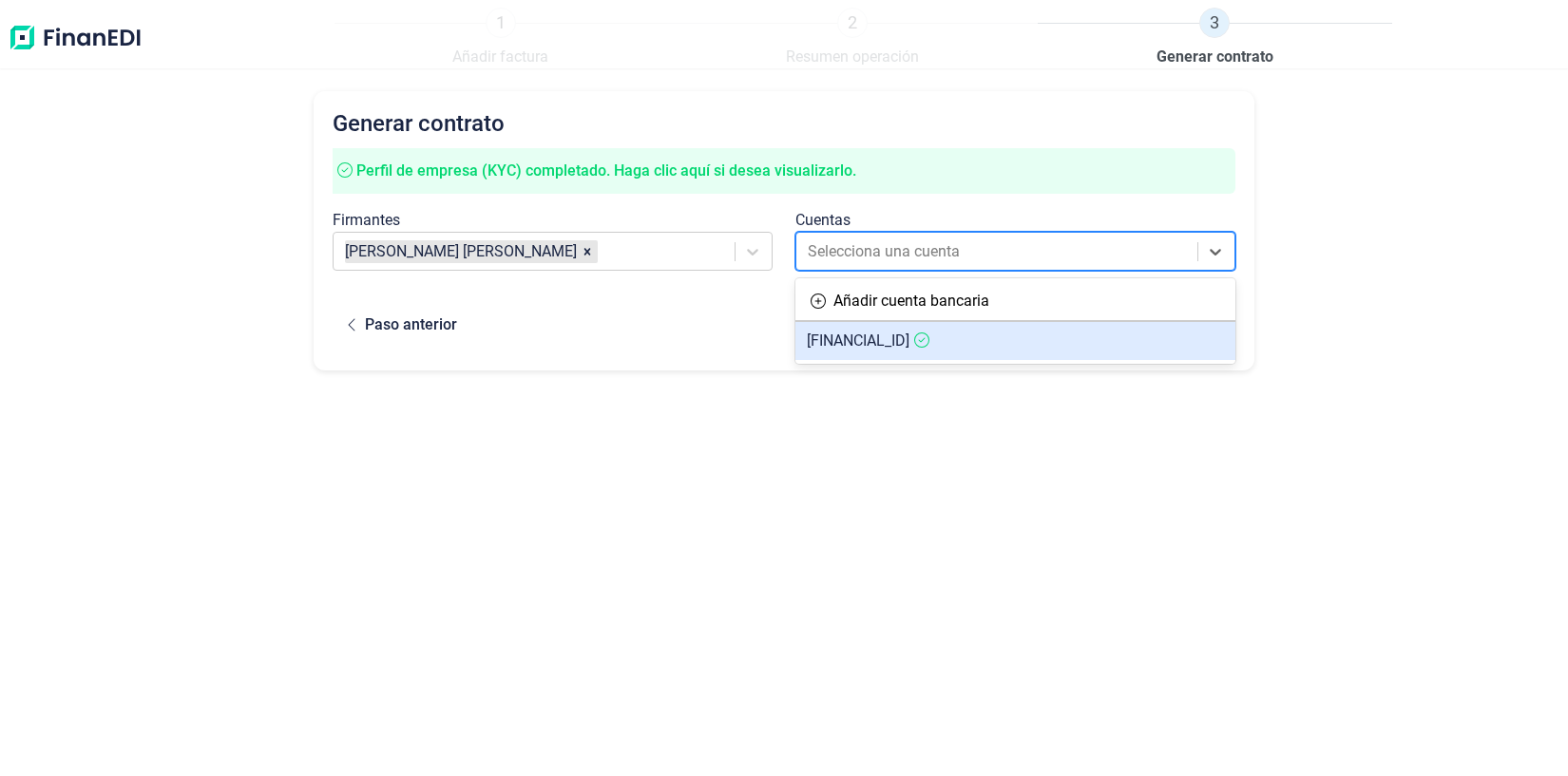
click at [909, 350] on span "[FINANCIAL_ID]" at bounding box center [858, 340] width 102 height 18
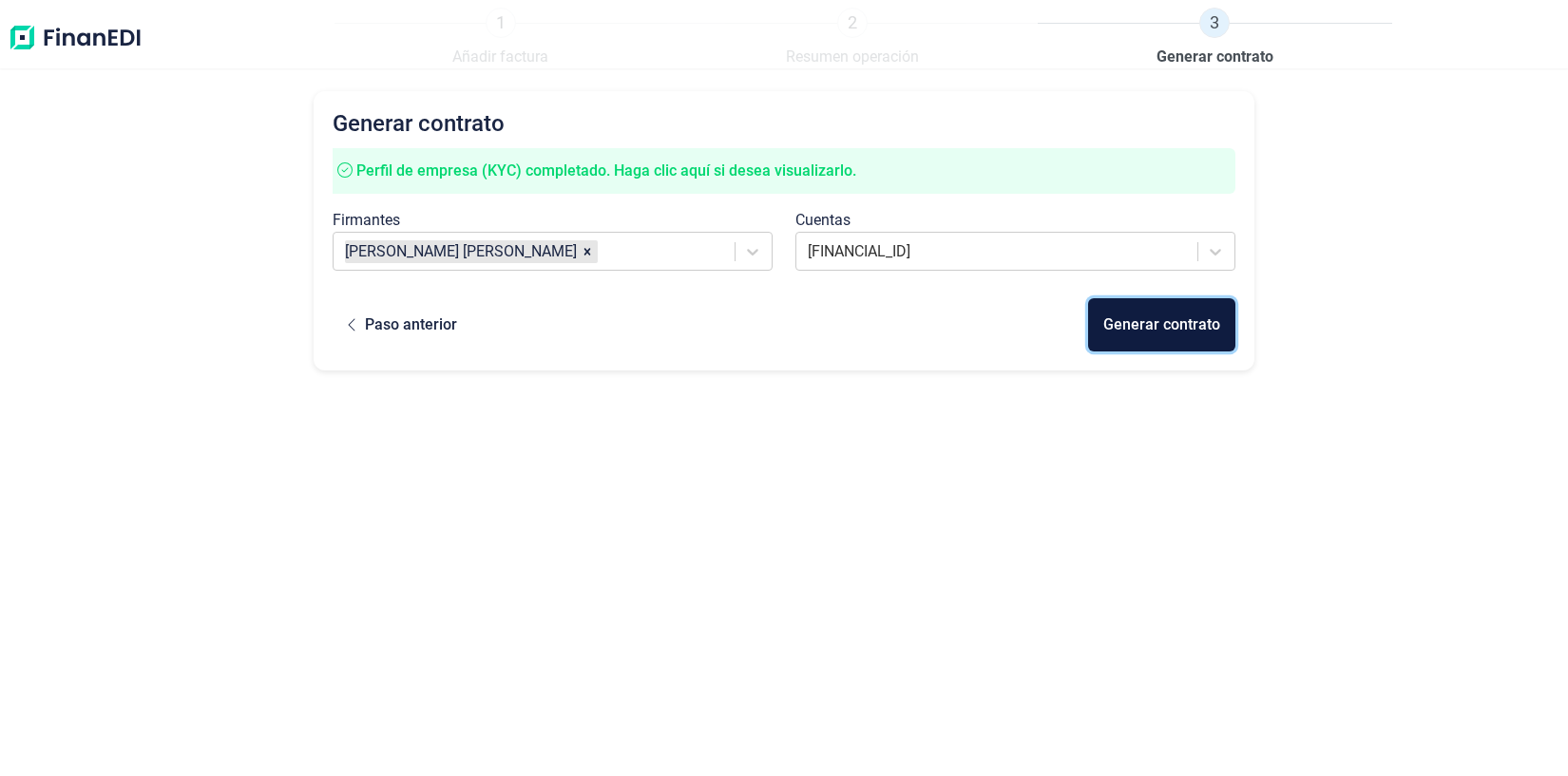
click at [1136, 312] on button "Generar contrato" at bounding box center [1162, 325] width 147 height 54
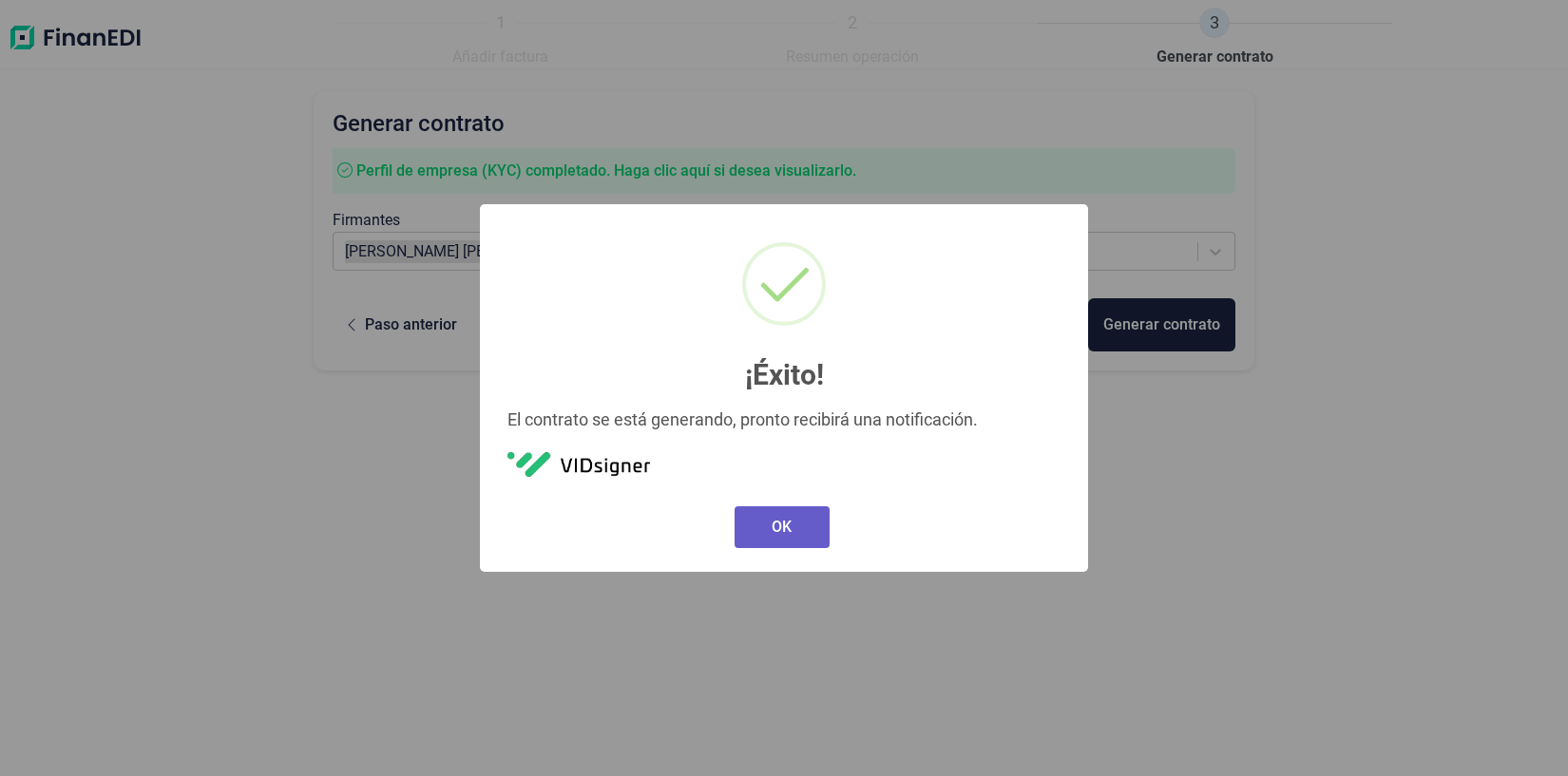
click at [788, 528] on button "OK" at bounding box center [782, 528] width 95 height 42
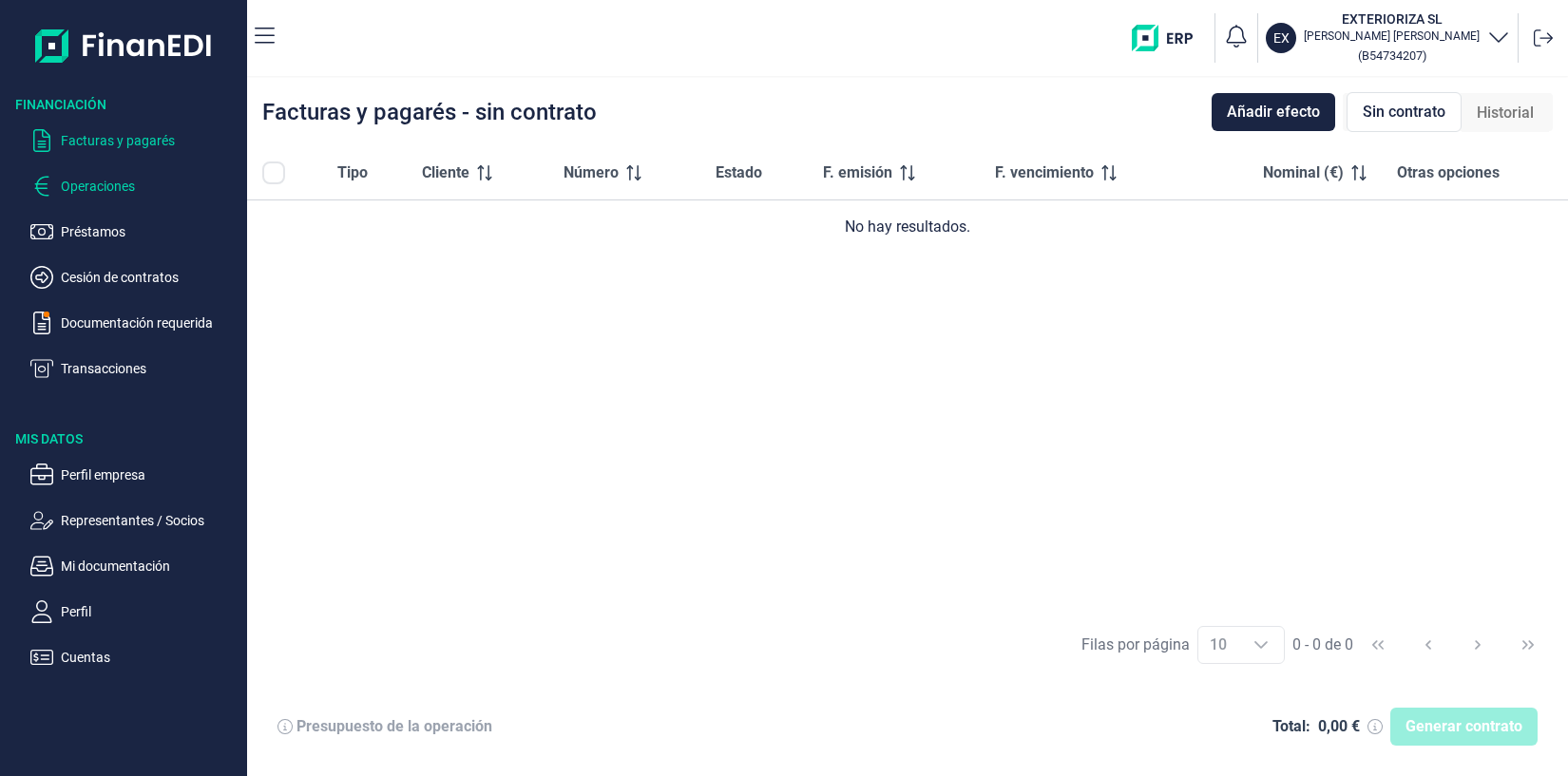
click at [127, 192] on p "Operaciones" at bounding box center [150, 186] width 179 height 23
